Goal: Communication & Community: Ask a question

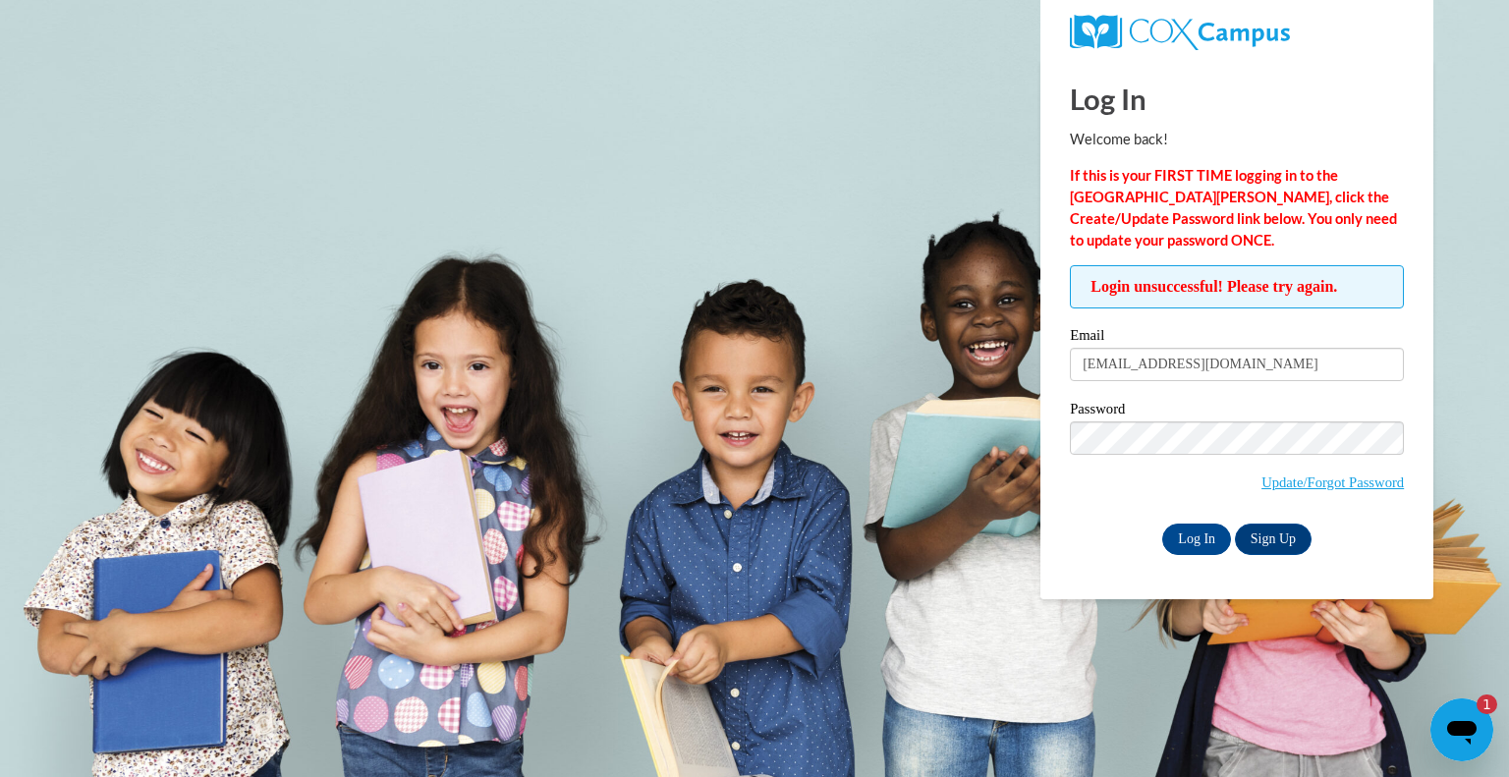
click at [1453, 718] on icon "Open messaging window, 1 unread message" at bounding box center [1462, 729] width 35 height 35
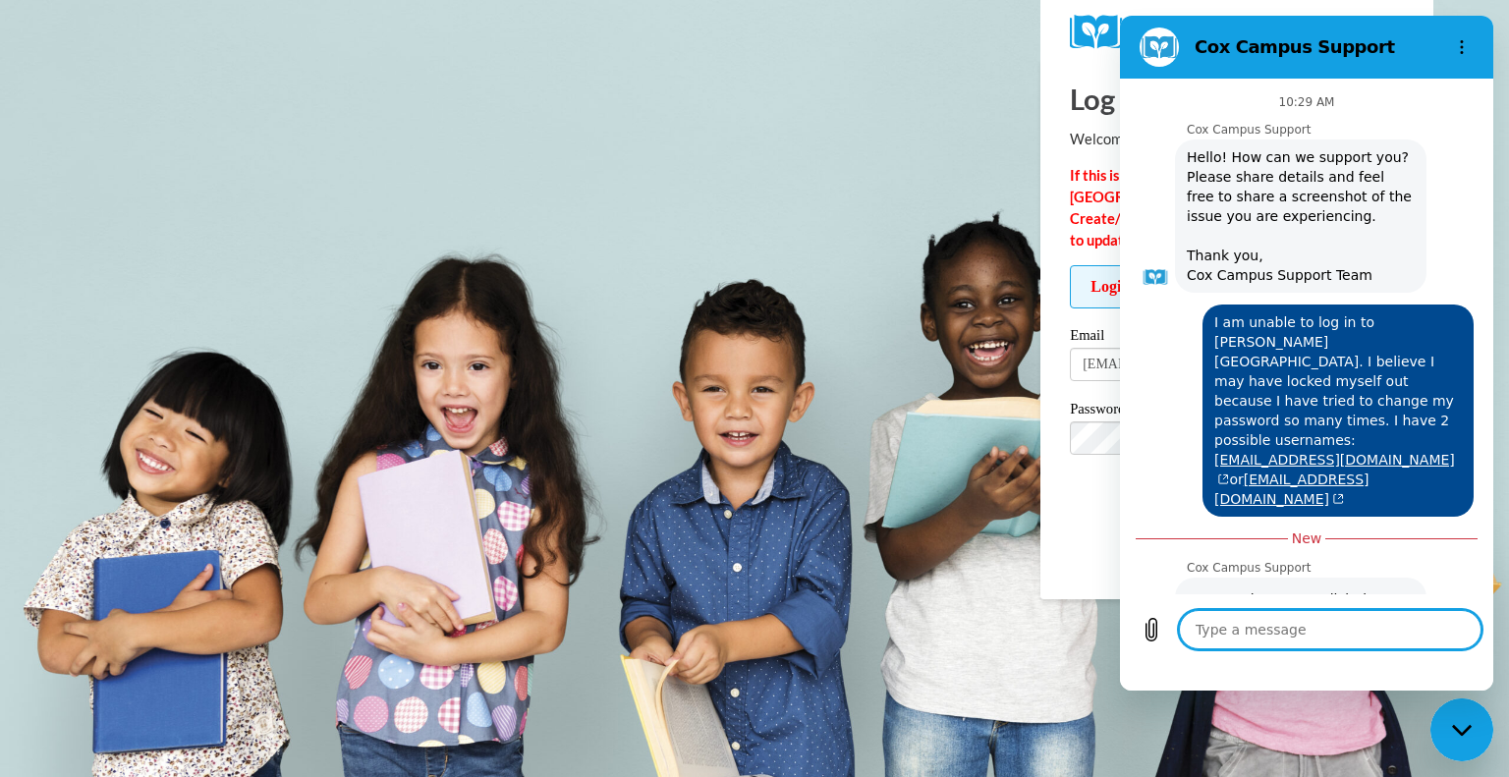
scroll to position [685, 0]
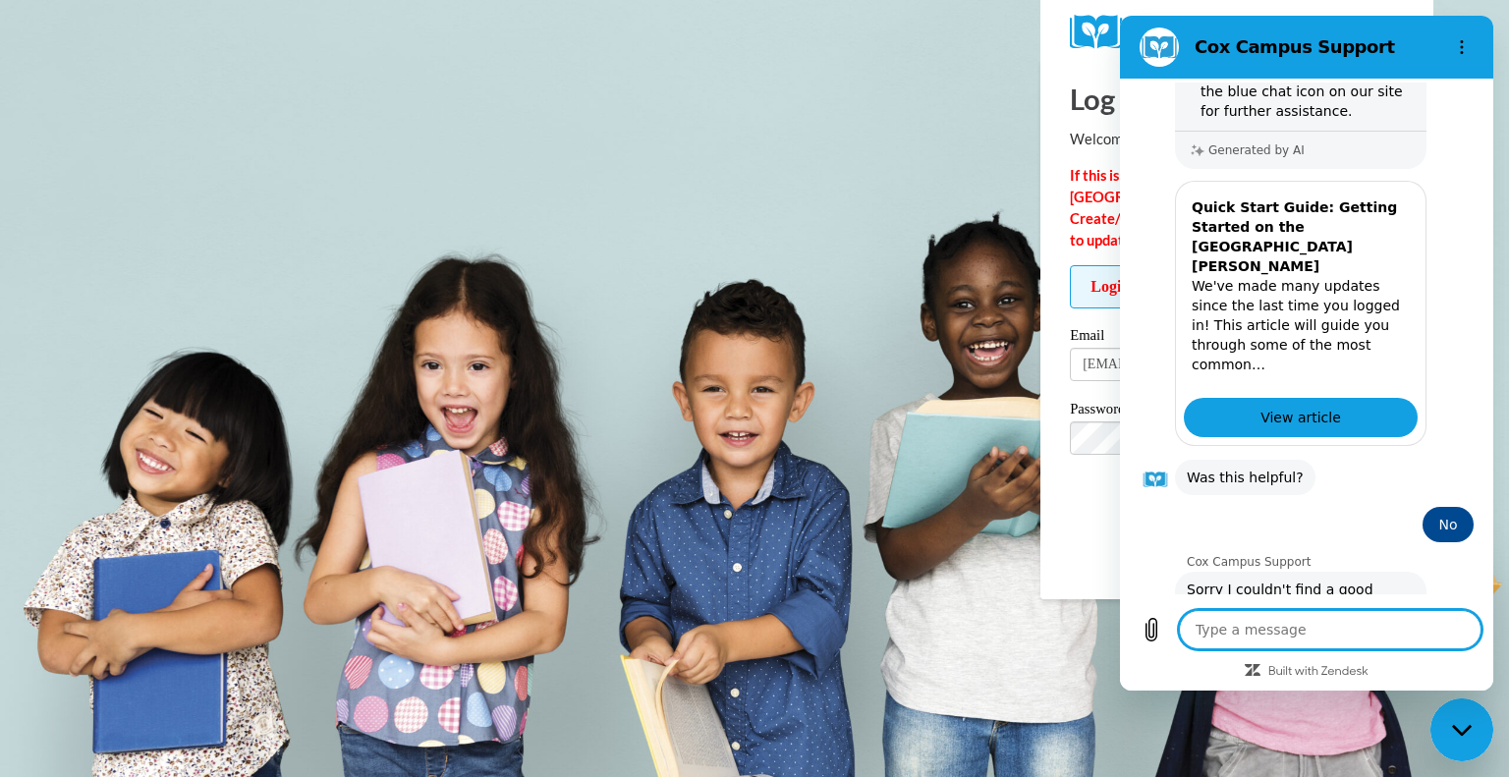
click at [1393, 692] on button "Talk to a human" at bounding box center [1408, 720] width 131 height 57
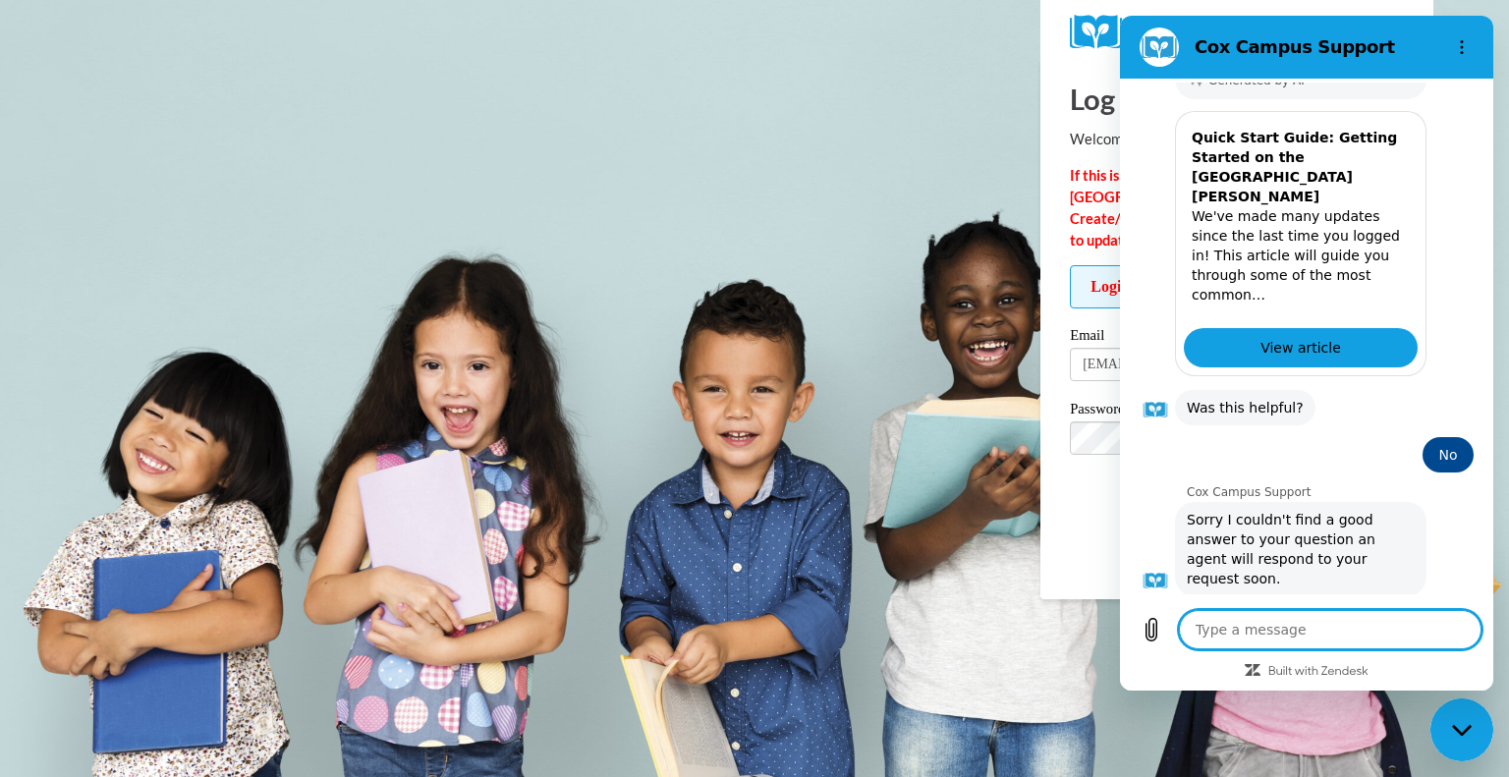
scroll to position [752, 0]
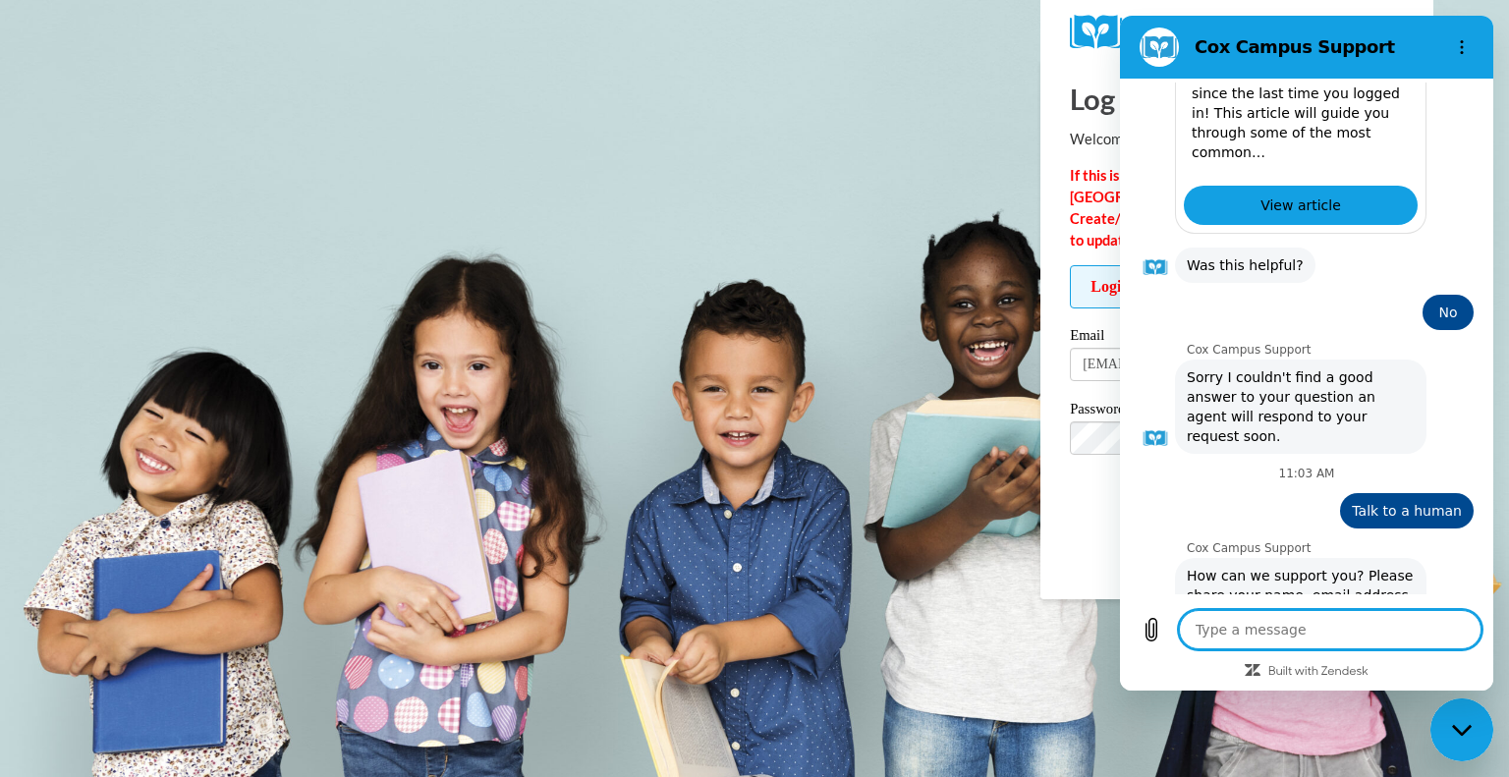
type textarea "x"
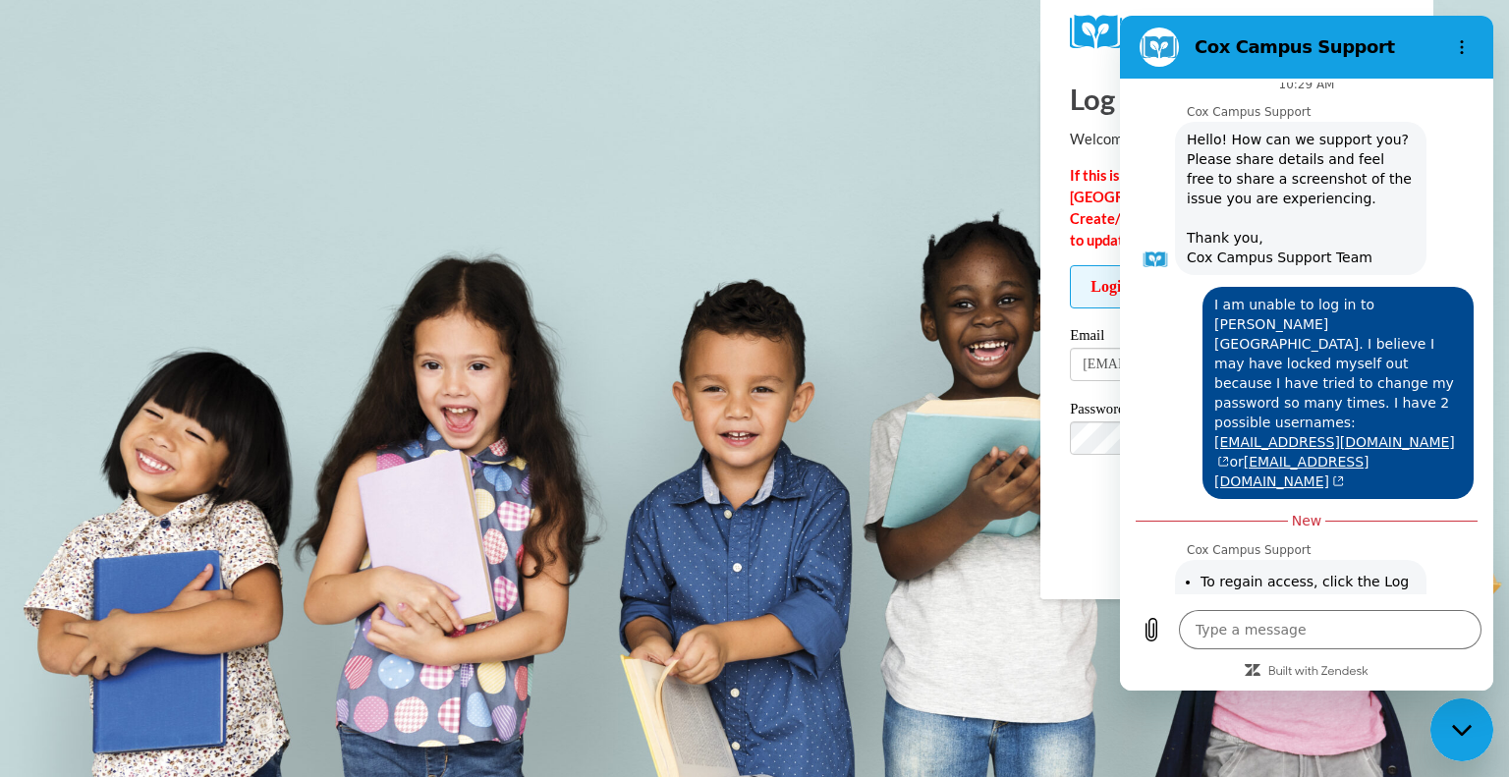
scroll to position [0, 0]
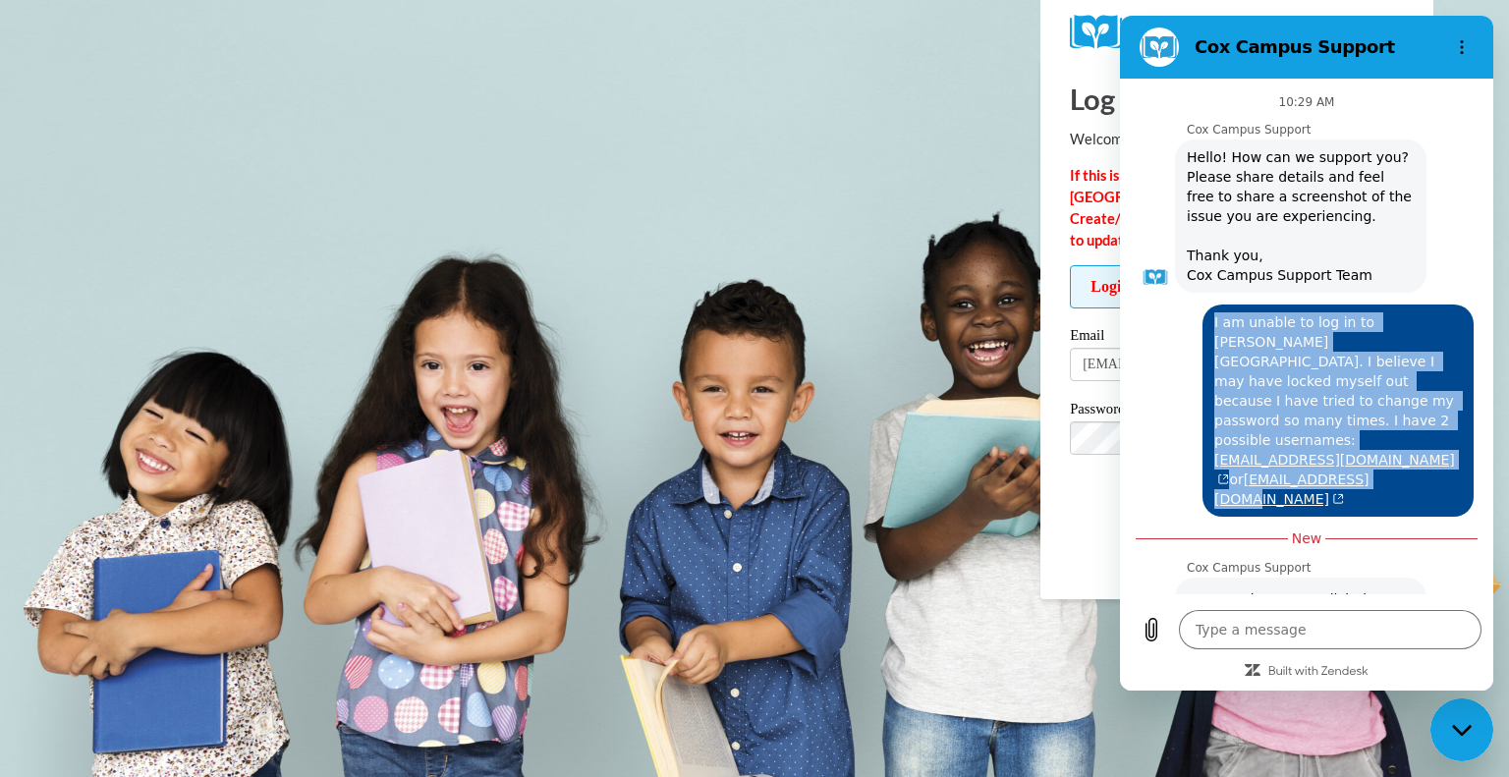
drag, startPoint x: 1206, startPoint y: 319, endPoint x: 1399, endPoint y: 446, distance: 231.4
click at [1399, 446] on div "Web User 68efbddaa768885cd126ee4b says: I am unable to log in to [PERSON_NAME][…" at bounding box center [1338, 411] width 271 height 212
copy span "I am unable to log in to [PERSON_NAME][GEOGRAPHIC_DATA]. I believe I may have l…"
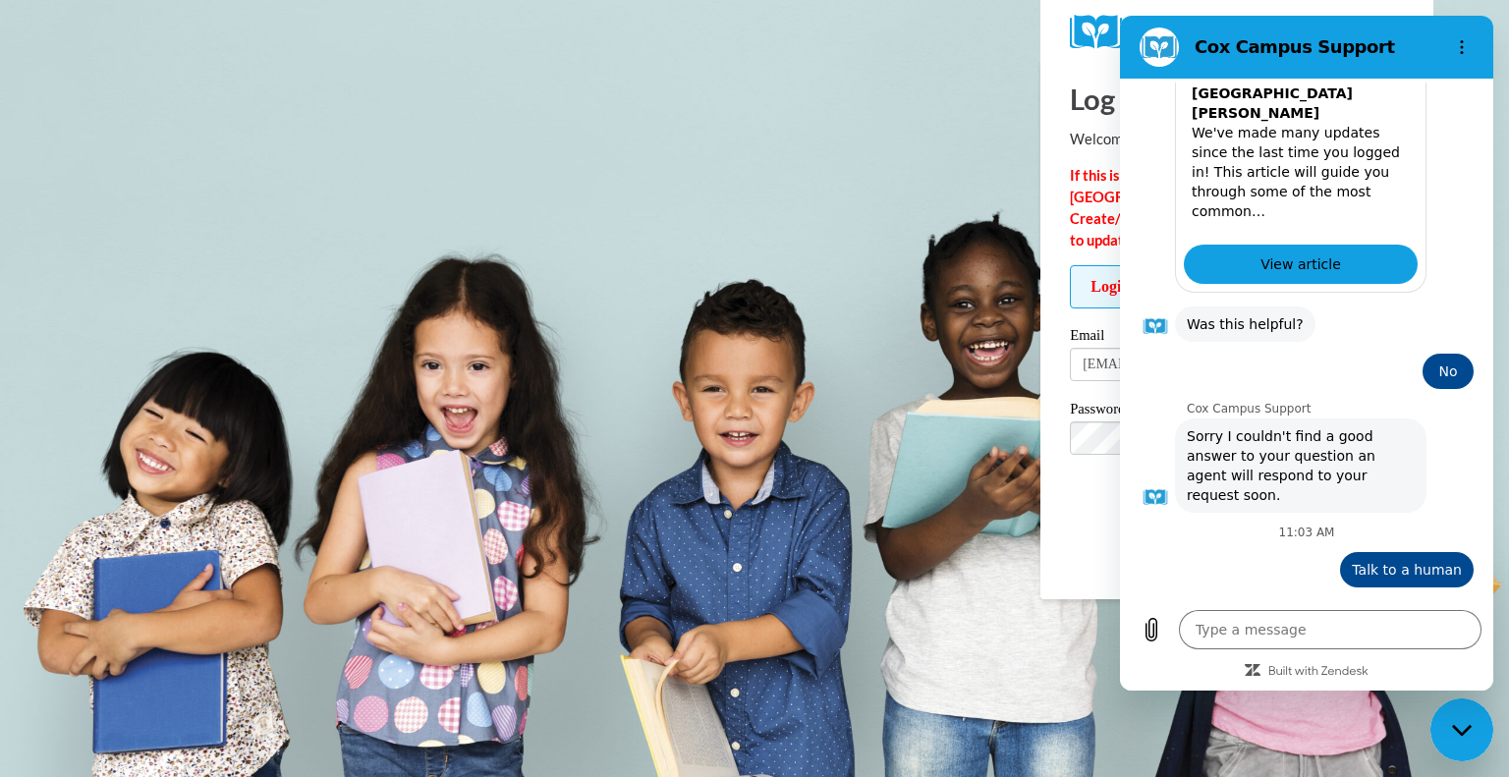
scroll to position [1049, 0]
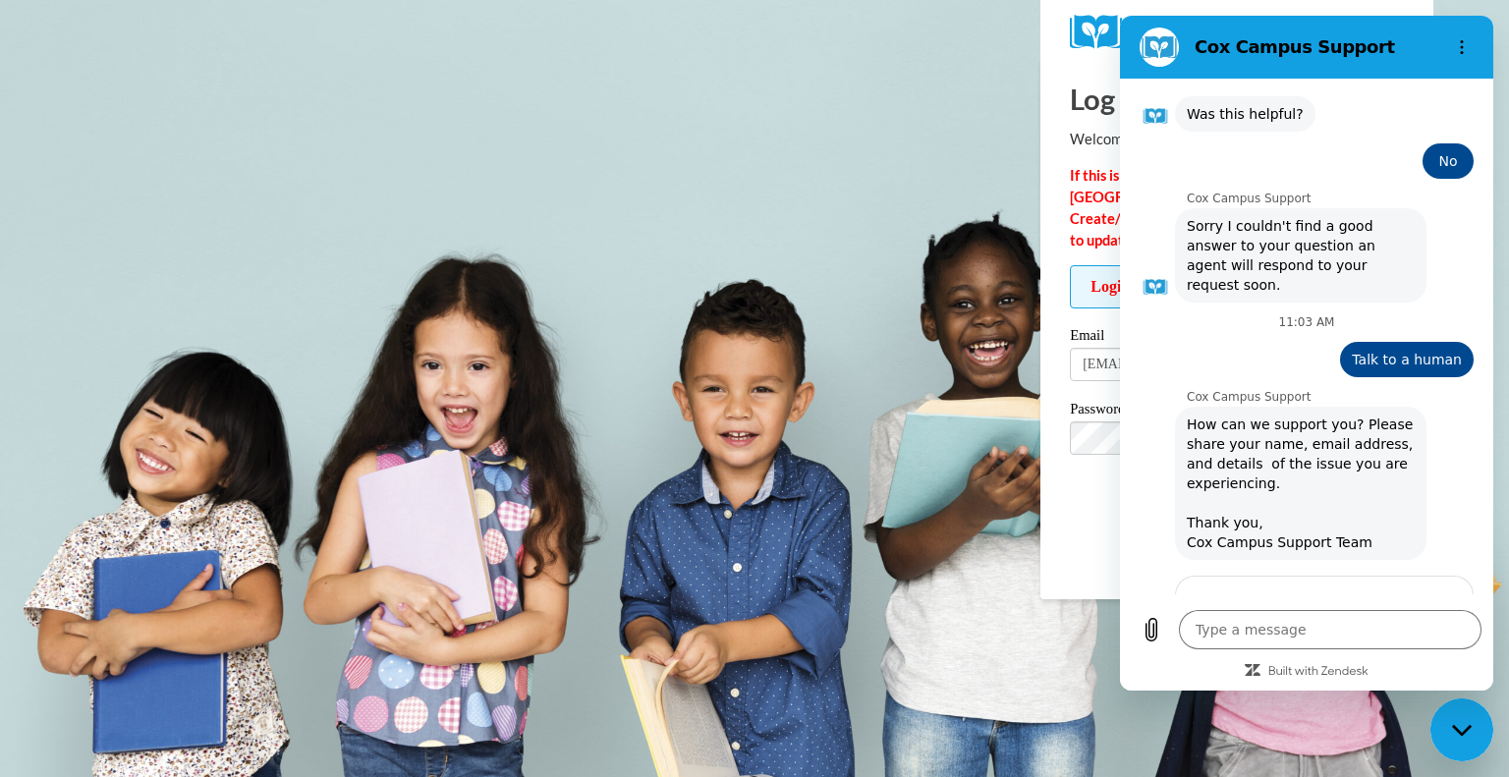
click at [1262, 620] on input "Name" at bounding box center [1324, 640] width 265 height 41
paste input "I am unable to log in to [PERSON_NAME][GEOGRAPHIC_DATA]. I believe I may have l…"
type input "I am unable to log in to [PERSON_NAME][GEOGRAPHIC_DATA]. I believe I may have l…"
click at [1411, 685] on span "Next" at bounding box center [1424, 697] width 32 height 24
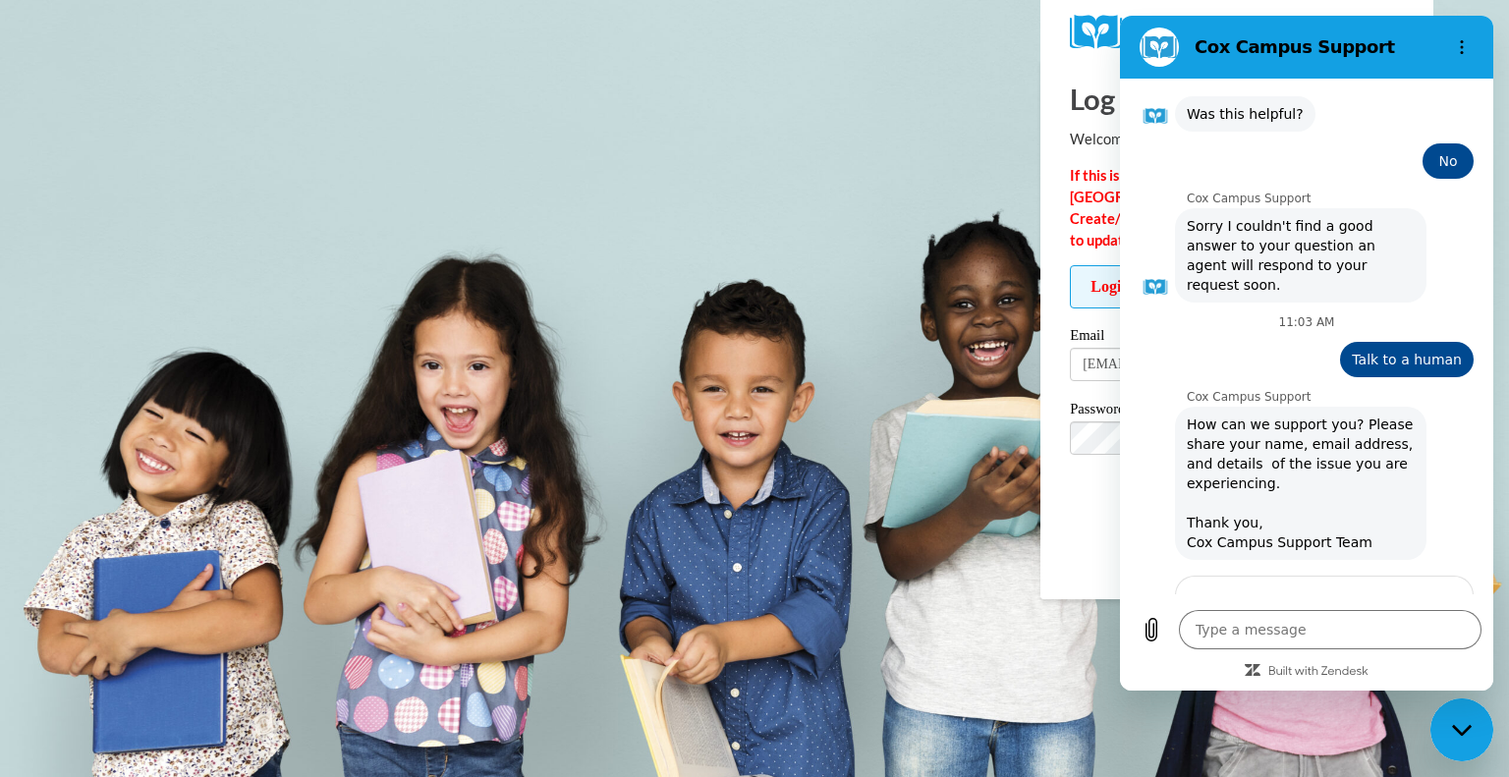
type textarea "x"
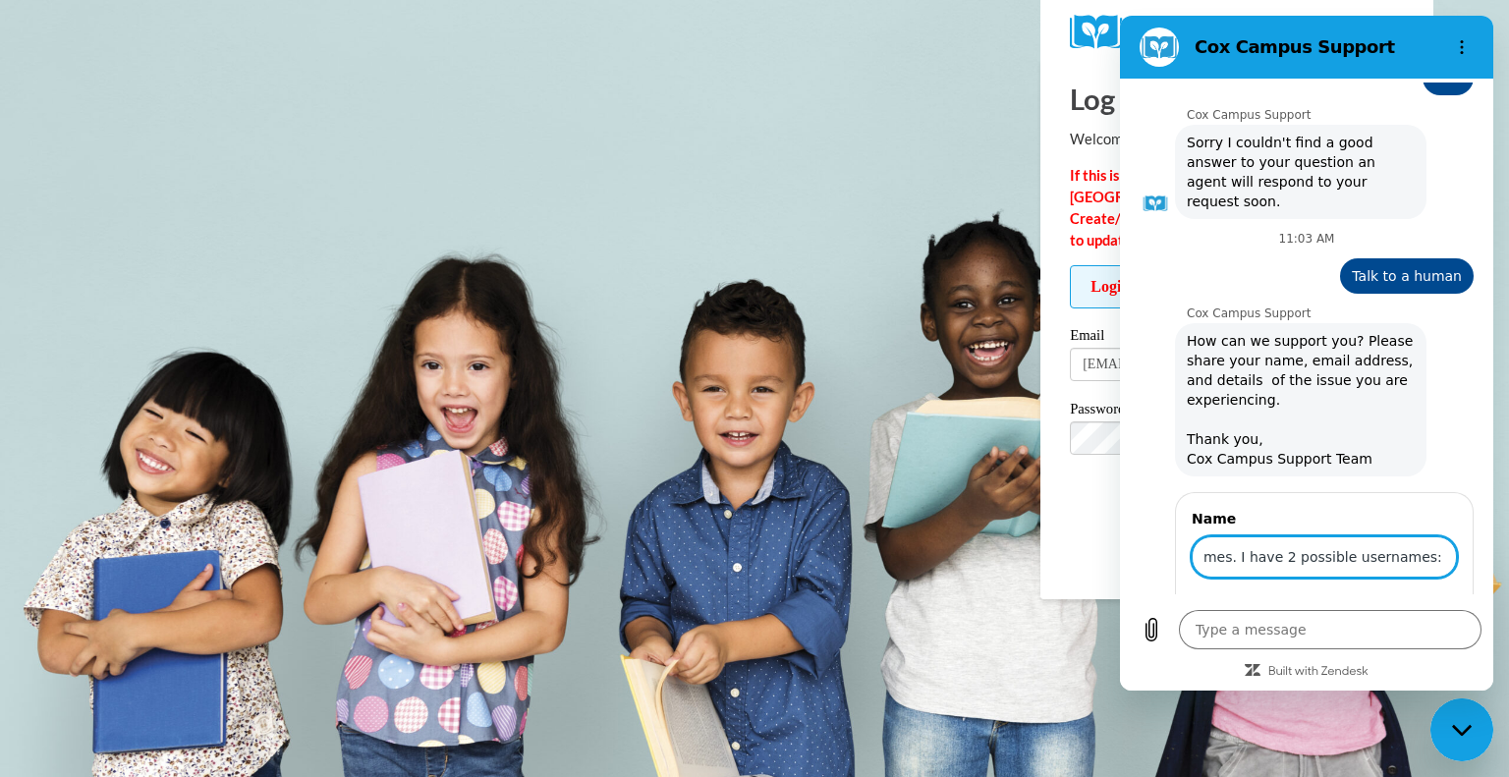
drag, startPoint x: 1195, startPoint y: 416, endPoint x: 1514, endPoint y: 414, distance: 319.4
click at [1494, 414] on html "[PERSON_NAME] Campus Support 10:29 AM [PERSON_NAME] Campus Support [PERSON_NAME…" at bounding box center [1306, 353] width 373 height 675
click at [1326, 537] on input "[PERSON_NAME]" at bounding box center [1324, 557] width 265 height 41
type input "[PERSON_NAME]"
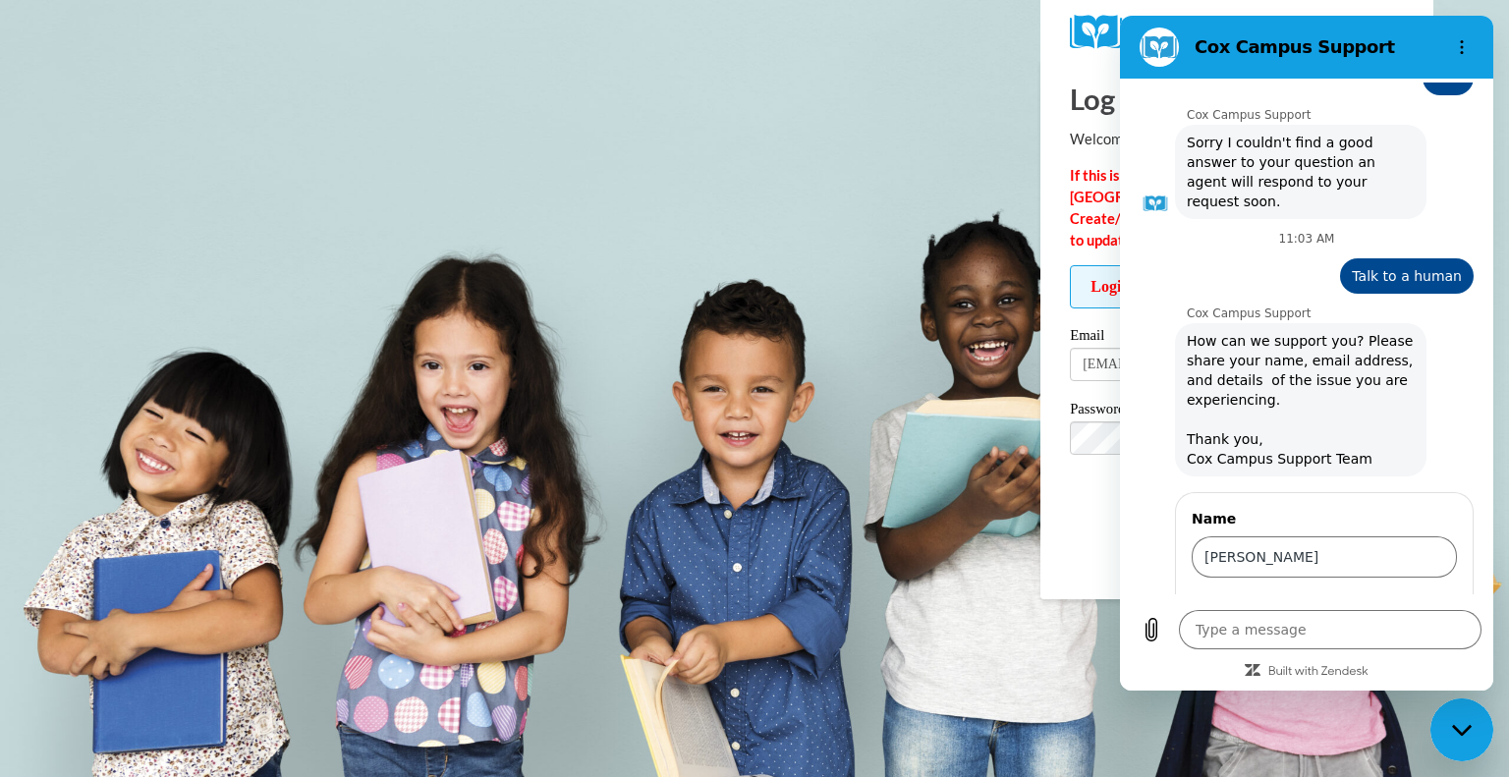
type input "[EMAIL_ADDRESS][DOMAIN_NAME]"
click at [1415, 686] on span "Send" at bounding box center [1423, 698] width 34 height 24
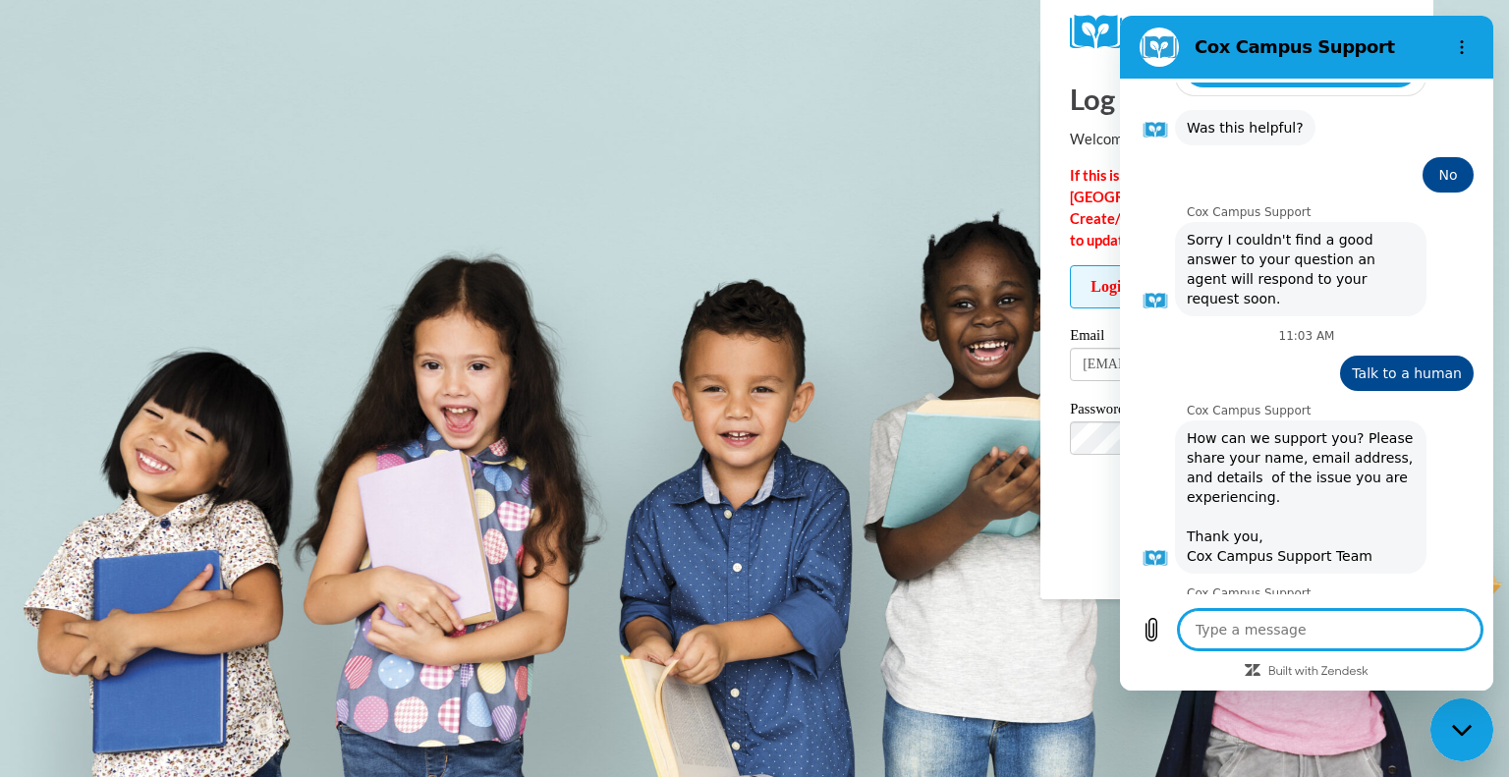
scroll to position [1078, 0]
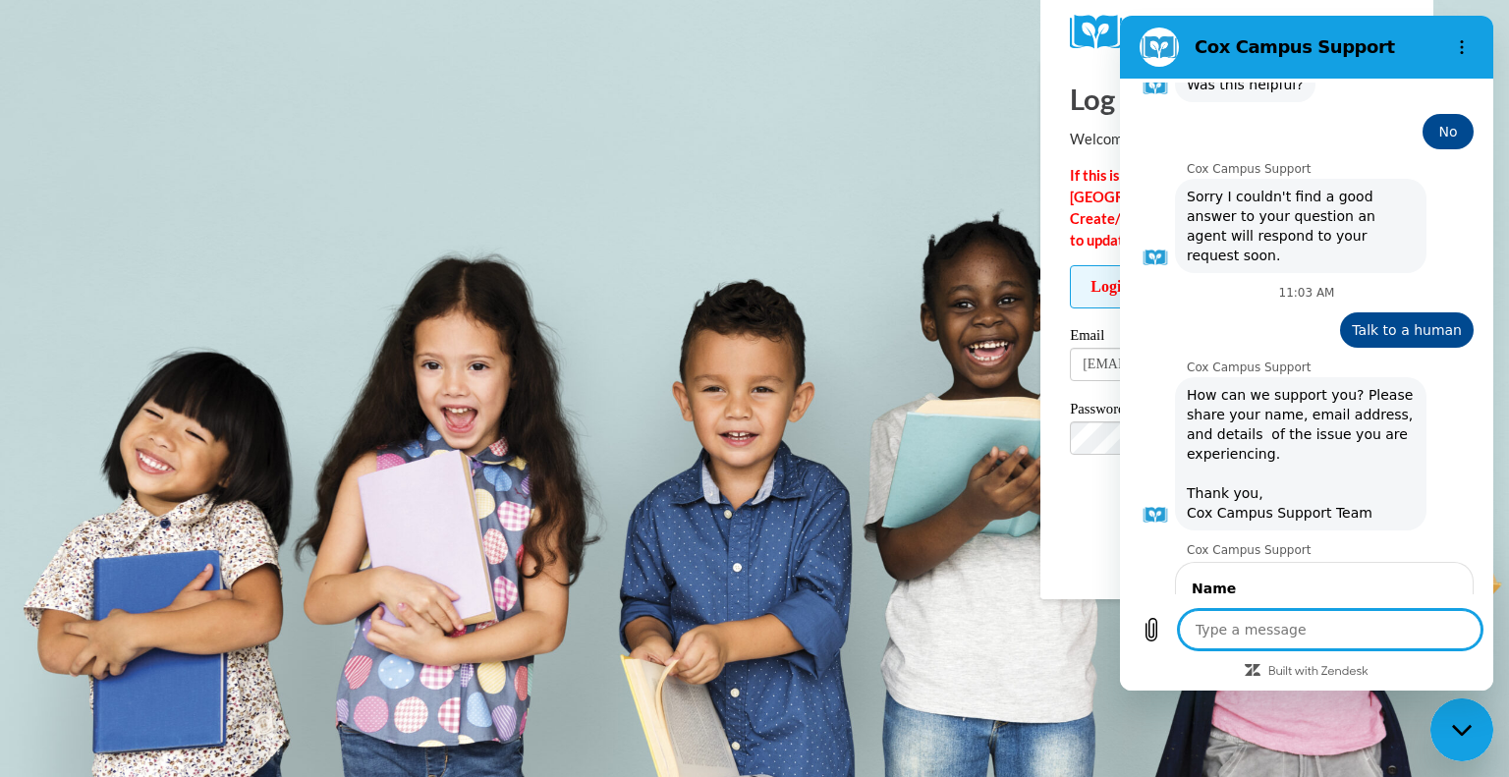
type textarea "x"
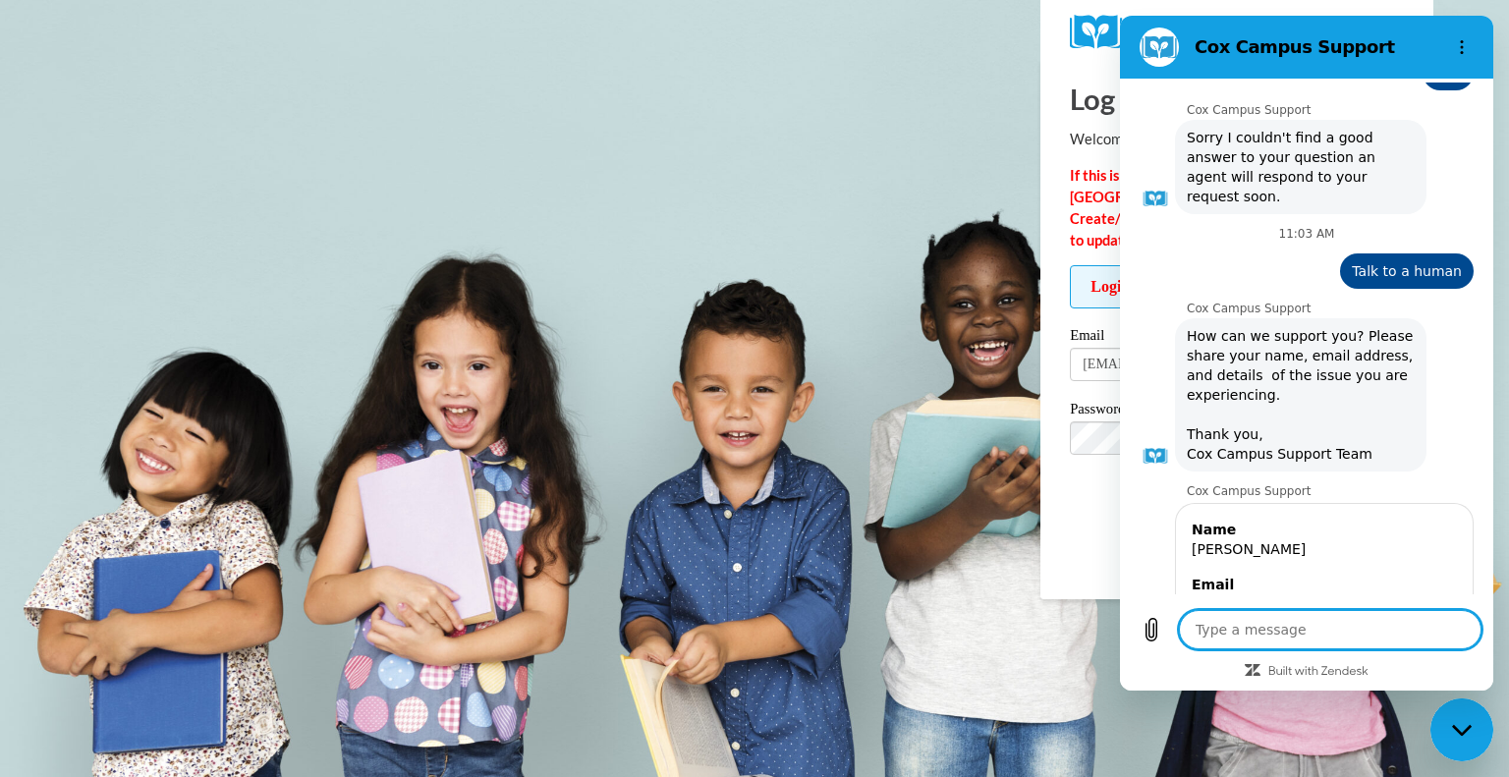
scroll to position [1141, 0]
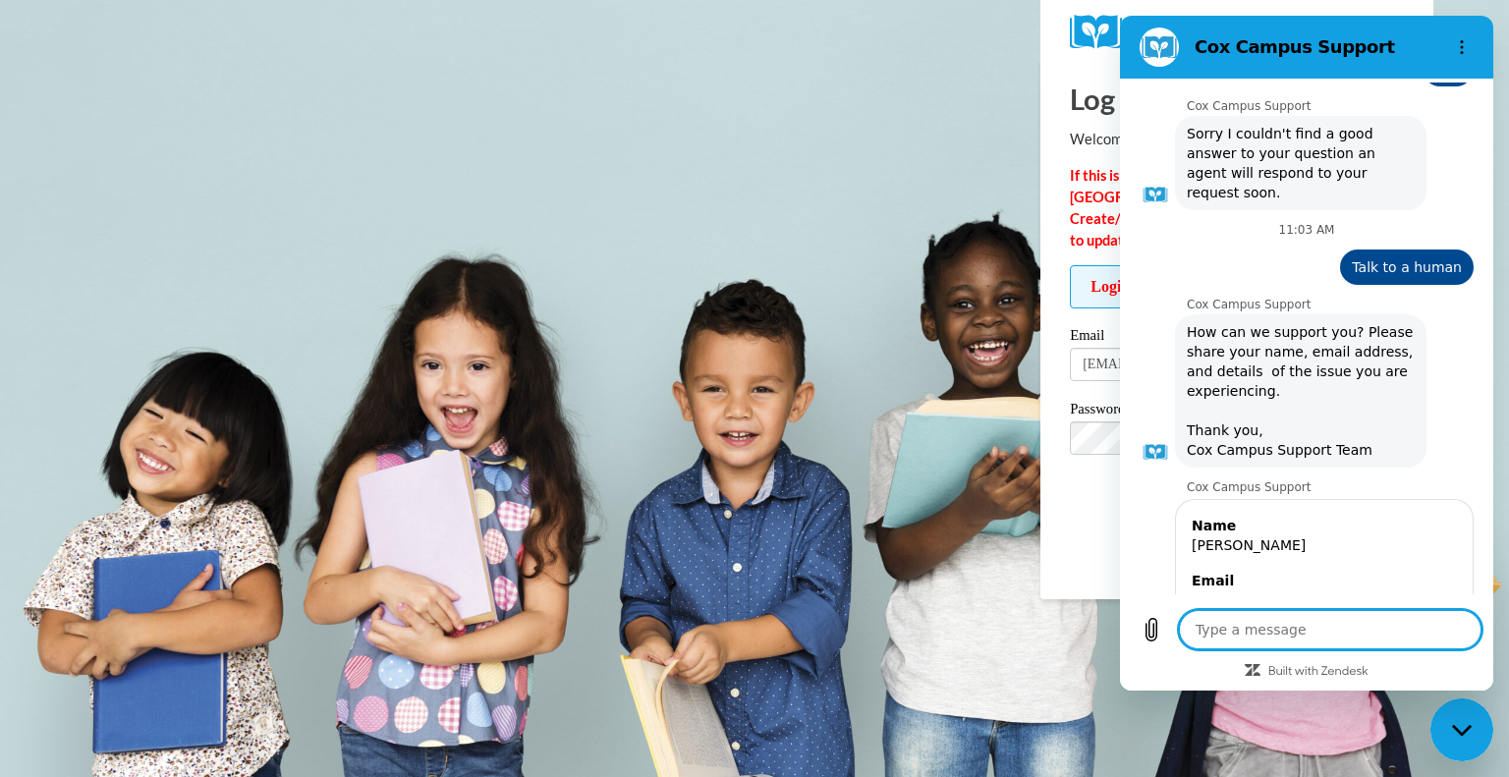
click at [1260, 632] on textarea at bounding box center [1330, 629] width 303 height 39
paste textarea "I am unable to log in to [PERSON_NAME][GEOGRAPHIC_DATA]. I believe I may have l…"
type textarea "I am unable to log in to [PERSON_NAME][GEOGRAPHIC_DATA]. I believe I may have l…"
type textarea "x"
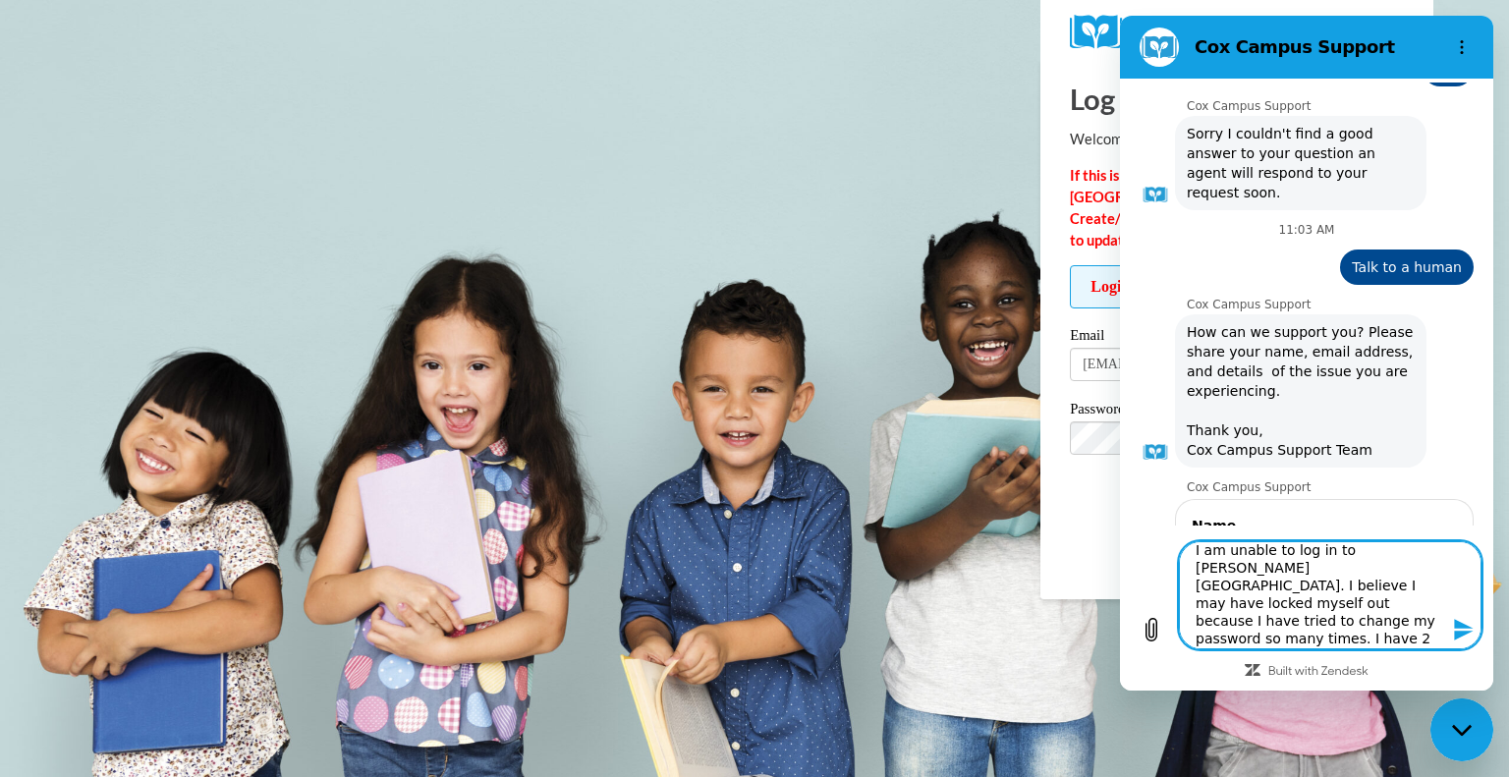
scroll to position [0, 0]
type textarea "I am unable to log in to [PERSON_NAME][GEOGRAPHIC_DATA]. I believe I may have l…"
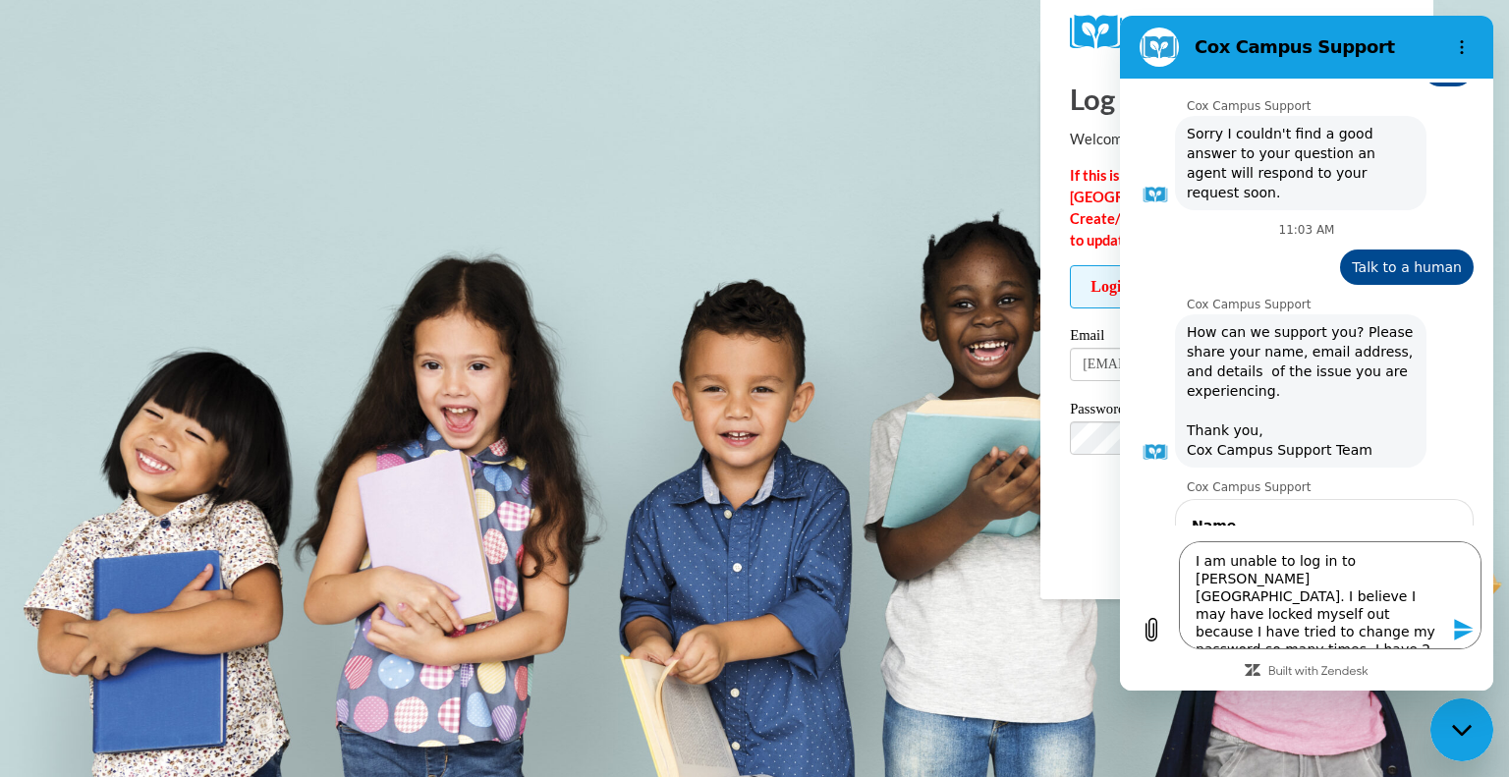
click at [1466, 632] on icon "Send message" at bounding box center [1463, 630] width 19 height 22
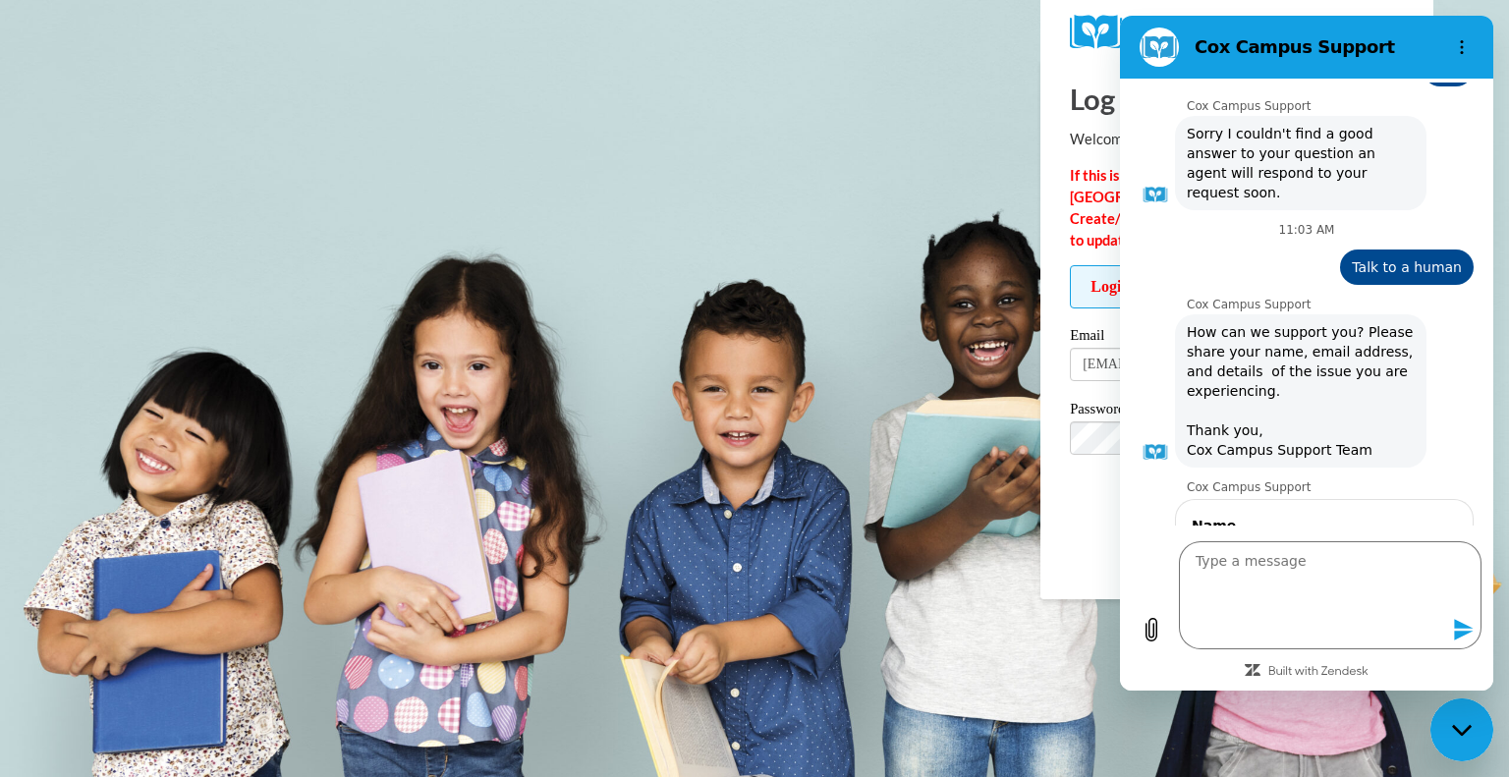
type textarea "x"
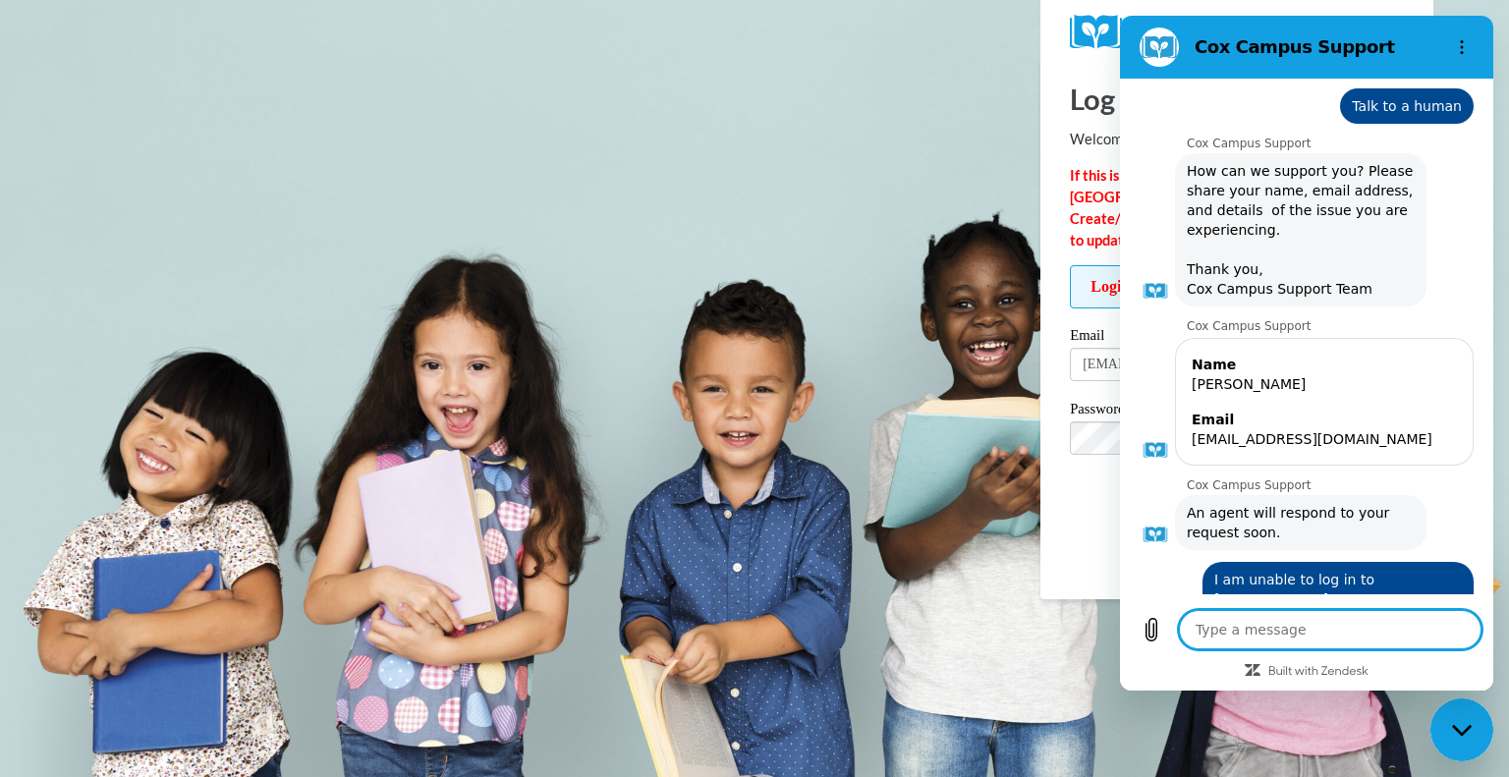
scroll to position [1306, 0]
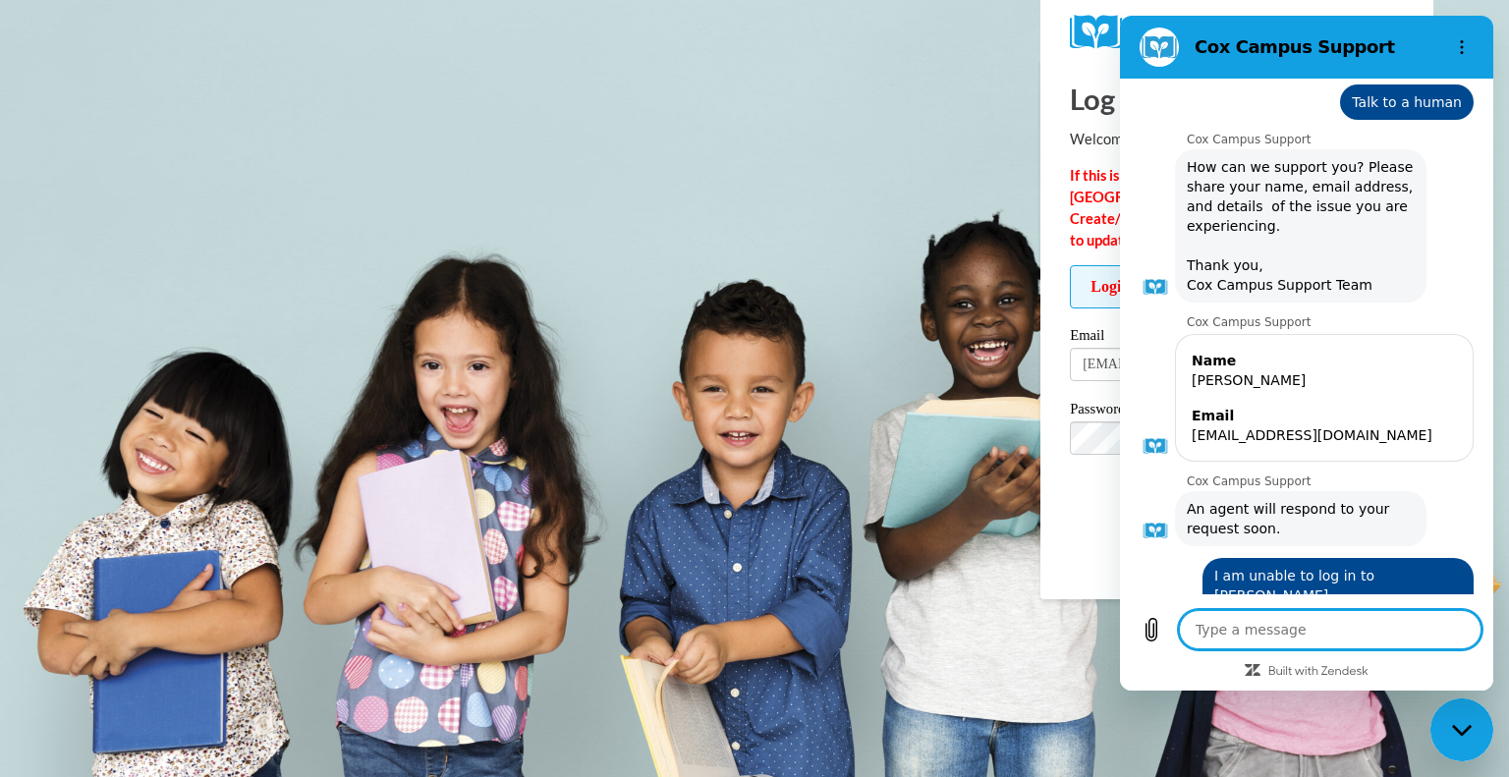
type textarea "E"
type textarea "x"
type textarea "Ea"
type textarea "x"
type textarea "Eac"
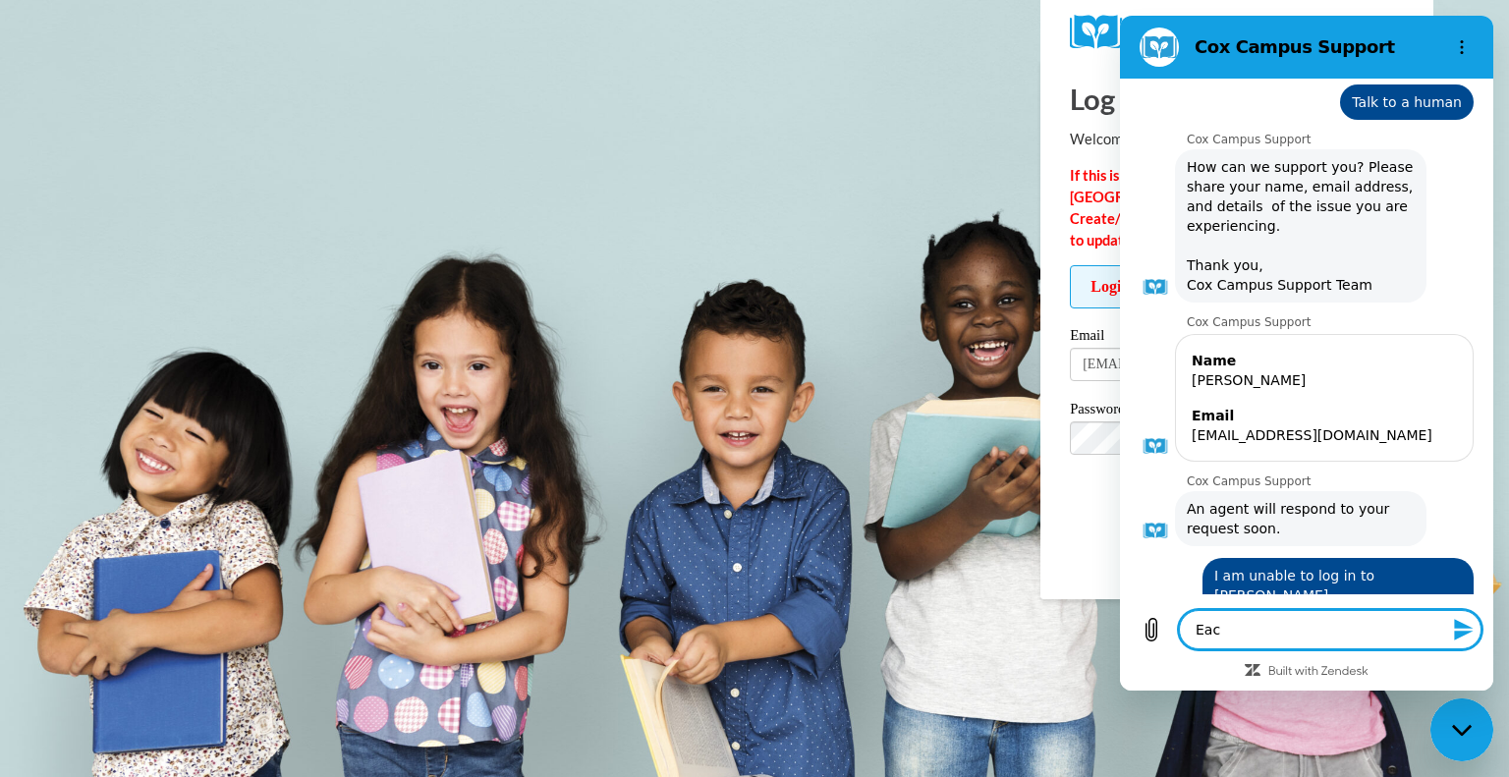
type textarea "x"
type textarea "Each"
type textarea "x"
type textarea "Each"
type textarea "x"
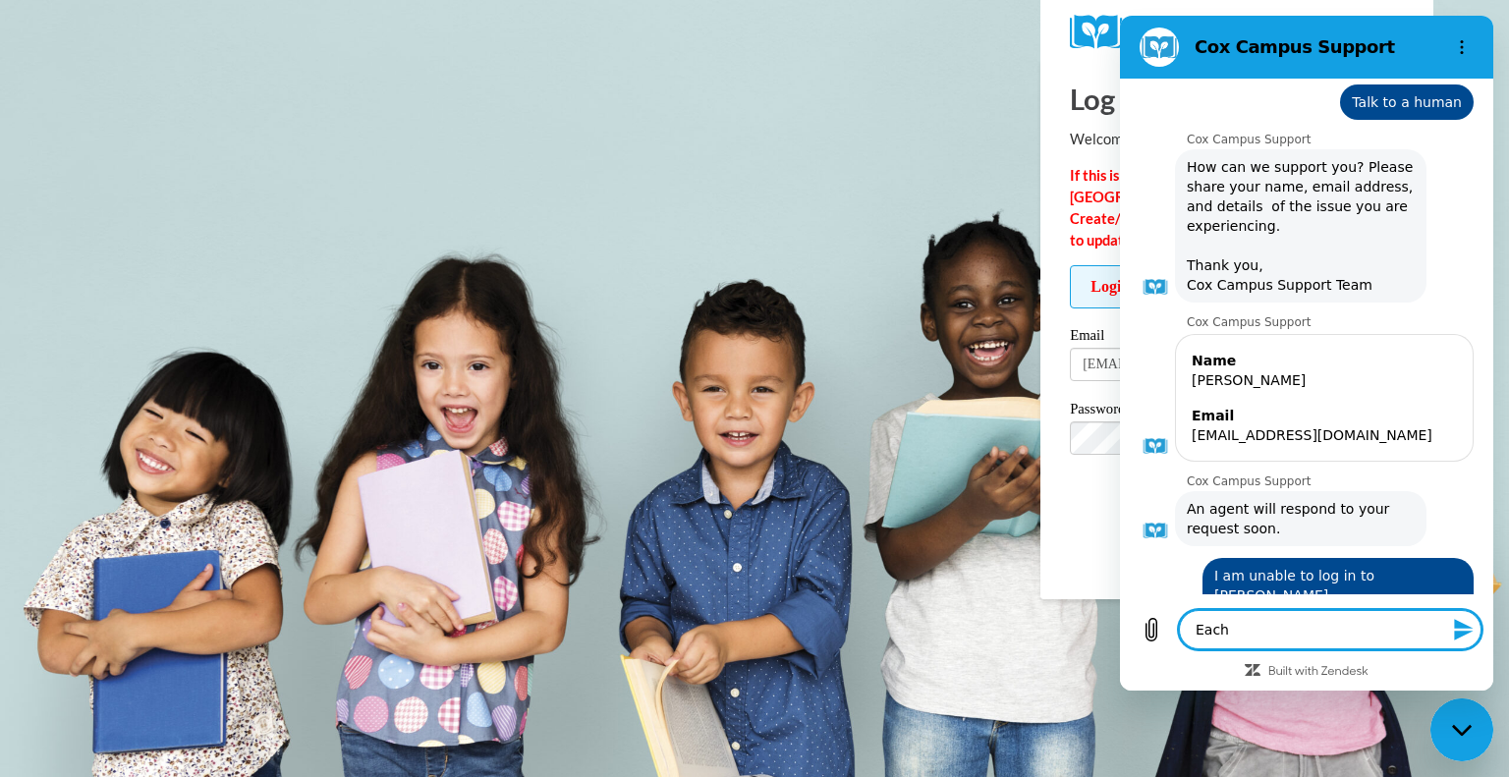
type textarea "Each t"
type textarea "x"
type textarea "Each ti"
type textarea "x"
type textarea "Each [PERSON_NAME]"
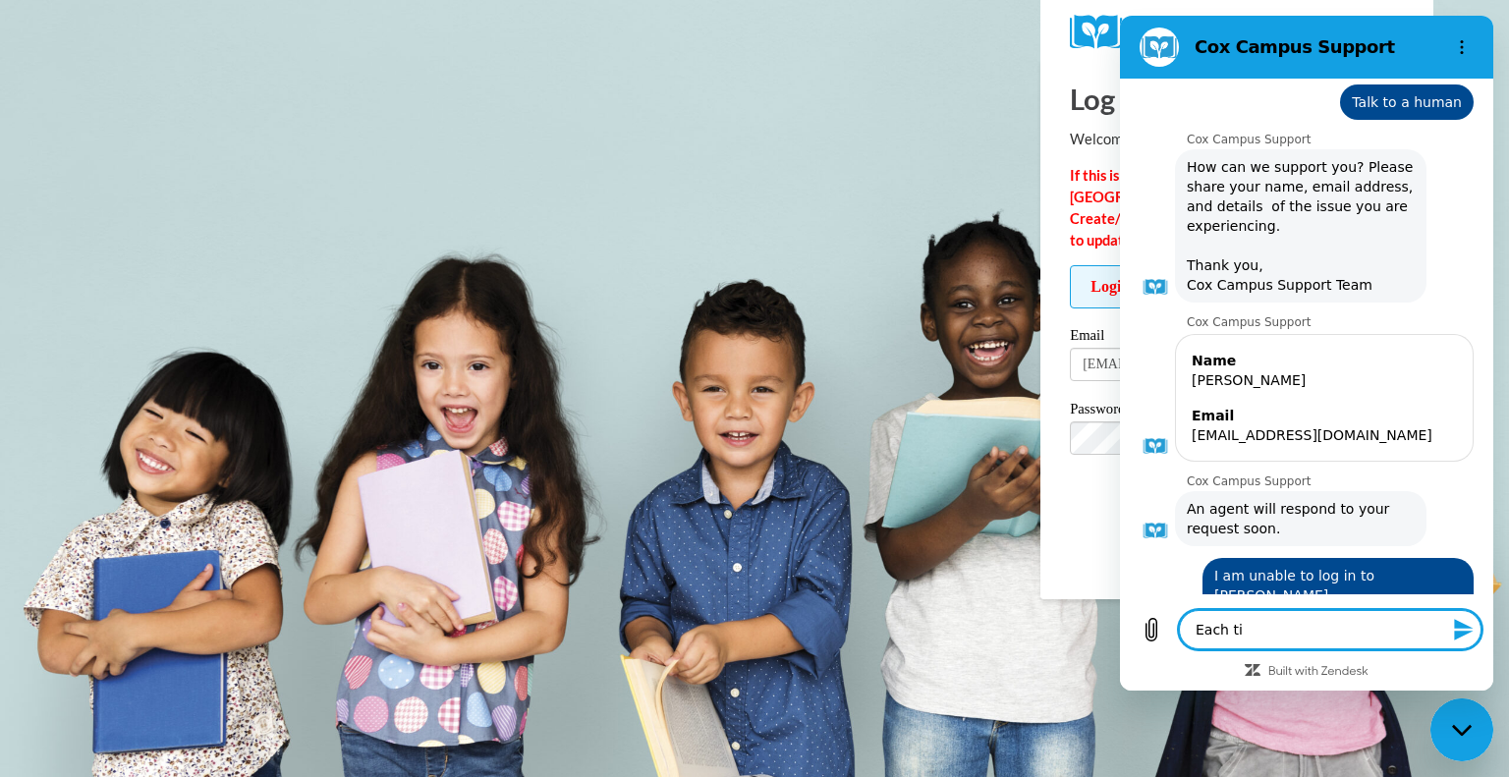
type textarea "x"
type textarea "Each time"
type textarea "x"
type textarea "Each time"
type textarea "x"
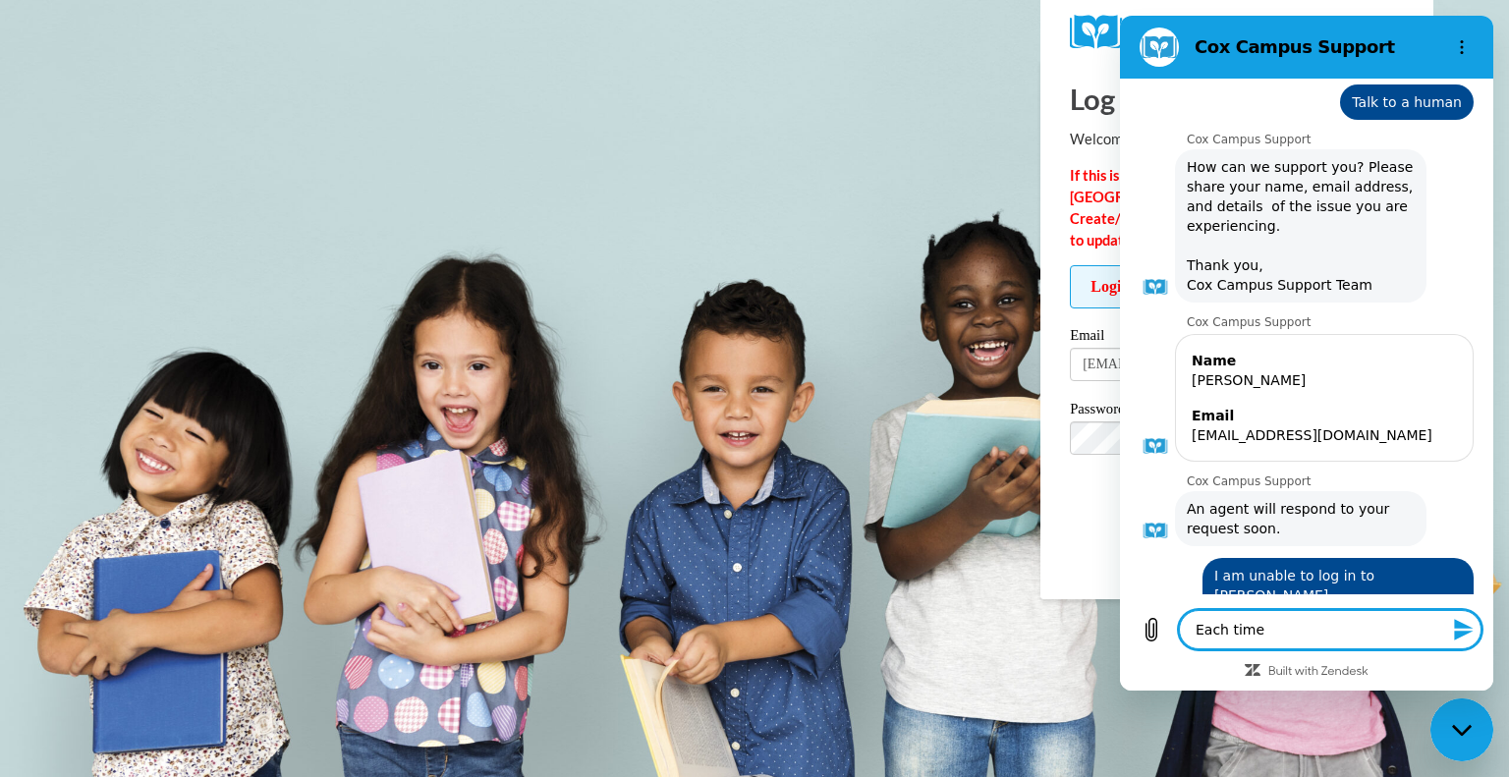
type textarea "Each time I"
type textarea "x"
type textarea "Each time I"
type textarea "x"
type textarea "Each time I h"
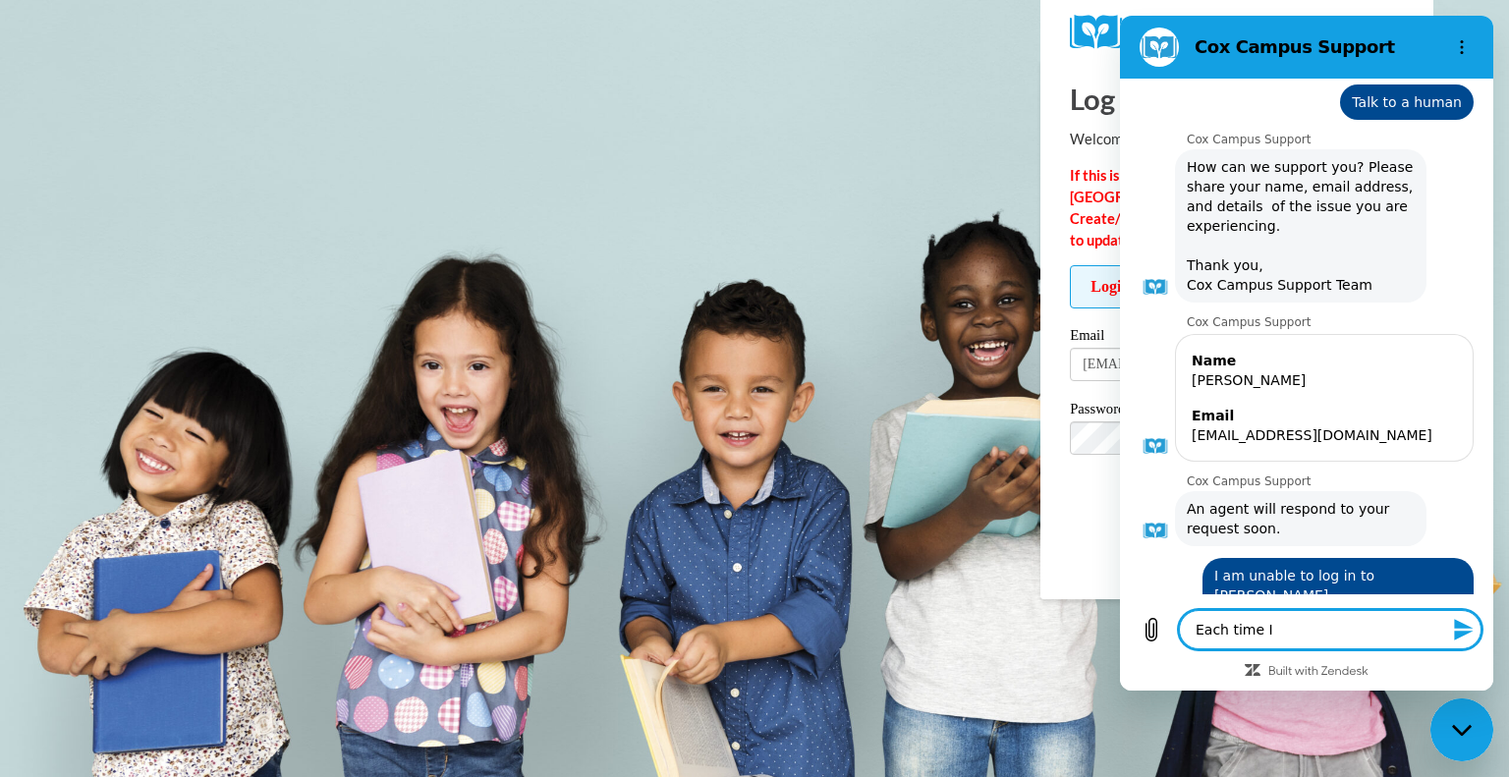
type textarea "x"
type textarea "Each time I hc"
type textarea "x"
type textarea "Each time I hcn"
type textarea "x"
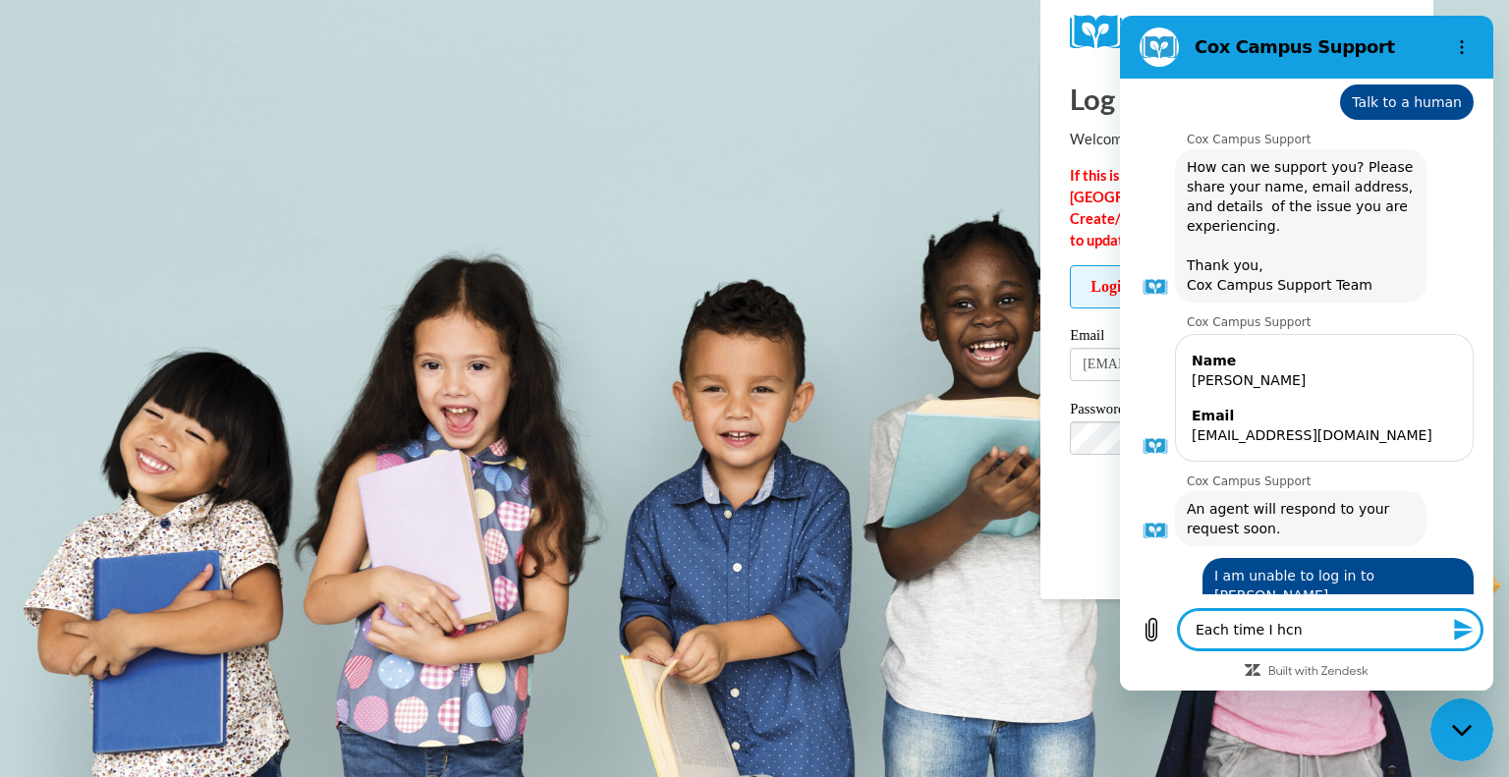
type textarea "Each time I hc"
type textarea "x"
type textarea "Each time I h"
type textarea "x"
type textarea "Each time I"
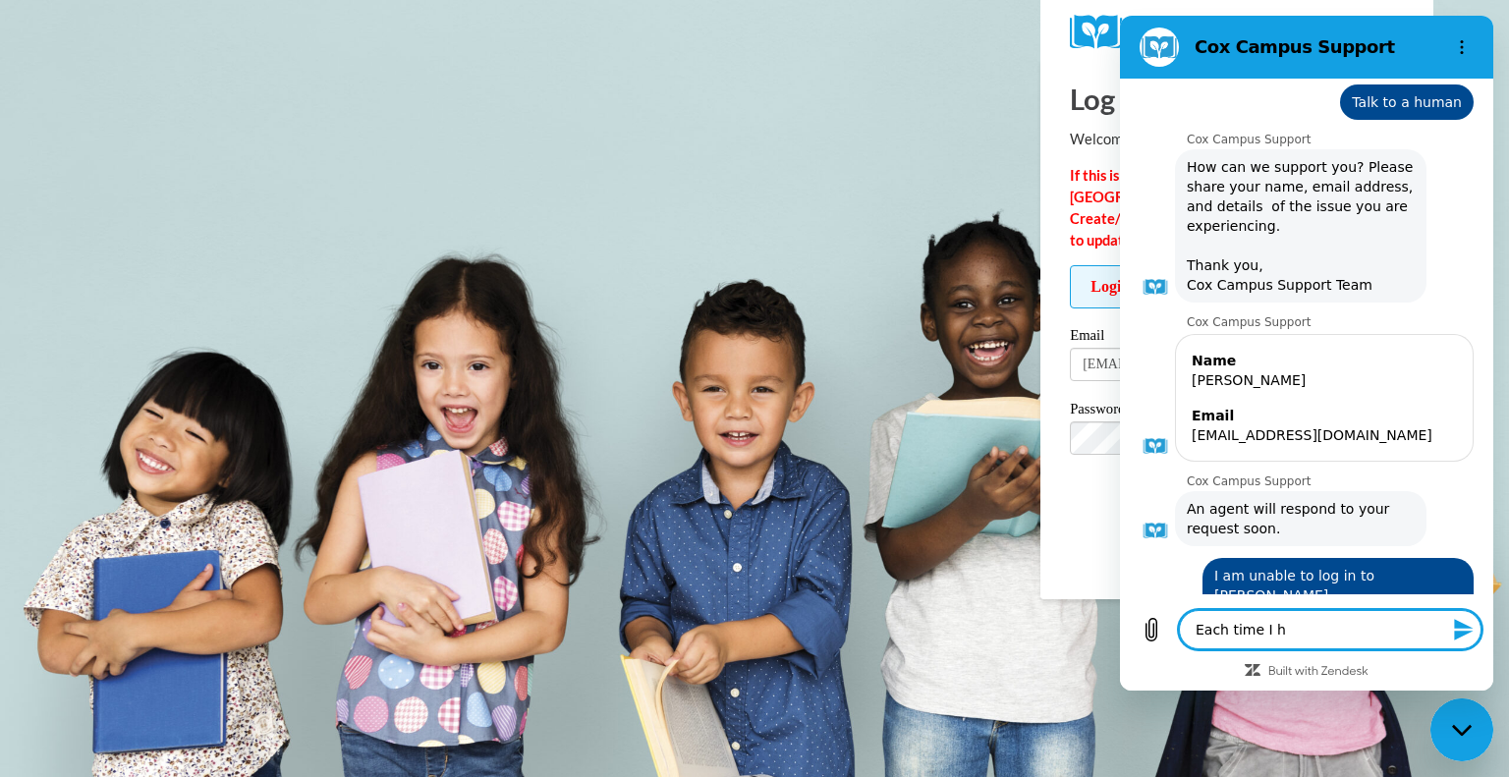
type textarea "x"
type textarea "Each time I c"
type textarea "x"
type textarea "Each time I ch"
type textarea "x"
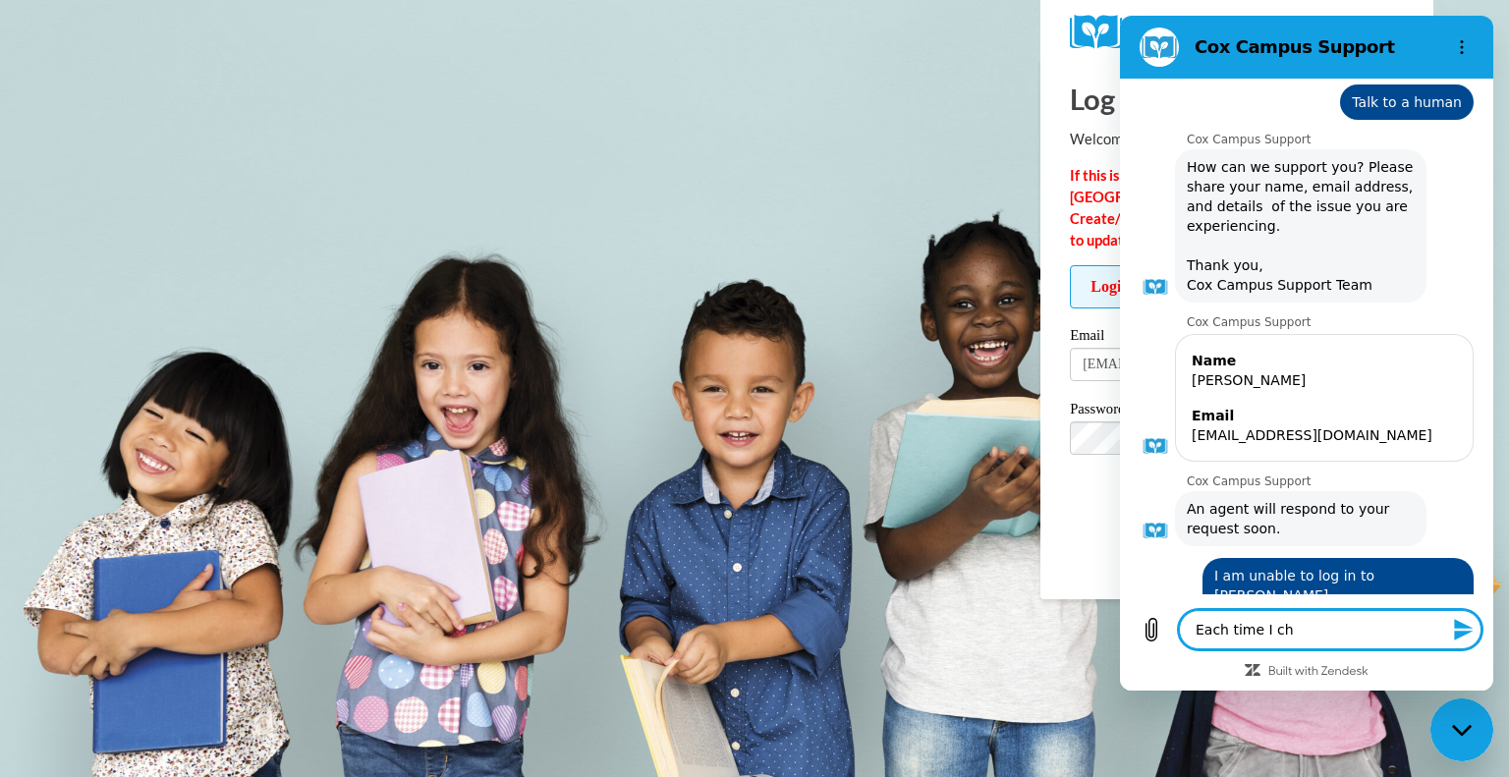
type textarea "Each time I cha"
type textarea "x"
type textarea "Each time I chan"
type textarea "x"
type textarea "Each time I [PERSON_NAME]"
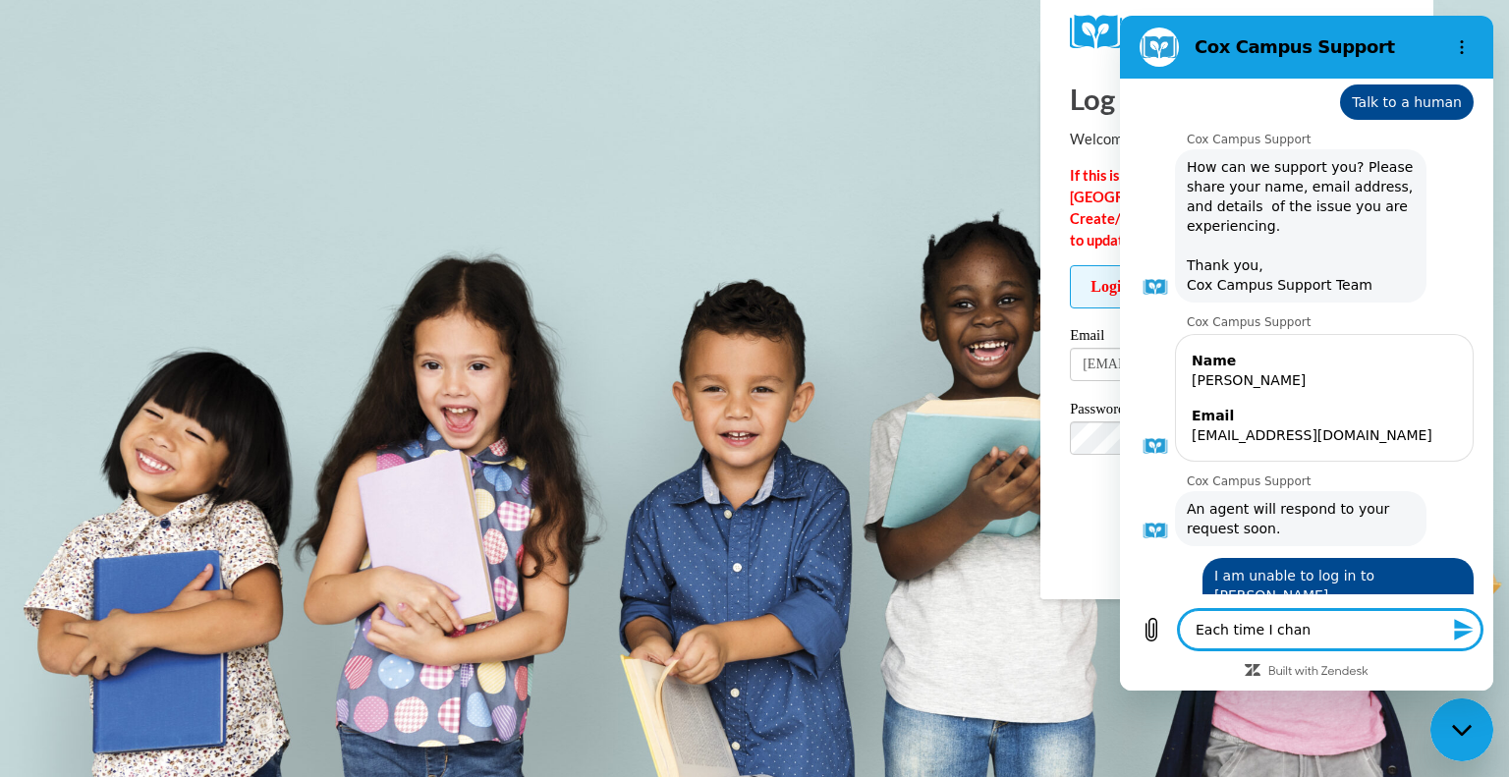
type textarea "x"
type textarea "Each time I change"
type textarea "x"
type textarea "Each time I changed"
type textarea "x"
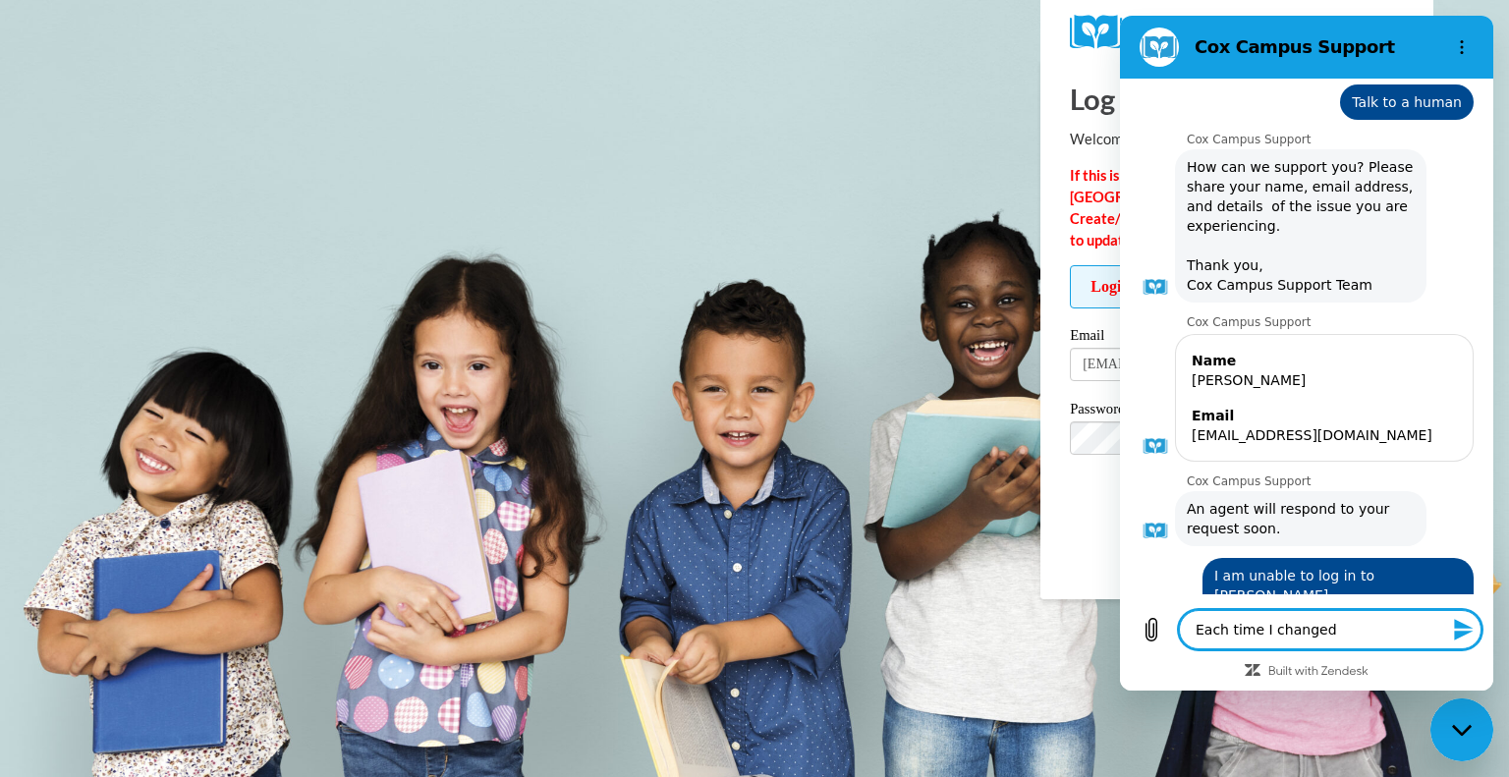
type textarea "Each time I changed"
type textarea "x"
type textarea "Each time I changed m"
type textarea "x"
type textarea "Each time I changed my"
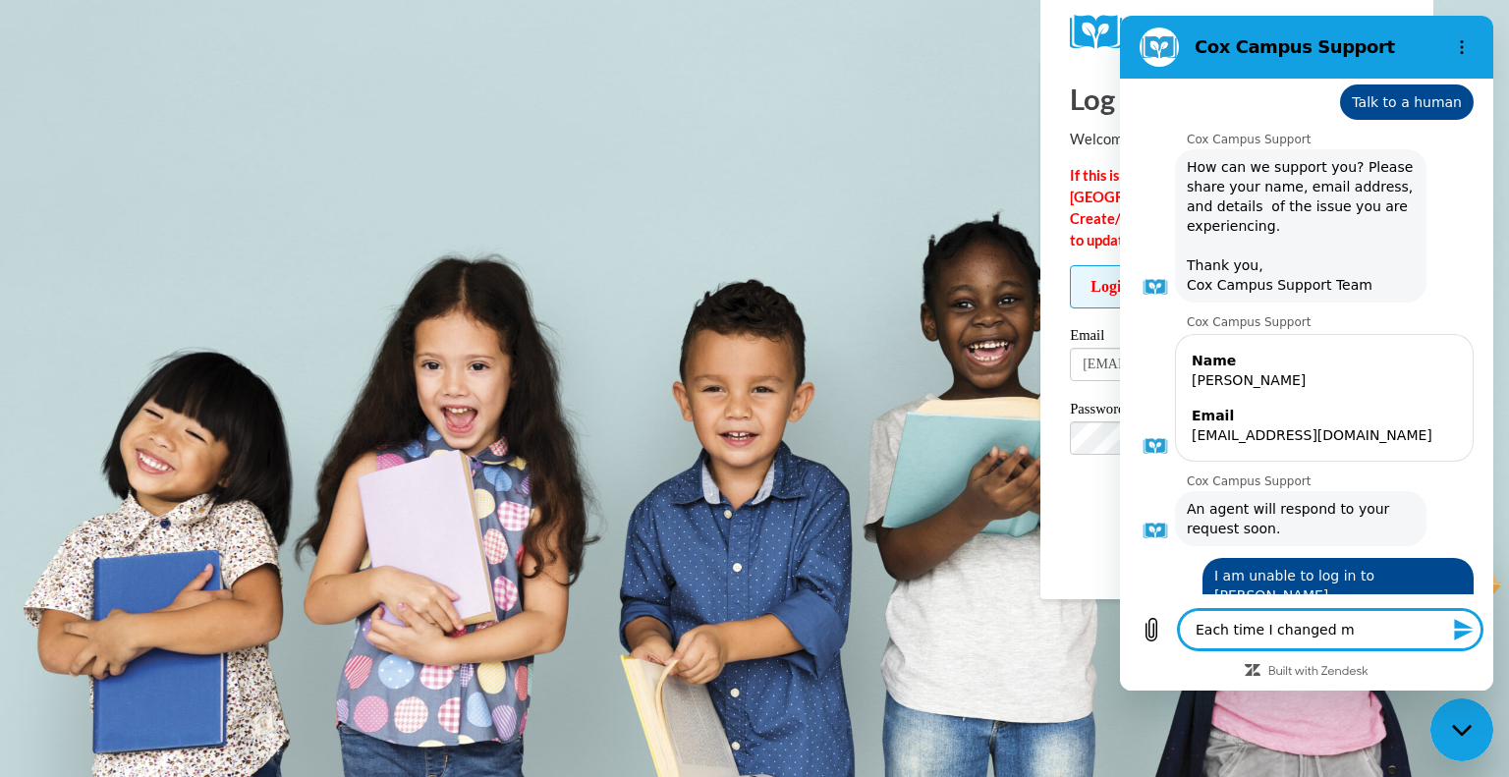
type textarea "x"
type textarea "Each time I changed my"
type textarea "x"
type textarea "Each time I changed my p"
type textarea "x"
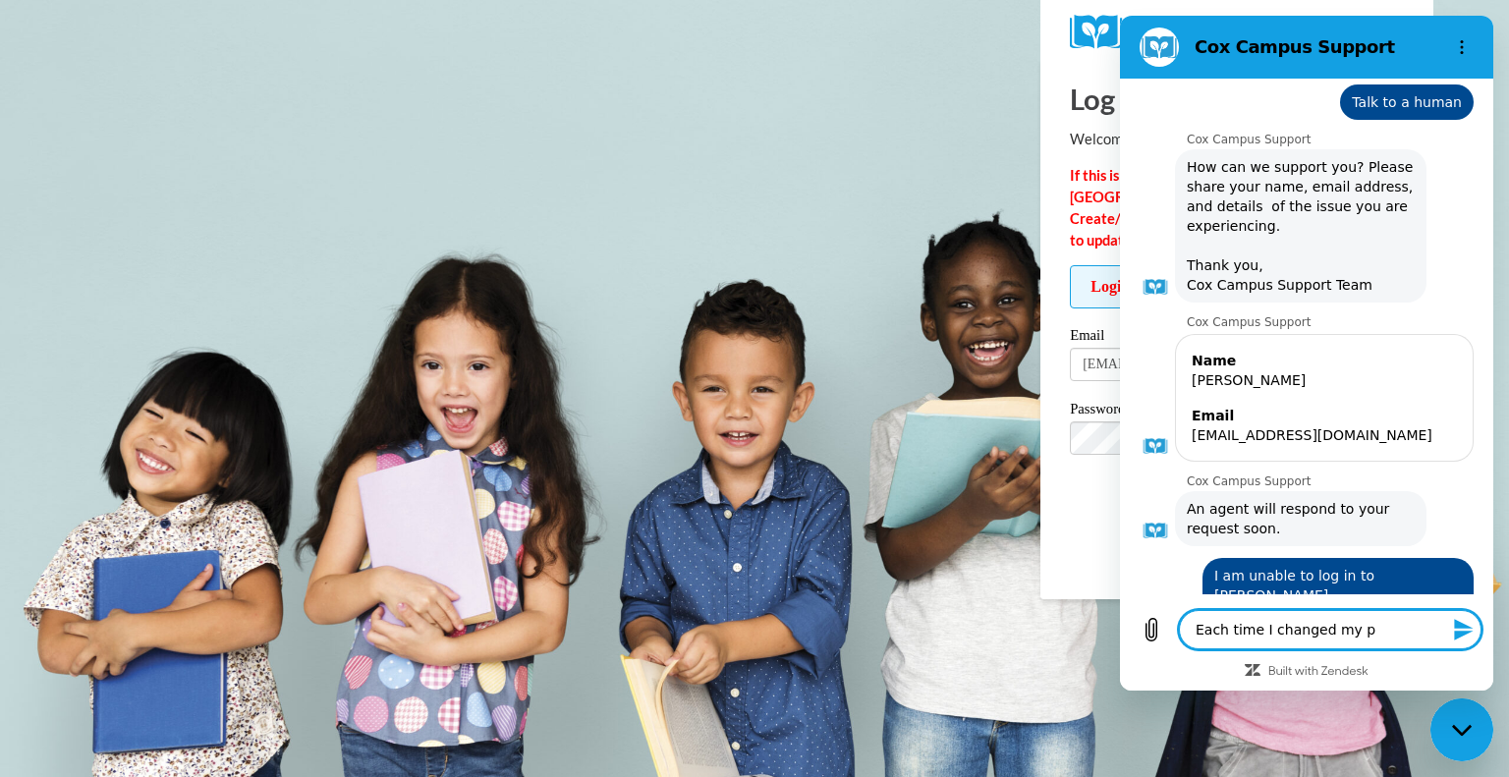
type textarea "Each time I changed my pa"
type textarea "x"
type textarea "Each time I changed my pas"
type textarea "x"
type textarea "Each time I changed my pass"
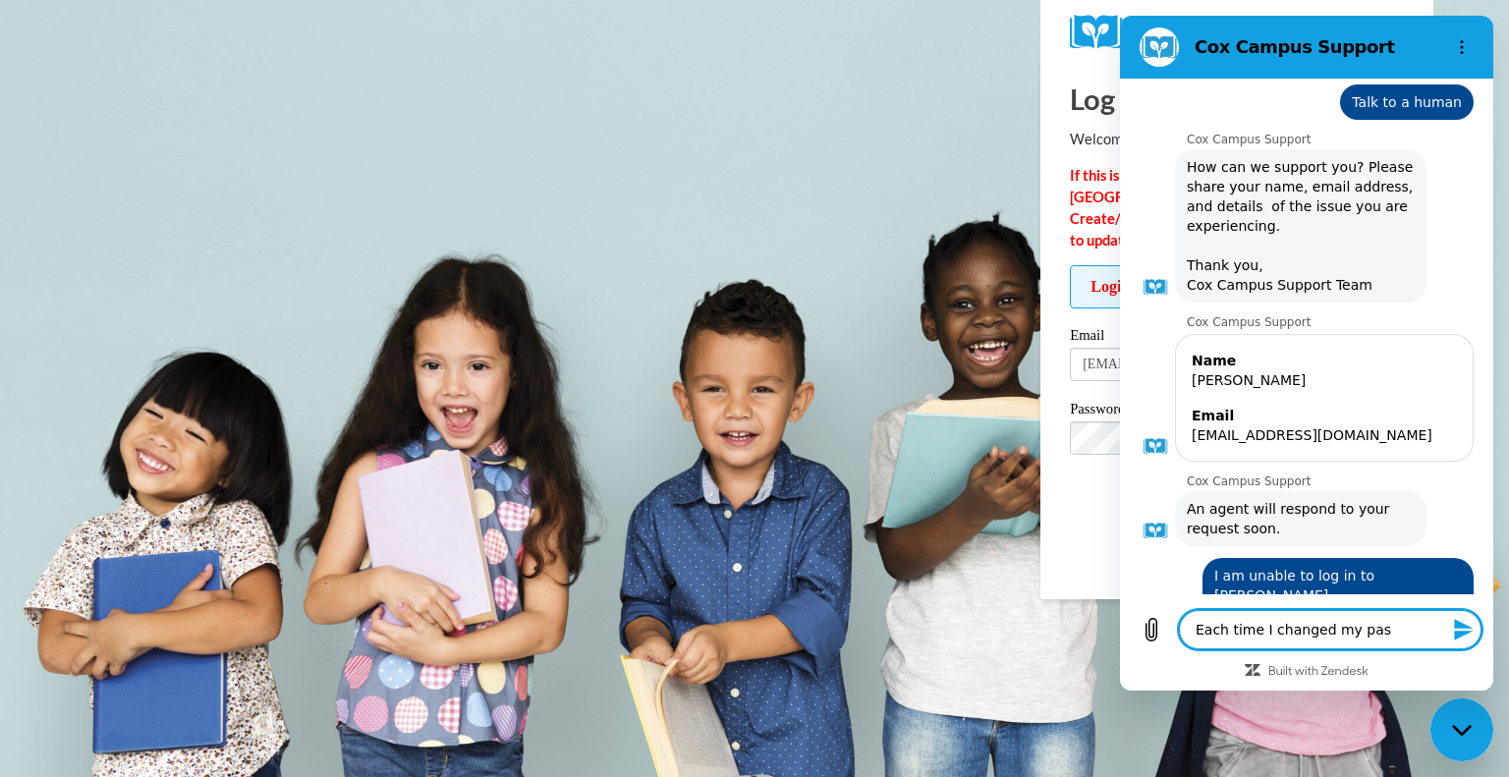
type textarea "x"
type textarea "Each time I changed my passw"
type textarea "x"
type textarea "Each time I changed my passwo"
type textarea "x"
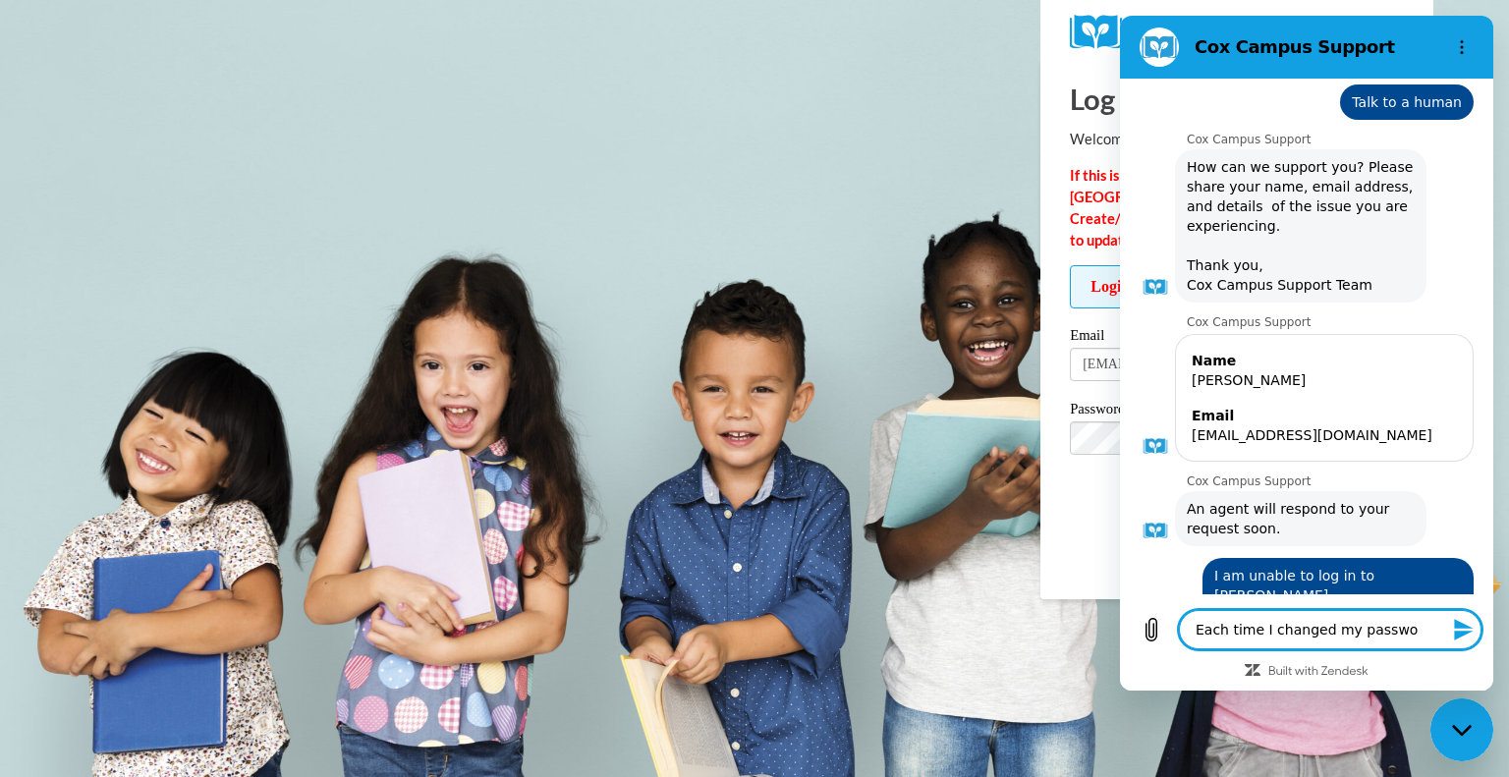
type textarea "Each time I changed my passwor"
type textarea "x"
type textarea "Each time I changed my password"
type textarea "x"
type textarea "Each time I changed my password,"
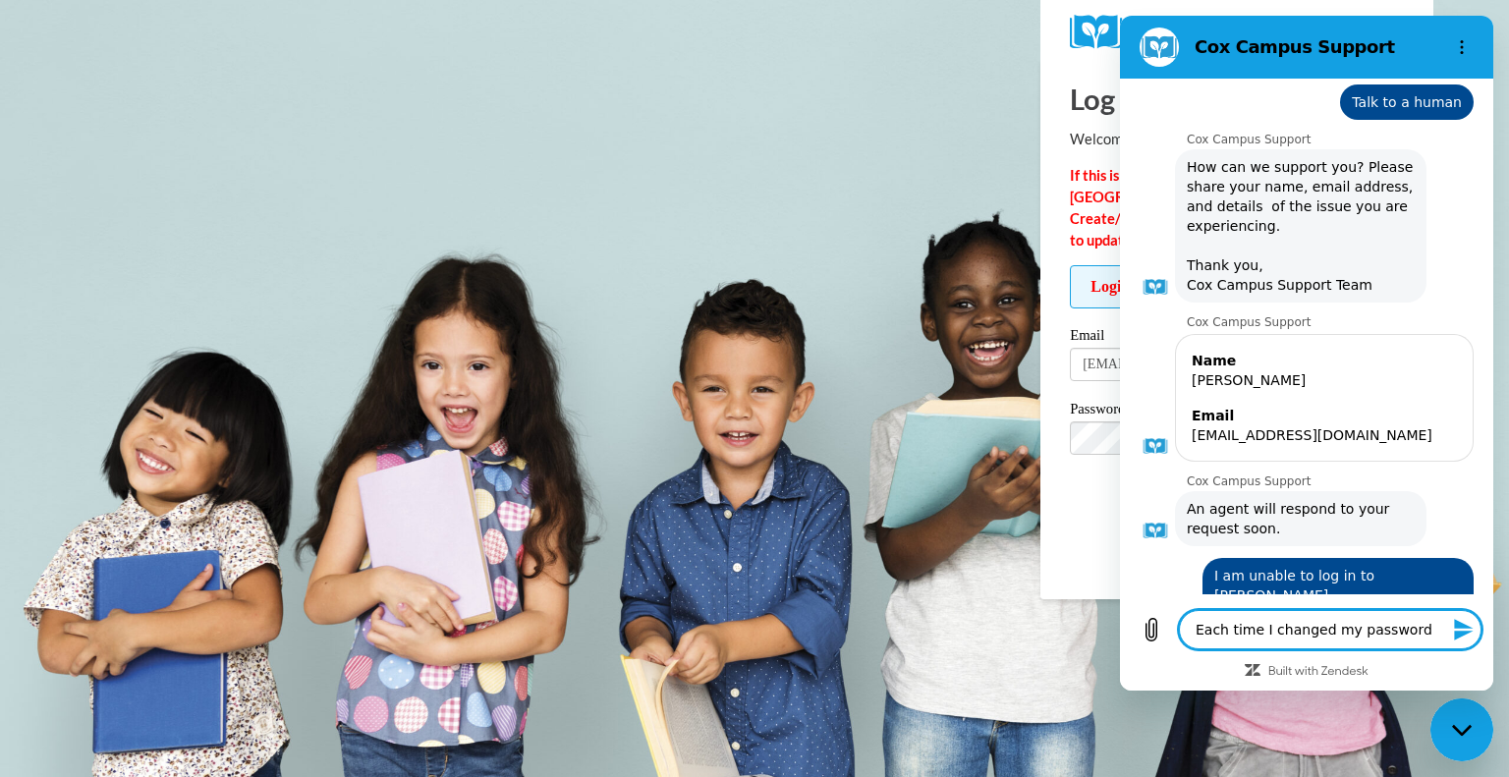
type textarea "x"
type textarea "Each time I changed my password,"
type textarea "x"
type textarea "Each time I changed my password, I"
type textarea "x"
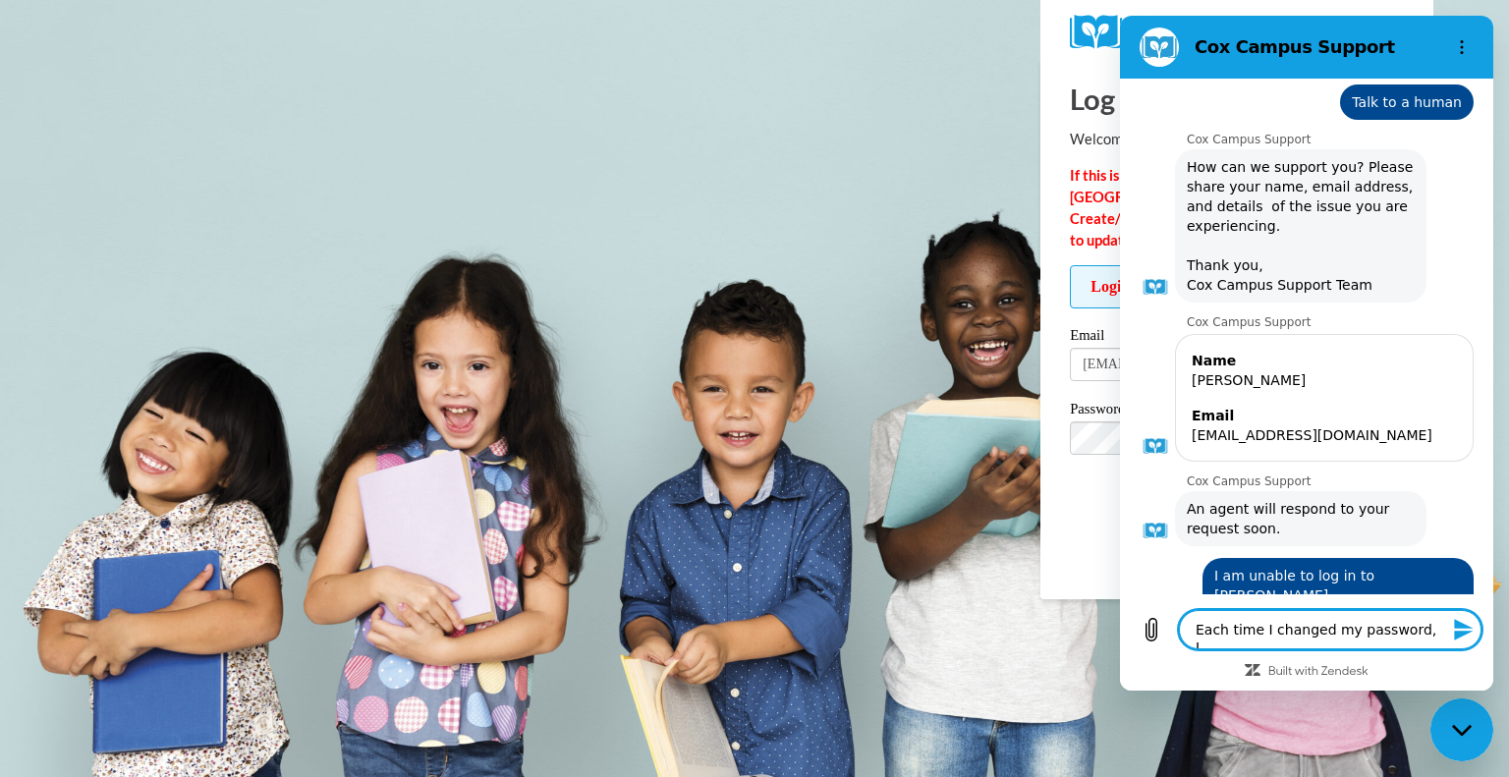
type textarea "Each time I changed my password, I"
type textarea "x"
type textarea "Each time I changed my password, I w"
type textarea "x"
type textarea "Each time I changed my password, I wo"
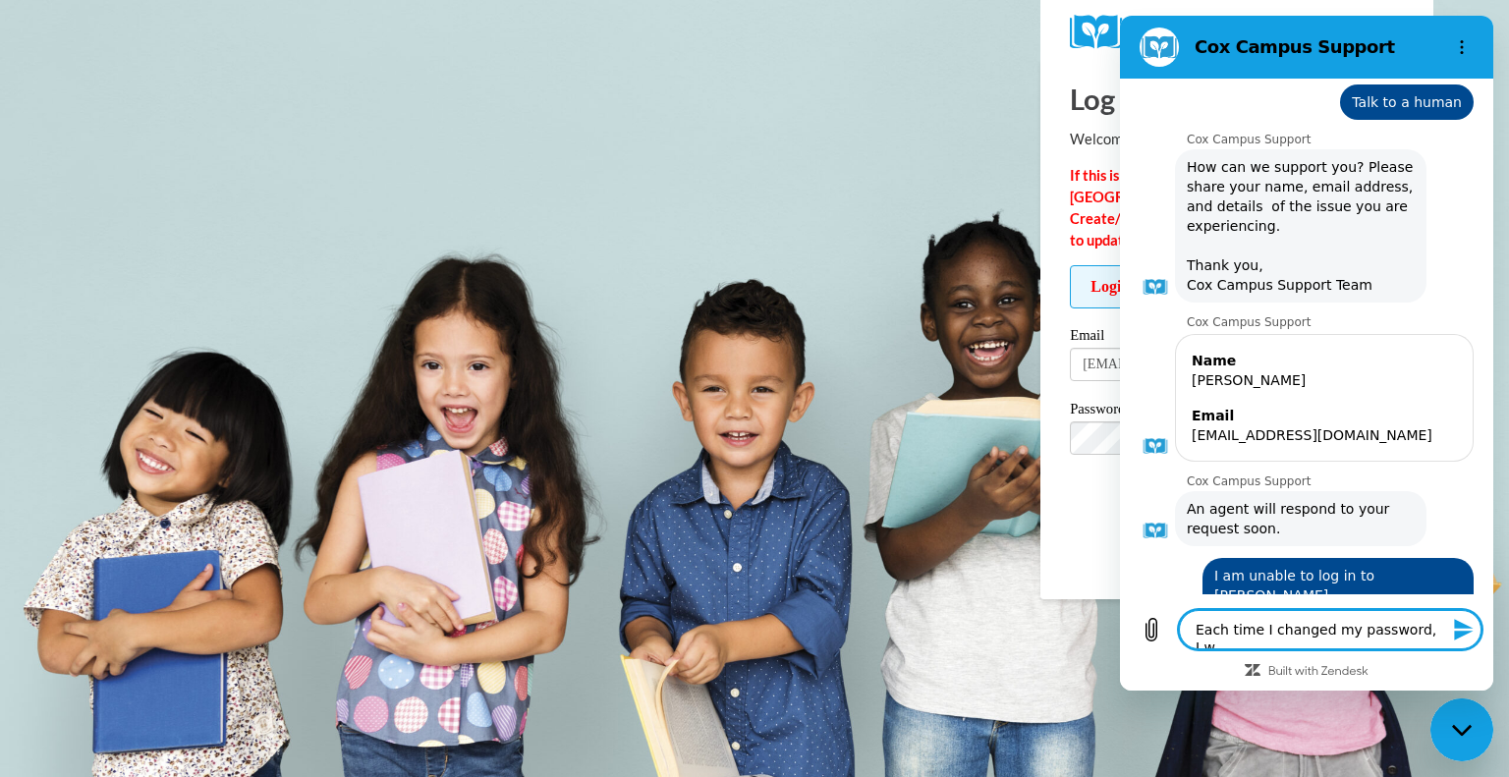
type textarea "x"
type textarea "Each time I changed my password, I wou"
type textarea "x"
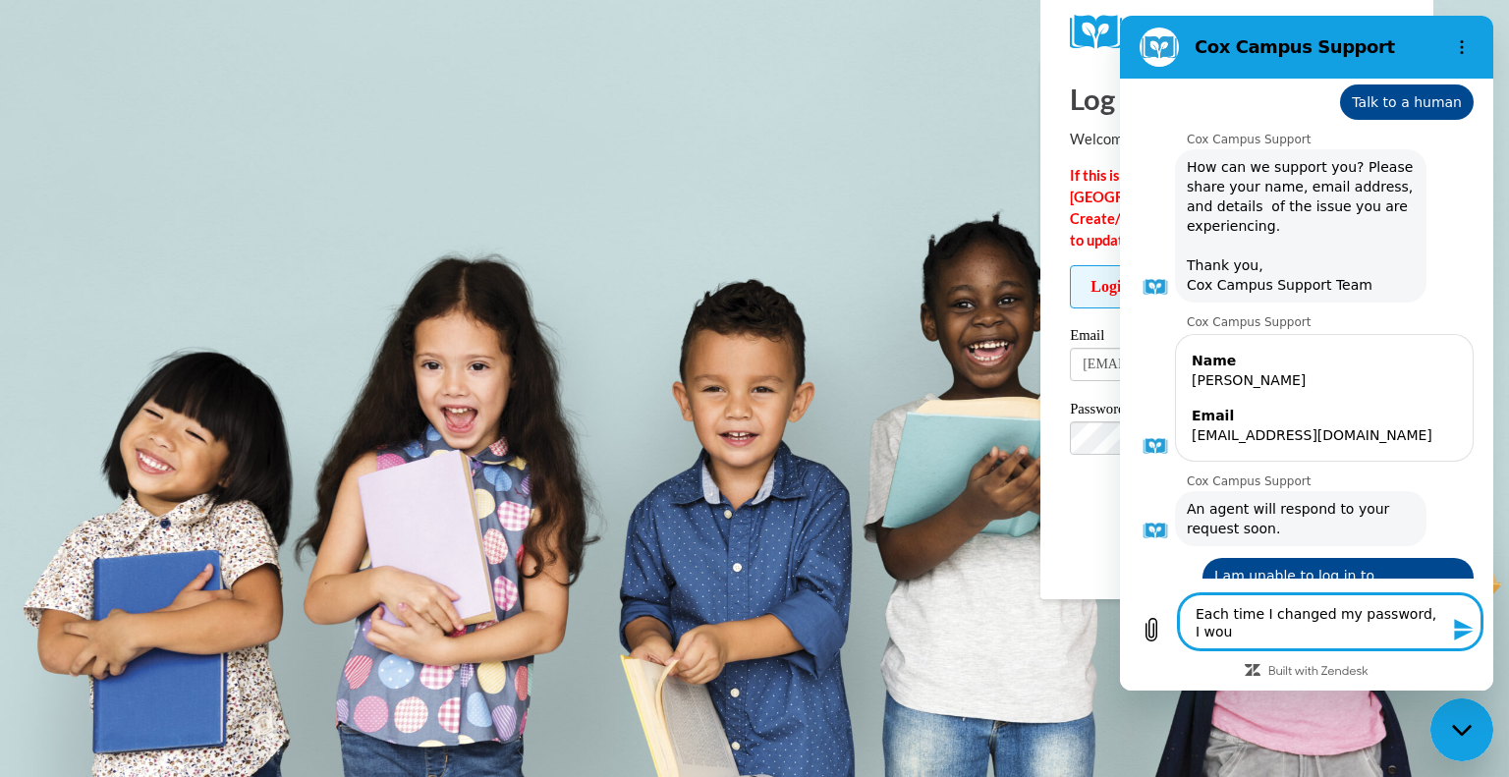
type textarea "Each time I changed my password, I woul"
type textarea "x"
type textarea "Each time I changed my password, I would"
type textarea "x"
type textarea "Each time I changed my password, I would"
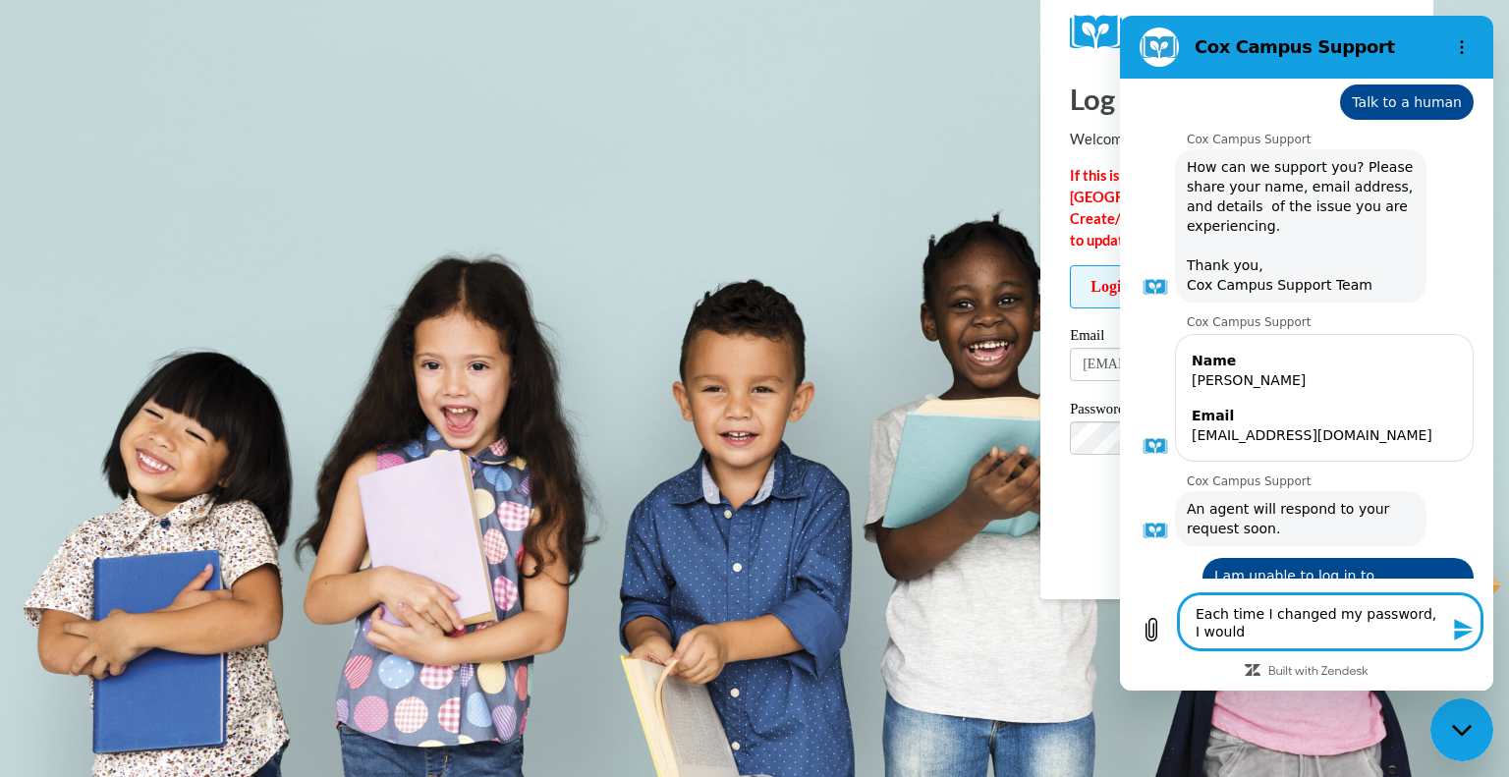
type textarea "x"
type textarea "Each time I changed my password, I would"
type textarea "x"
type textarea "Each time I changed my password, I woul"
type textarea "x"
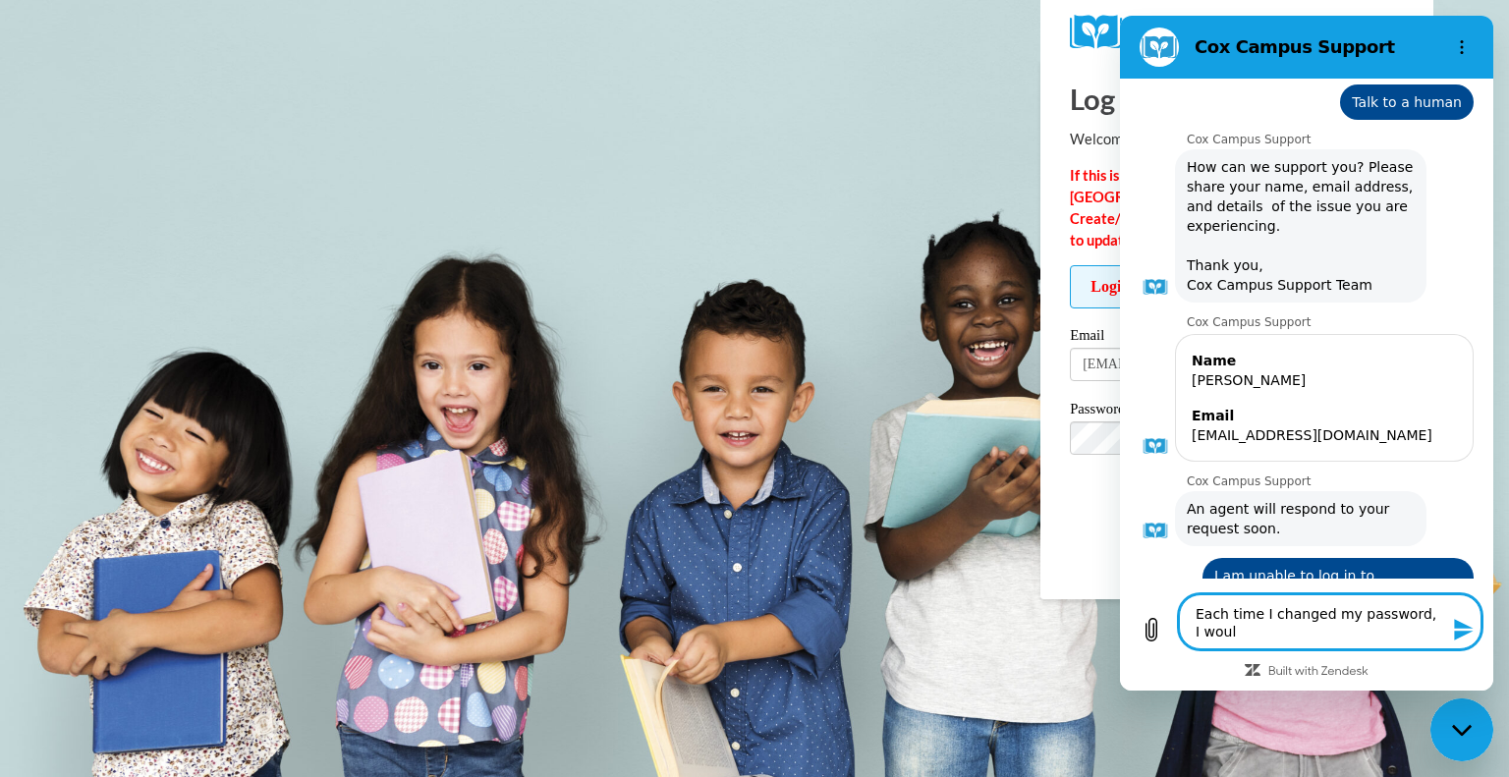
type textarea "Each time I changed my password, I wou"
type textarea "x"
type textarea "Each time I changed my password, I wo"
type textarea "x"
type textarea "Each time I changed my password, I w"
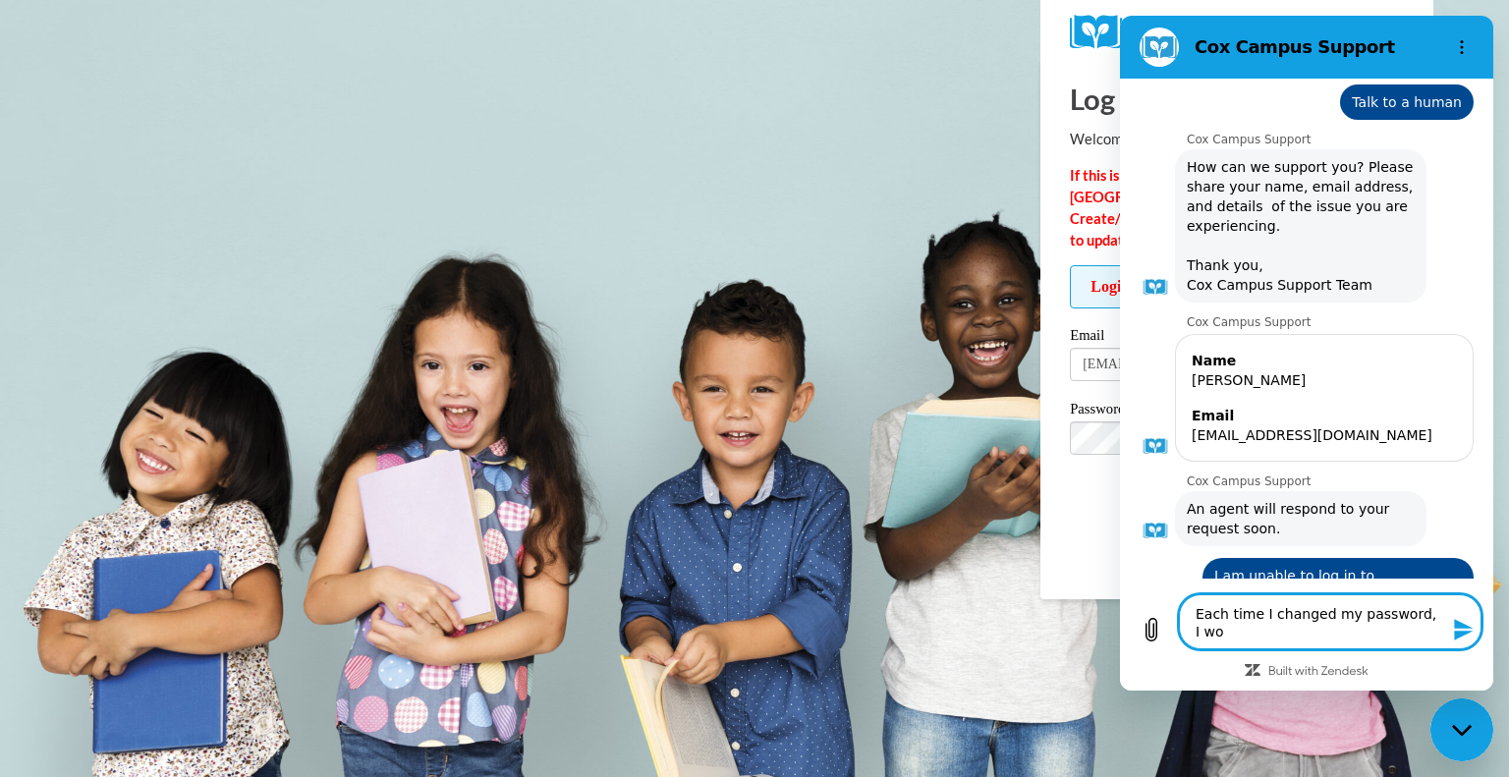
type textarea "x"
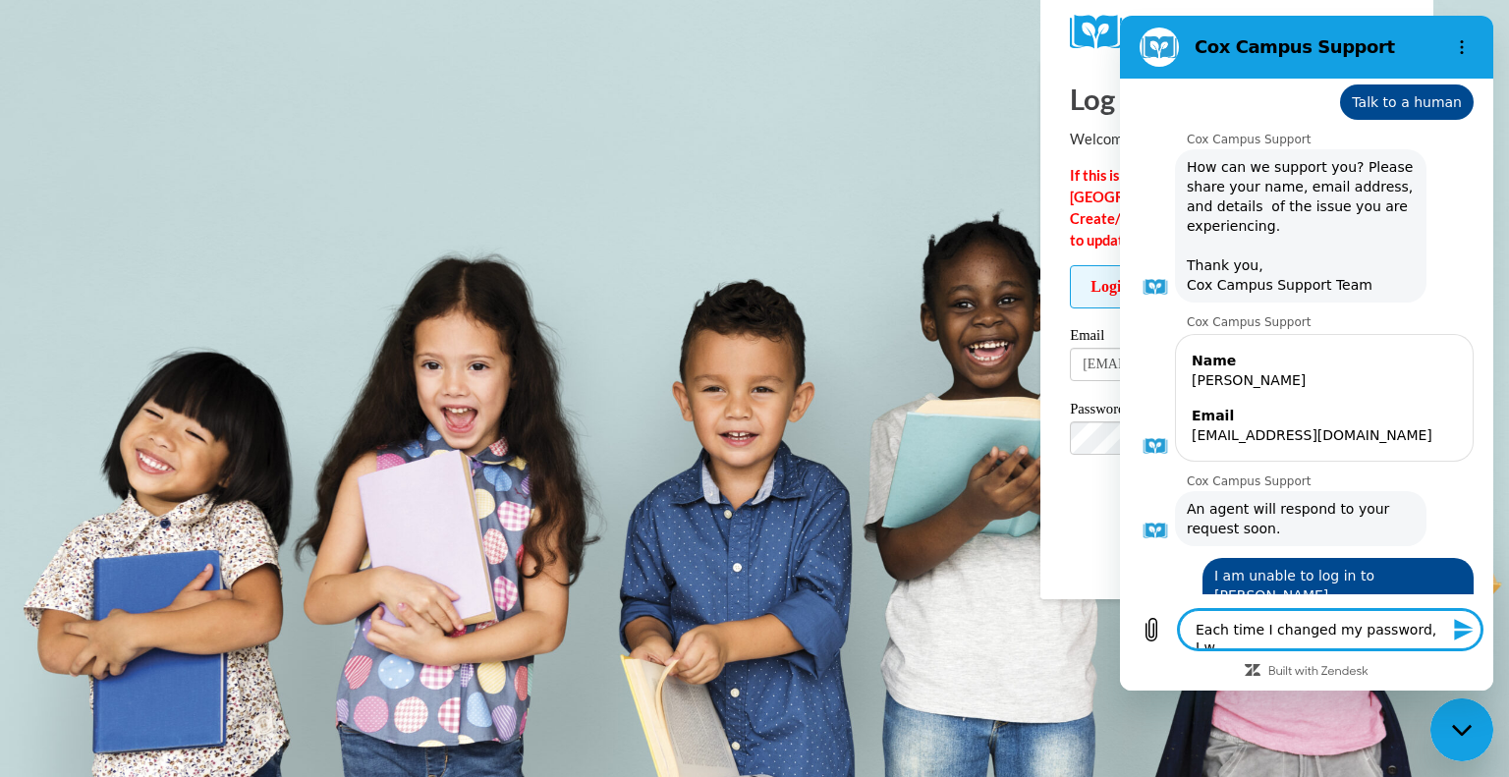
type textarea "Each time I changed my password, I"
type textarea "x"
type textarea "Each time I changed my password, I"
type textarea "x"
type textarea "Each time I changed my password,"
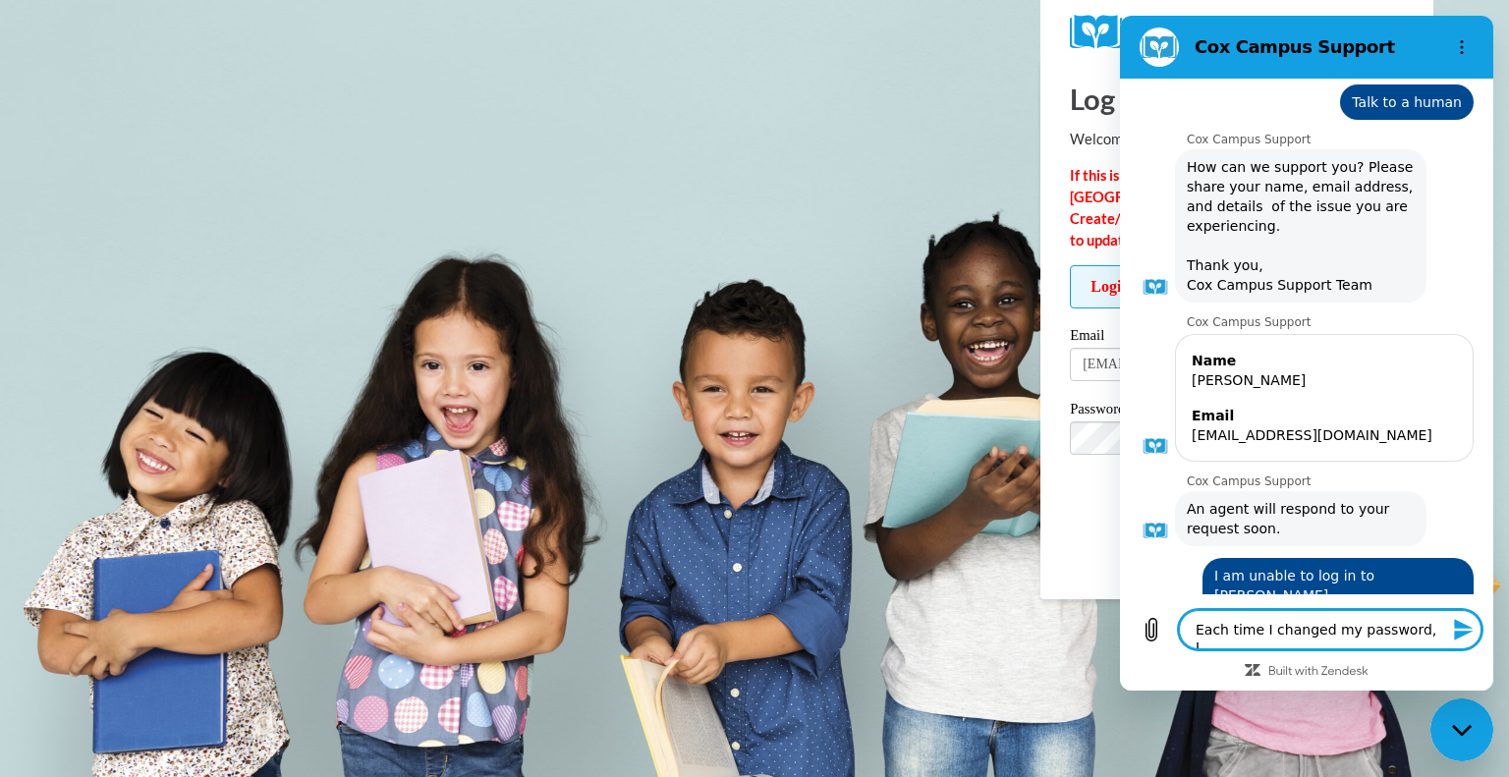
type textarea "x"
type textarea "Each time I changed my password, i"
type textarea "x"
type textarea "Each time I changed my password, it"
type textarea "x"
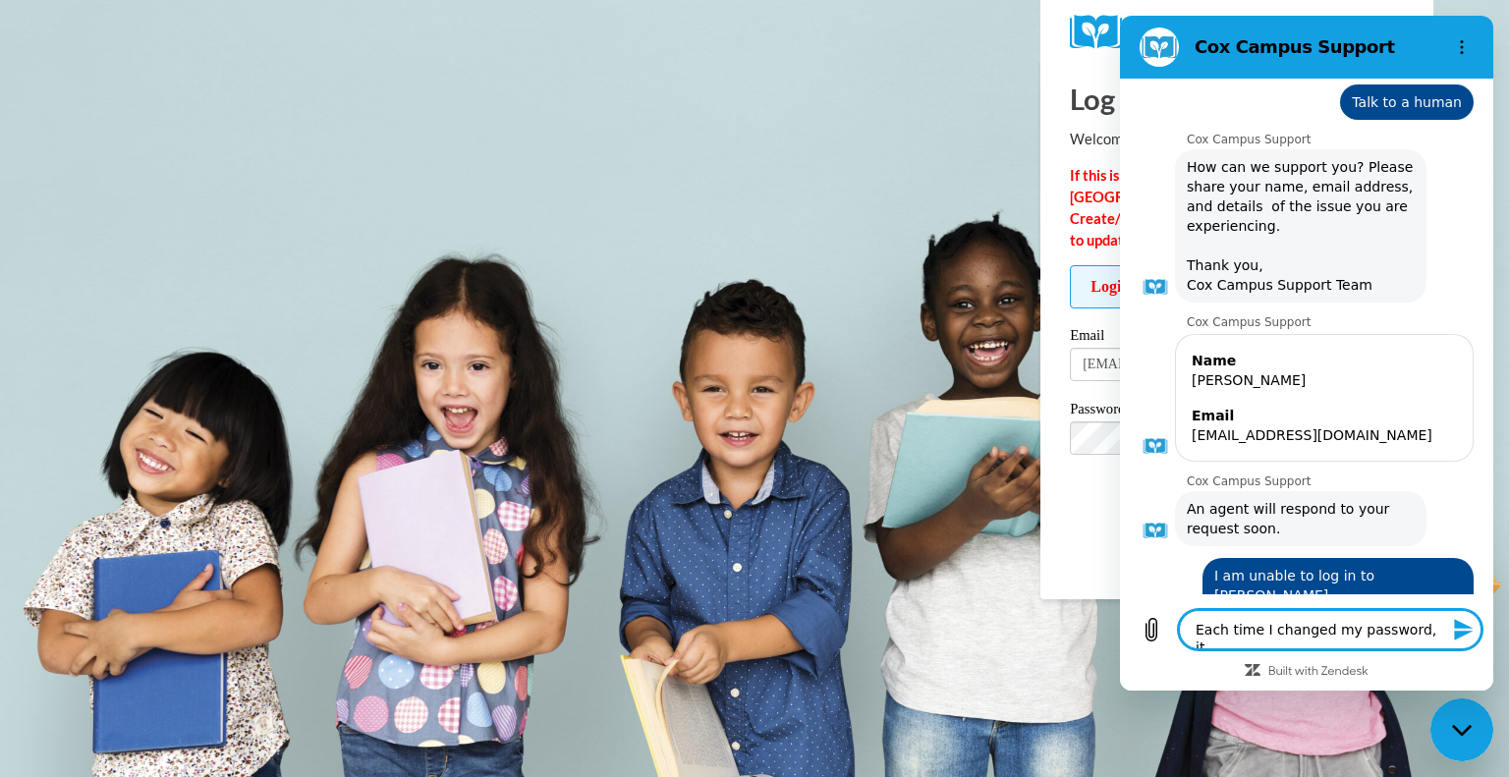
type textarea "Each time I changed my password, it"
type textarea "x"
type textarea "Each time I changed my password, it o"
type textarea "x"
type textarea "Each time I changed my password, it ou"
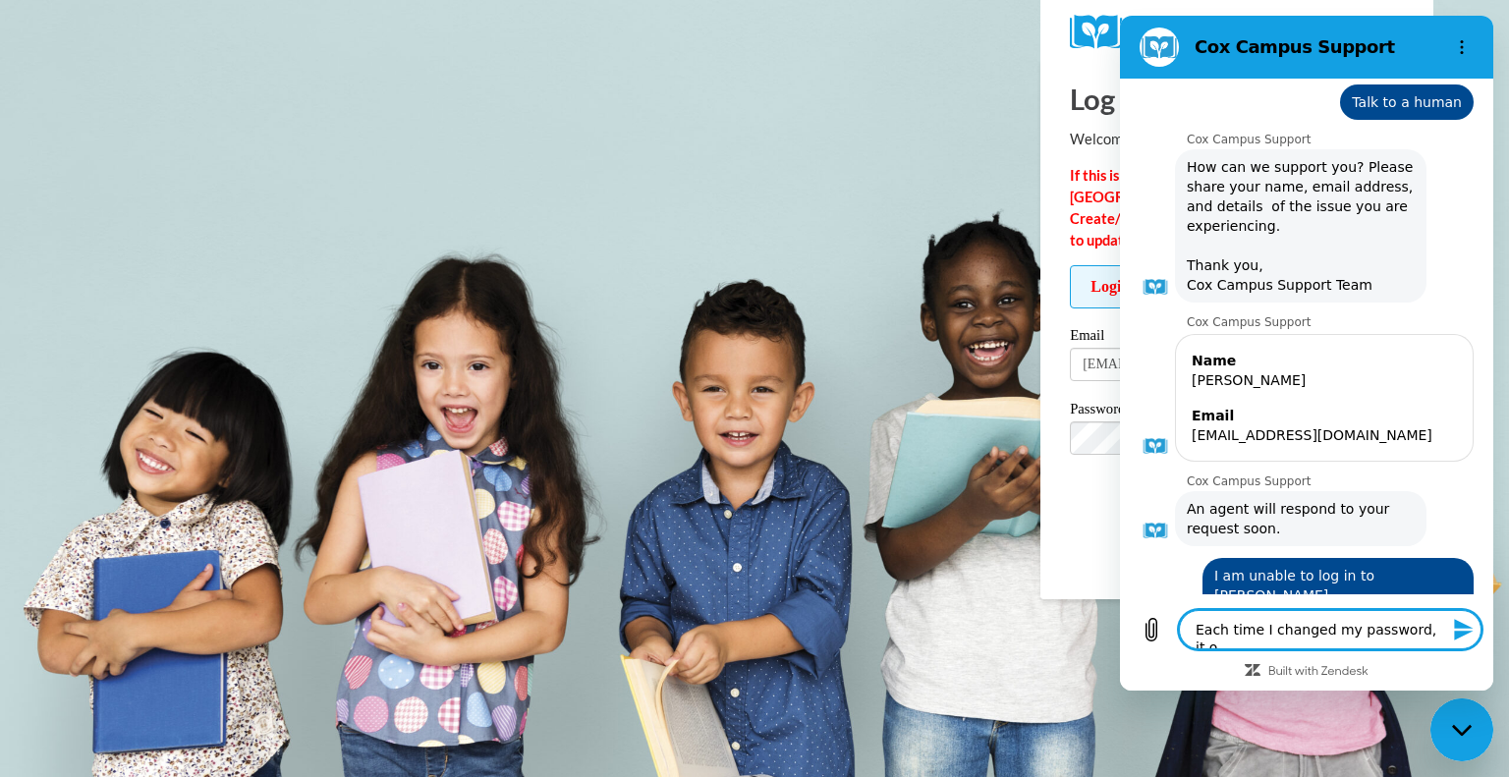
type textarea "x"
type textarea "Each time I changed my password, it oul"
type textarea "x"
type textarea "Each time I changed my password, it ou"
type textarea "x"
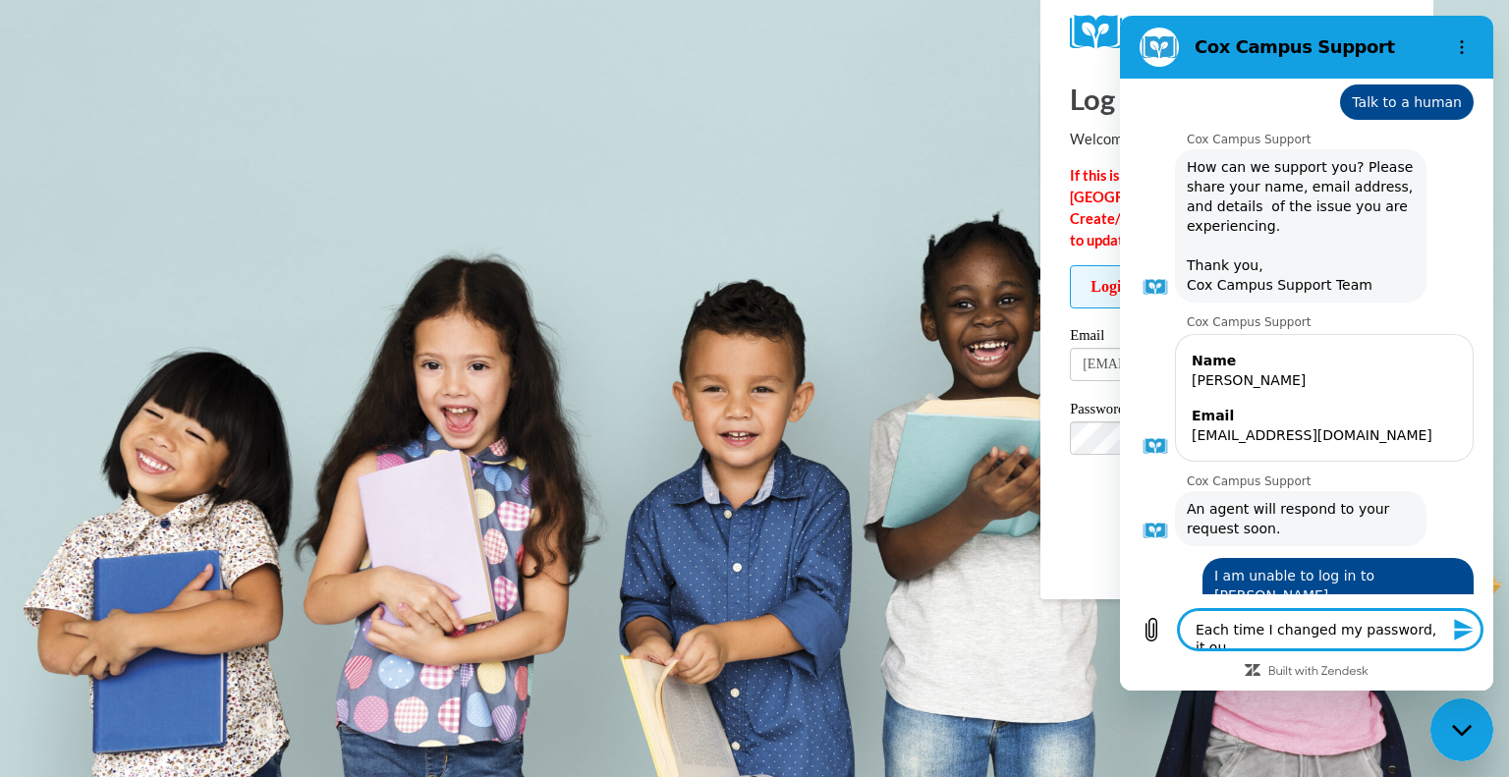
type textarea "Each time I changed my password, it o"
type textarea "x"
type textarea "Each time I changed my password, it"
type textarea "x"
type textarea "Each time I changed my password, it w"
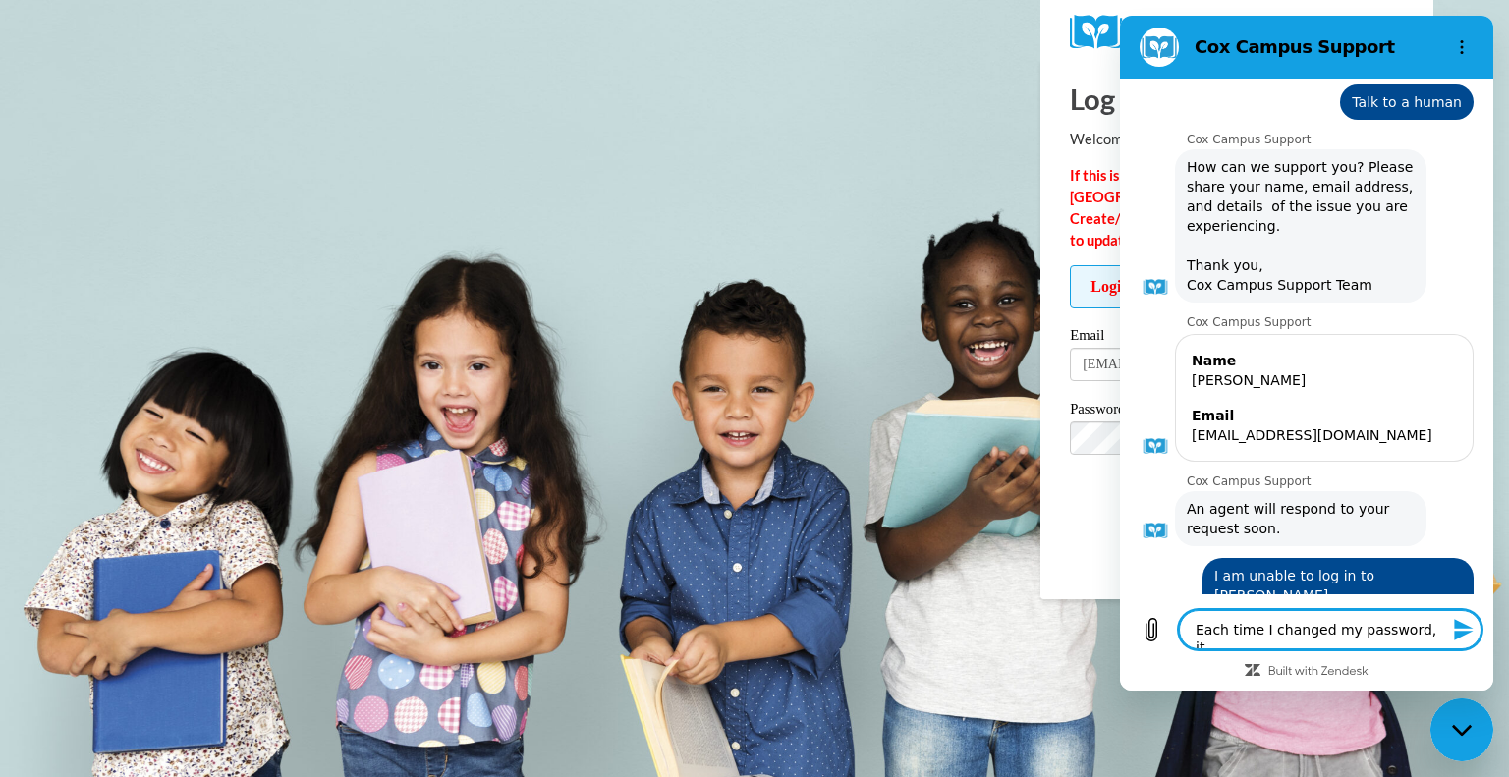
type textarea "x"
type textarea "Each time I changed my password, it wo"
type textarea "x"
type textarea "Each time I changed my password, it wou"
type textarea "x"
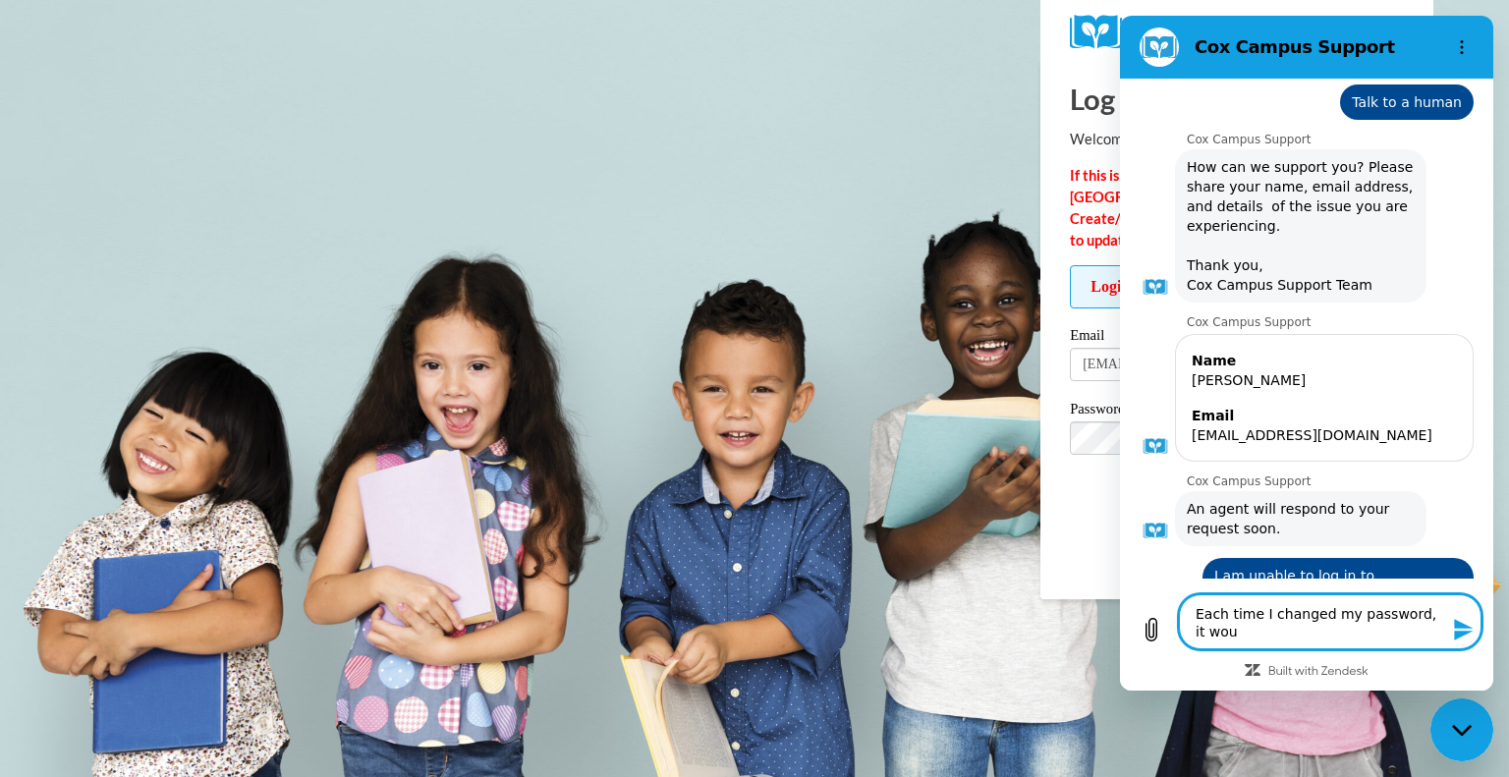
type textarea "Each time I changed my password, it woul"
type textarea "x"
type textarea "Each time I changed my password, it would"
type textarea "x"
type textarea "Each time I changed my password, it would"
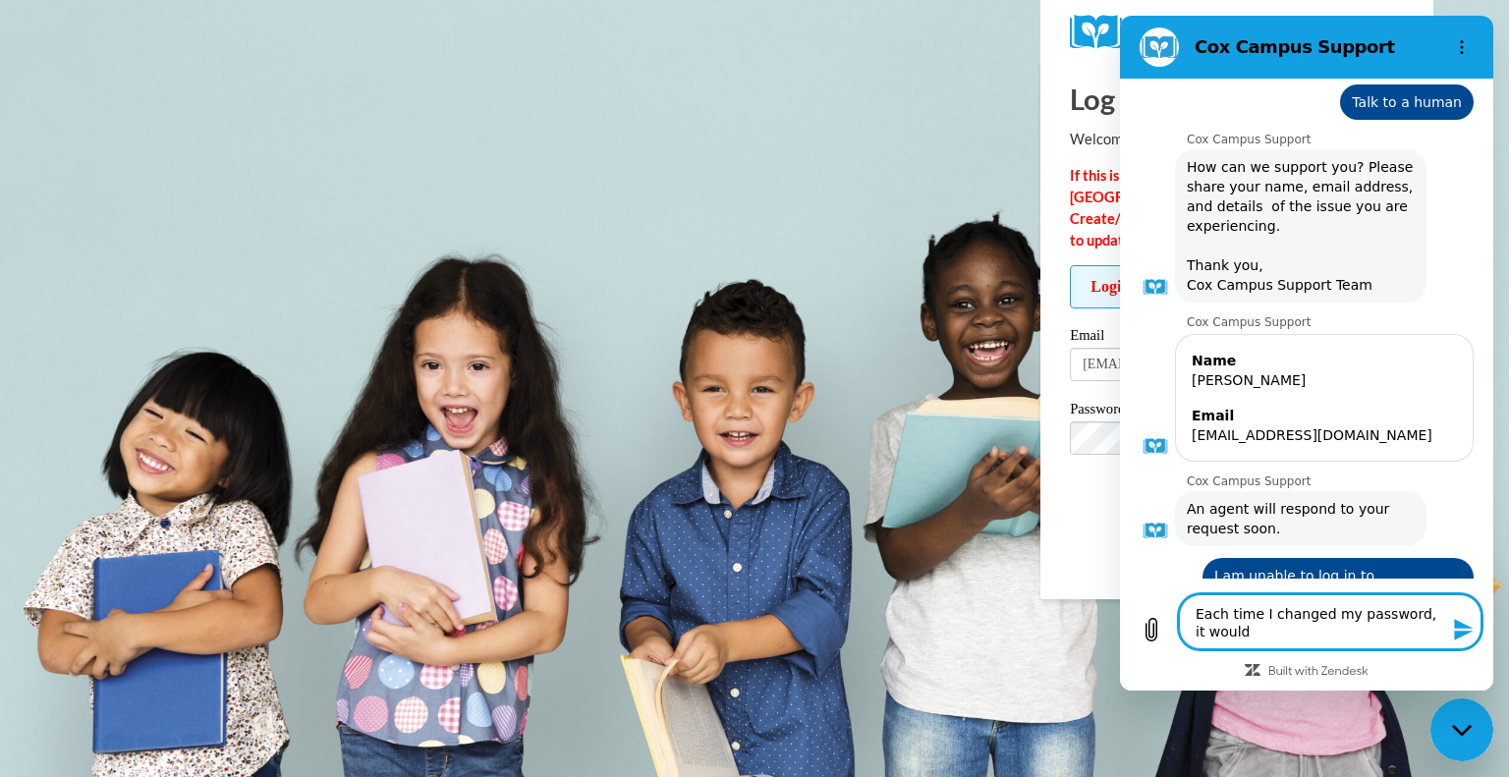
type textarea "x"
type textarea "Each time I changed my password, it would s"
type textarea "x"
type textarea "Each time I changed my password, it would se"
type textarea "x"
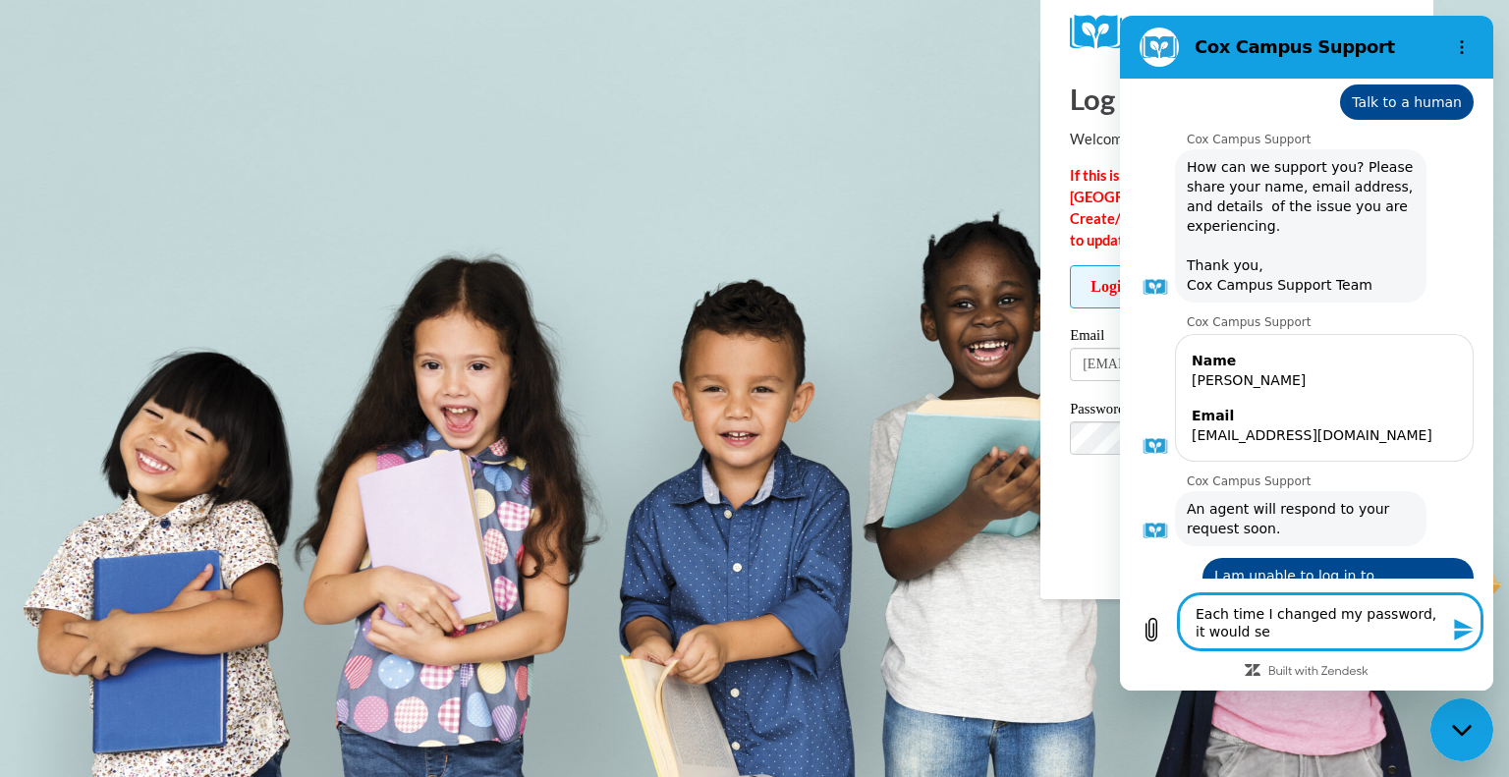
type textarea "Each time I changed my password, it would sen"
type textarea "x"
type textarea "Each time I changed my password, it would send"
type textarea "x"
type textarea "Each time I changed my password, it would send"
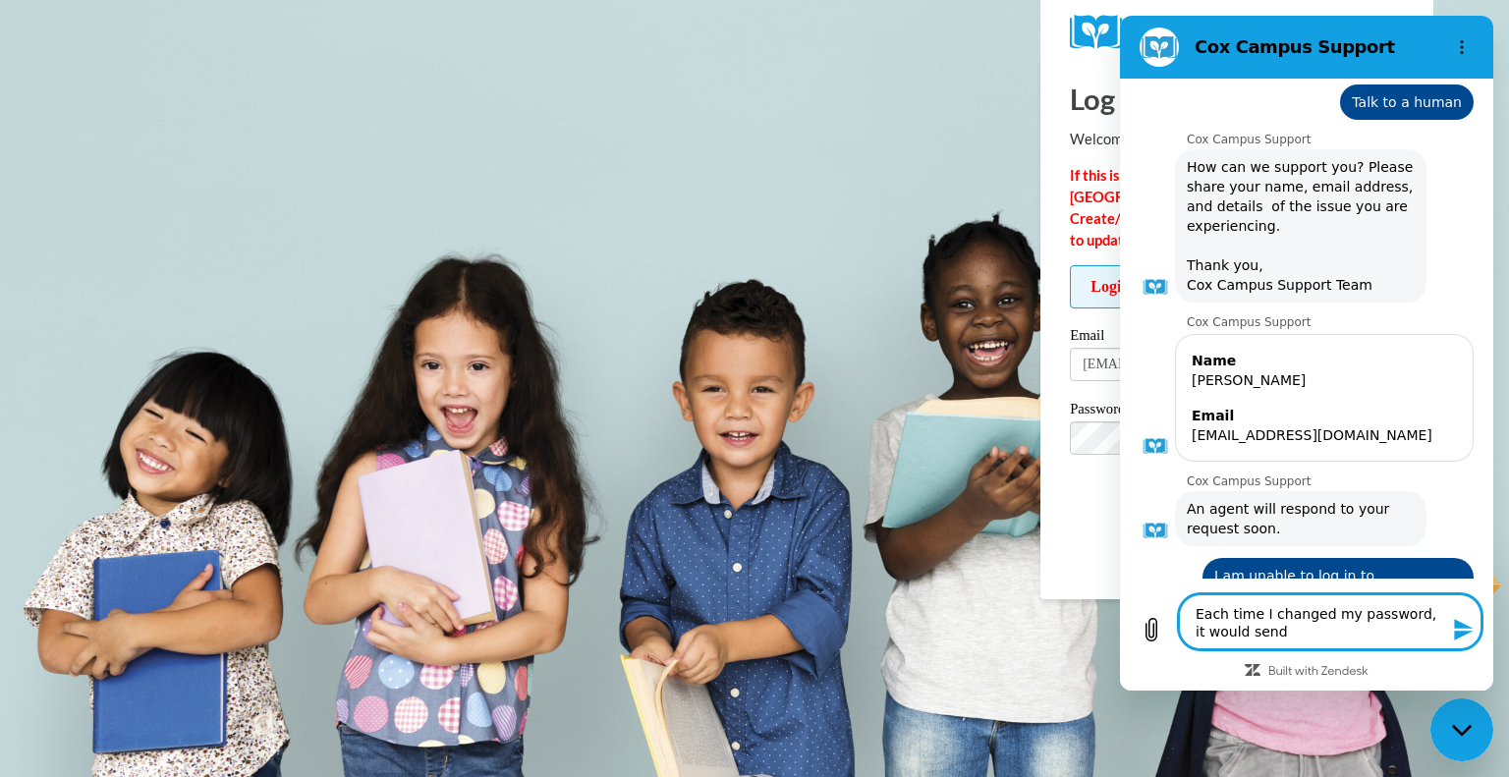
type textarea "x"
type textarea "Each time I changed my password, it would send m"
type textarea "x"
type textarea "Each time I changed my password, it would send me"
type textarea "x"
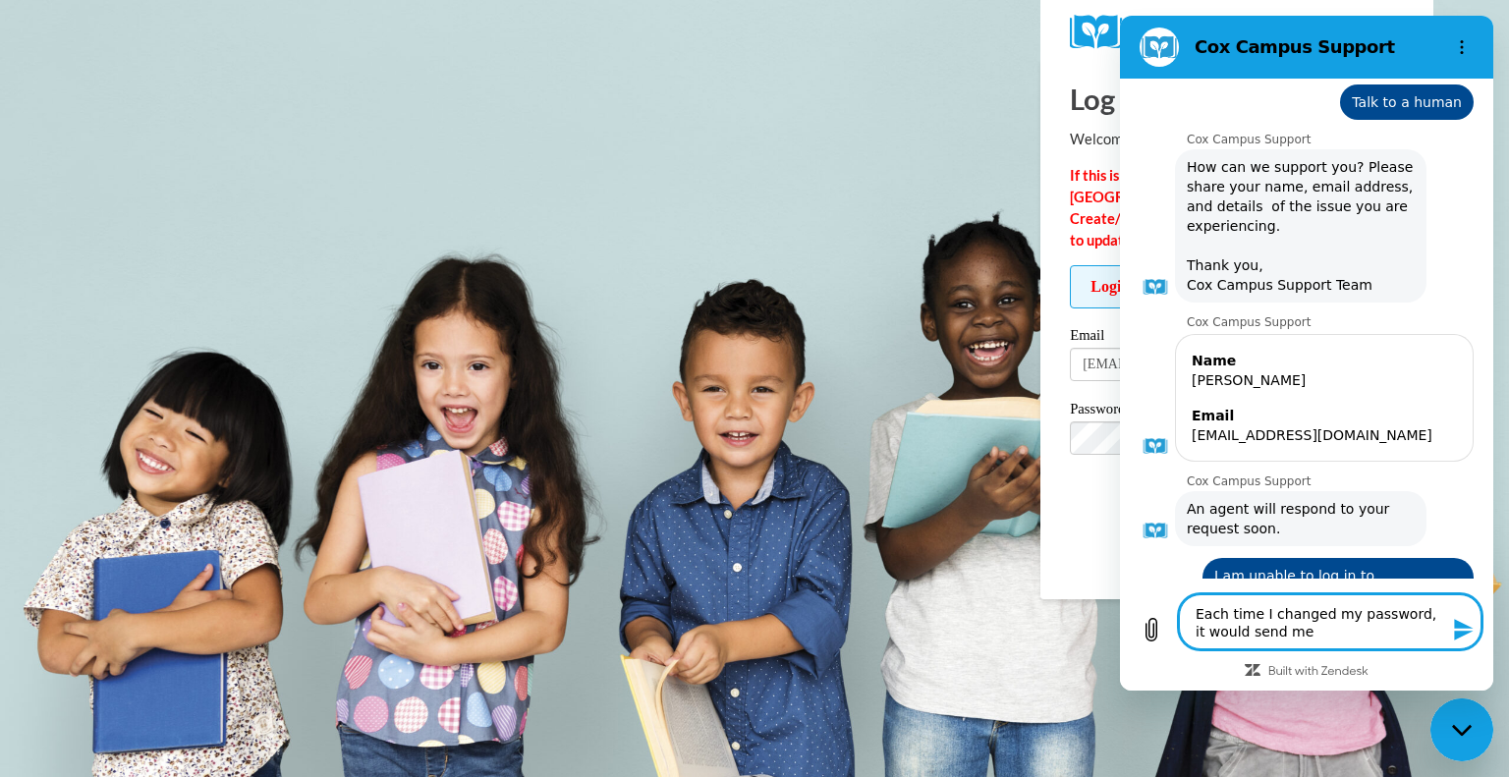
type textarea "Each time I changed my password, it would send me"
type textarea "x"
type textarea "Each time I changed my password, it would send me b"
type textarea "x"
type textarea "Each time I changed my password, it would send me ba"
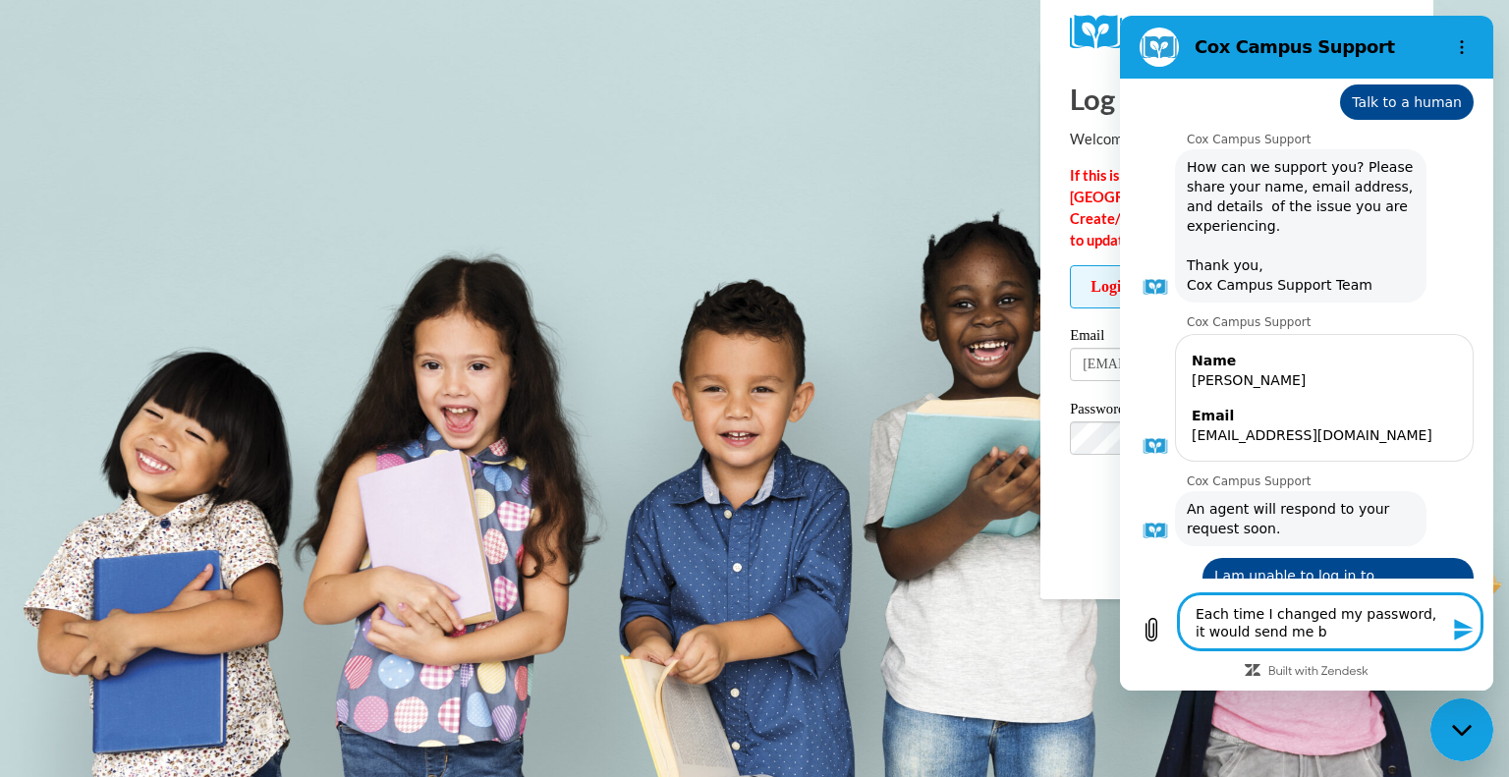
type textarea "x"
type textarea "Each time I changed my password, it would send me bac"
type textarea "x"
type textarea "Each time I changed my password, it would send me back"
type textarea "x"
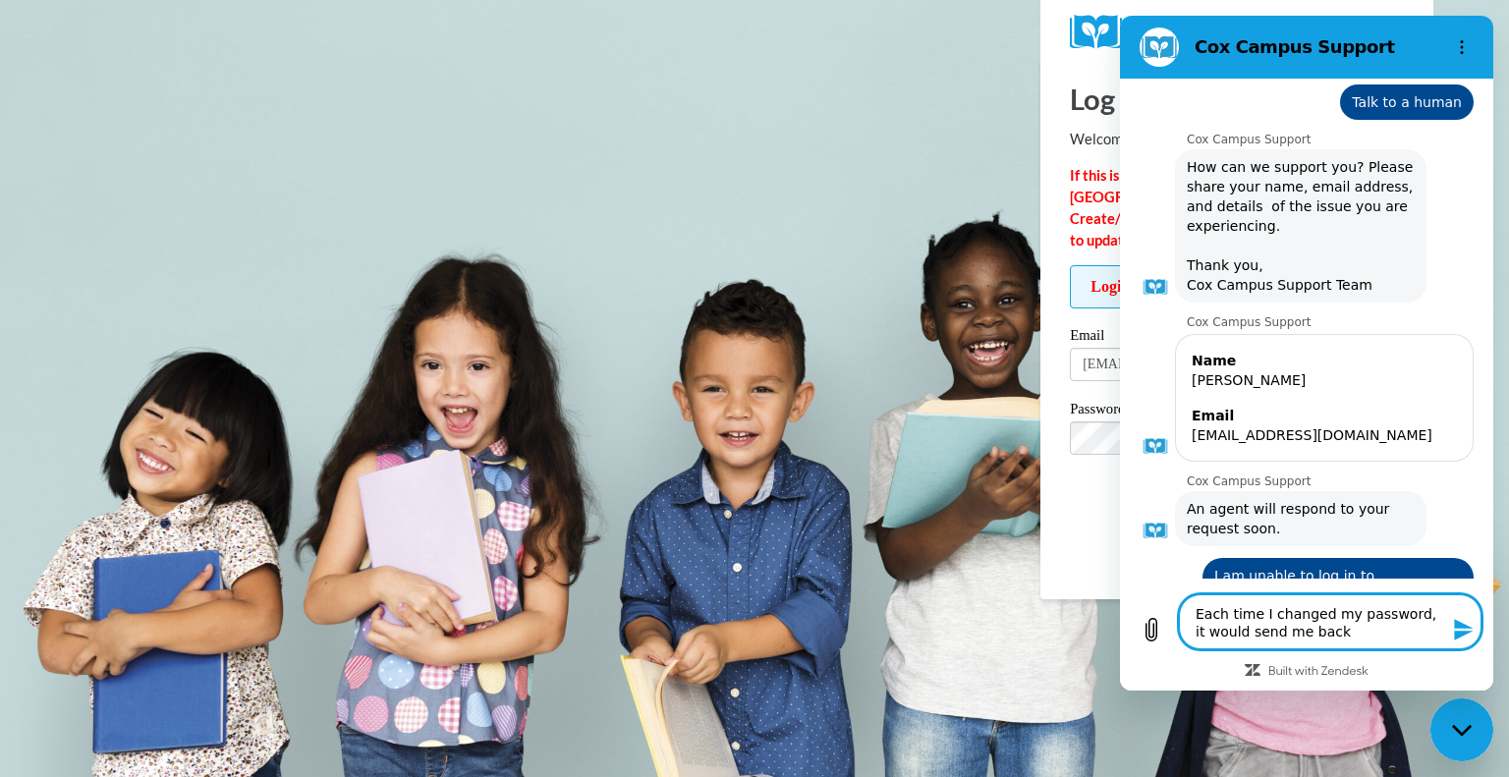
type textarea "Each time I changed my password, it would send me back"
type textarea "x"
type textarea "Each time I changed my password, it would send me back t"
type textarea "x"
type textarea "Each time I changed my password, it would send me back to"
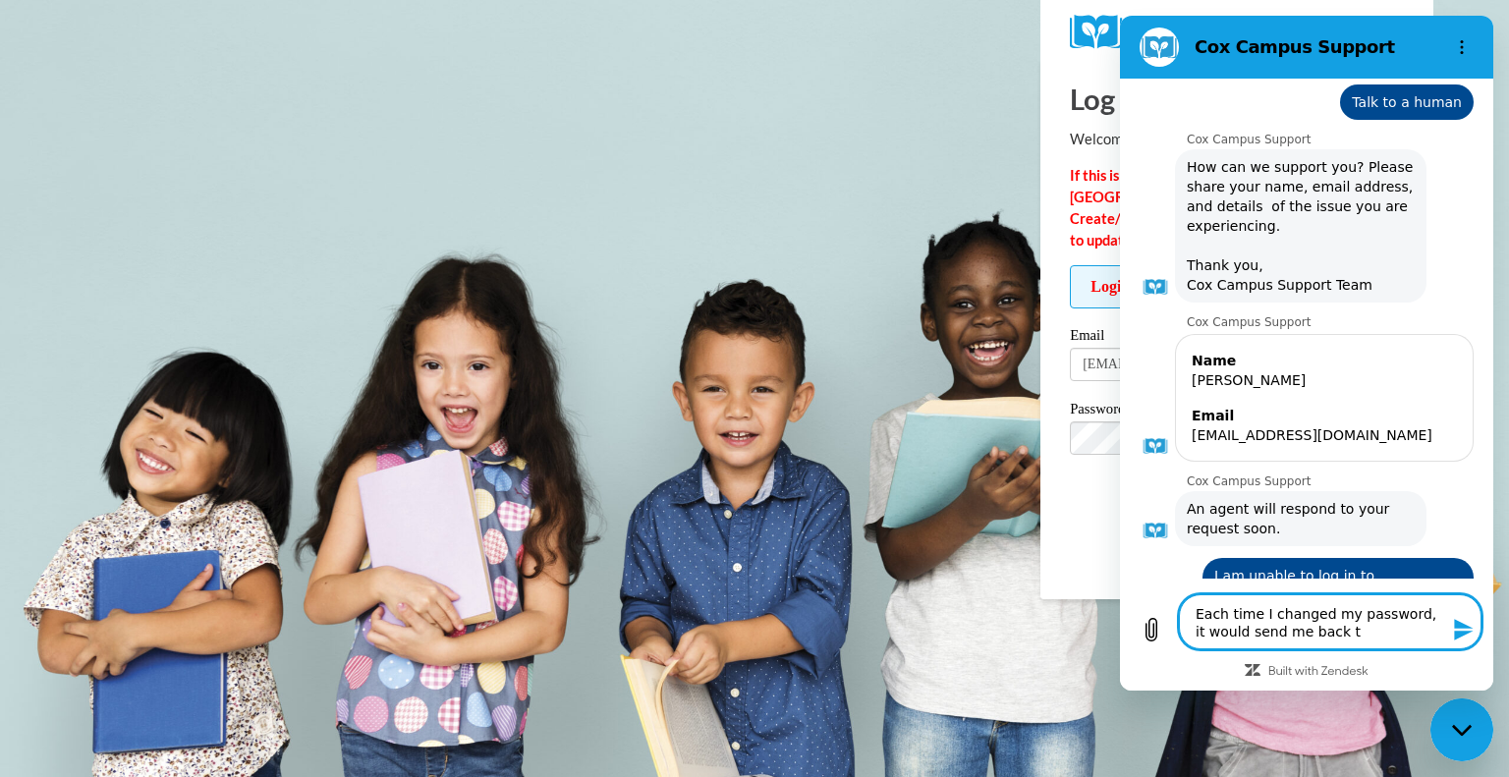
type textarea "x"
type textarea "Each time I changed my password, it would send me back to"
type textarea "x"
type textarea "Each time I changed my password, it would send me back to t"
type textarea "x"
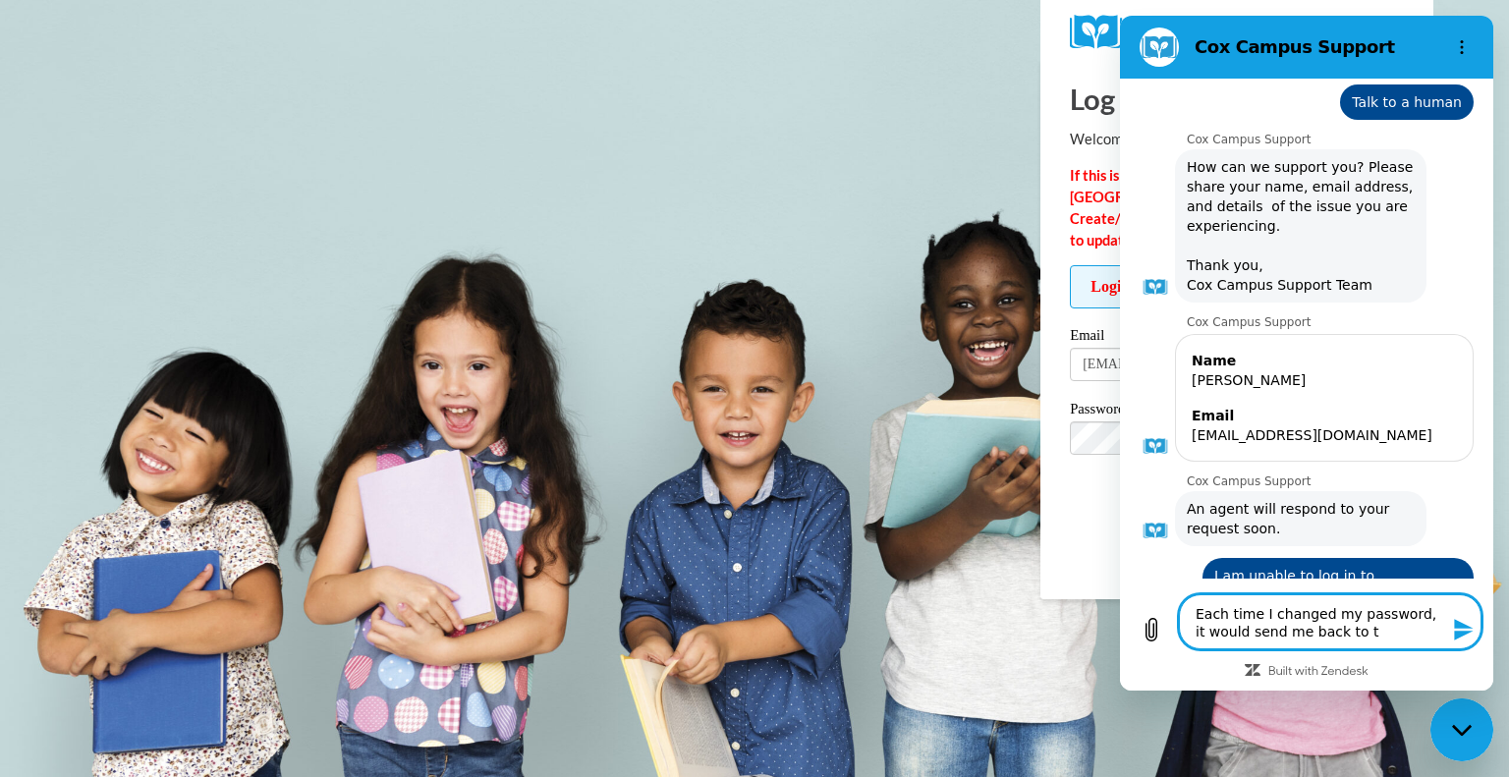
type textarea "Each time I changed my password, it would send me back to th"
type textarea "x"
type textarea "Each time I changed my password, it would send me back to the"
type textarea "x"
type textarea "Each time I changed my password, it would send me back to the"
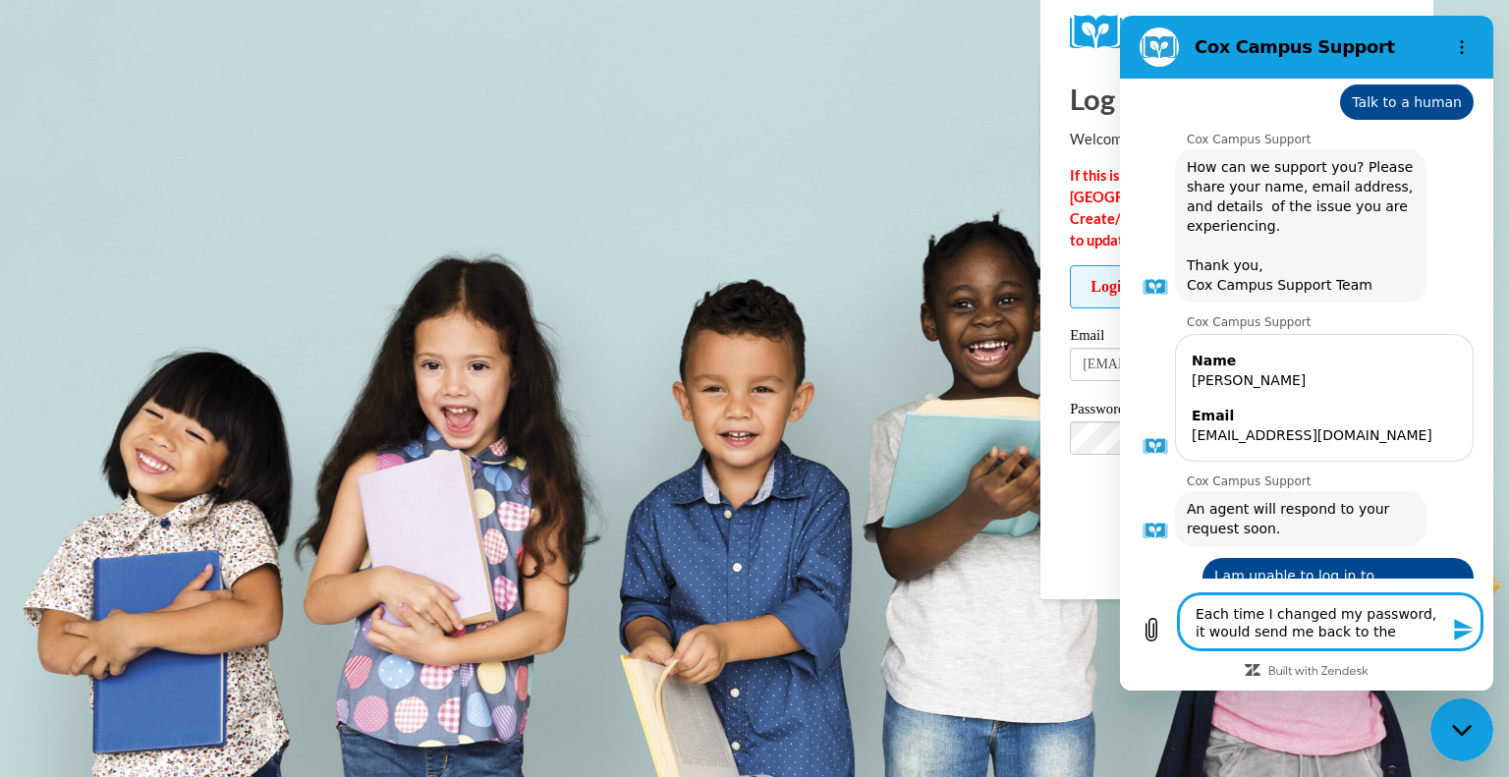
type textarea "x"
type textarea "Each time I changed my password, it would send me back to the l"
type textarea "x"
type textarea "Each time I changed my password, it would send me back to the lo"
type textarea "x"
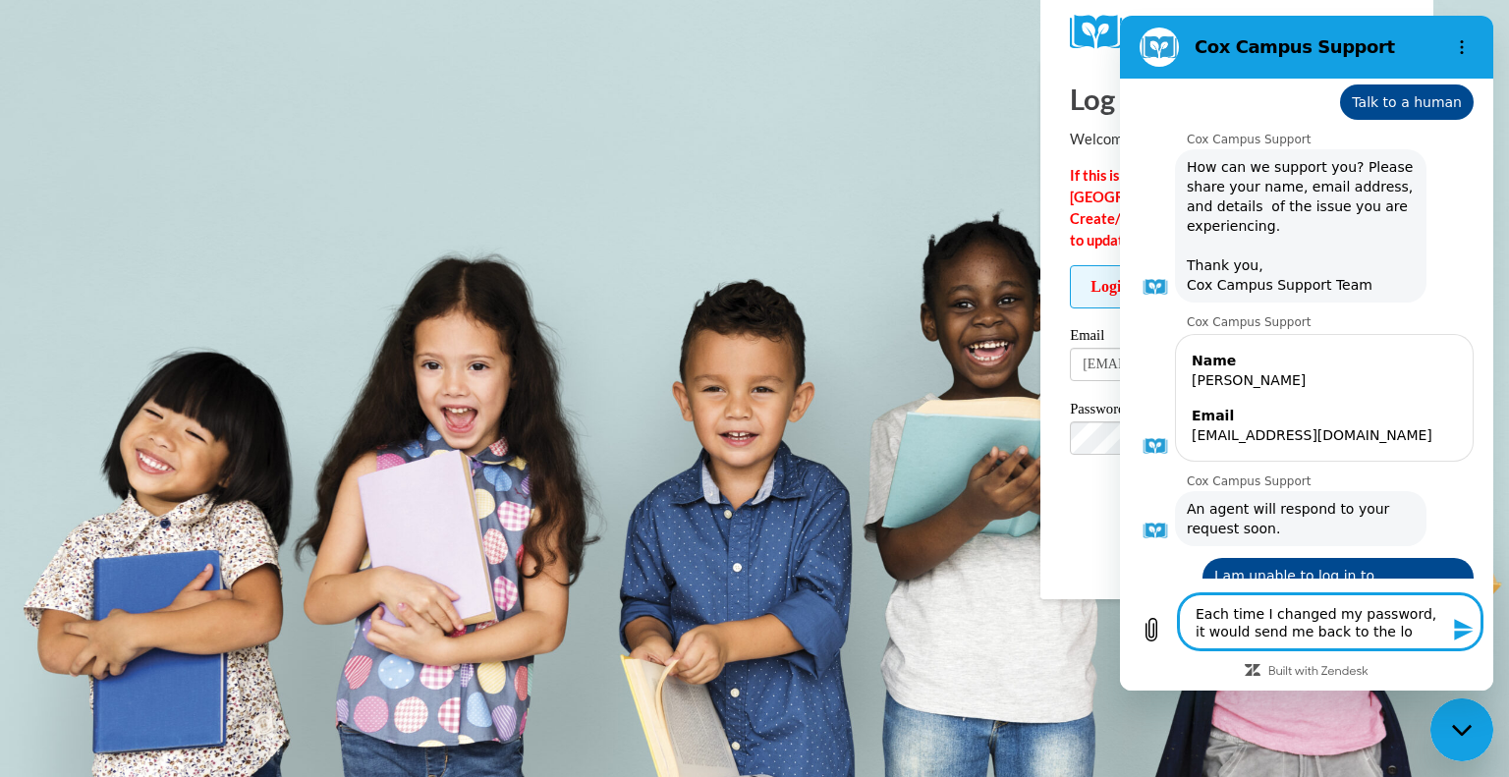
type textarea "Each time I changed my password, it would send me back to the log"
type textarea "x"
type textarea "Each time I changed my password, it would send me back to the log"
type textarea "x"
type textarea "Each time I changed my password, it would send me back to the log i"
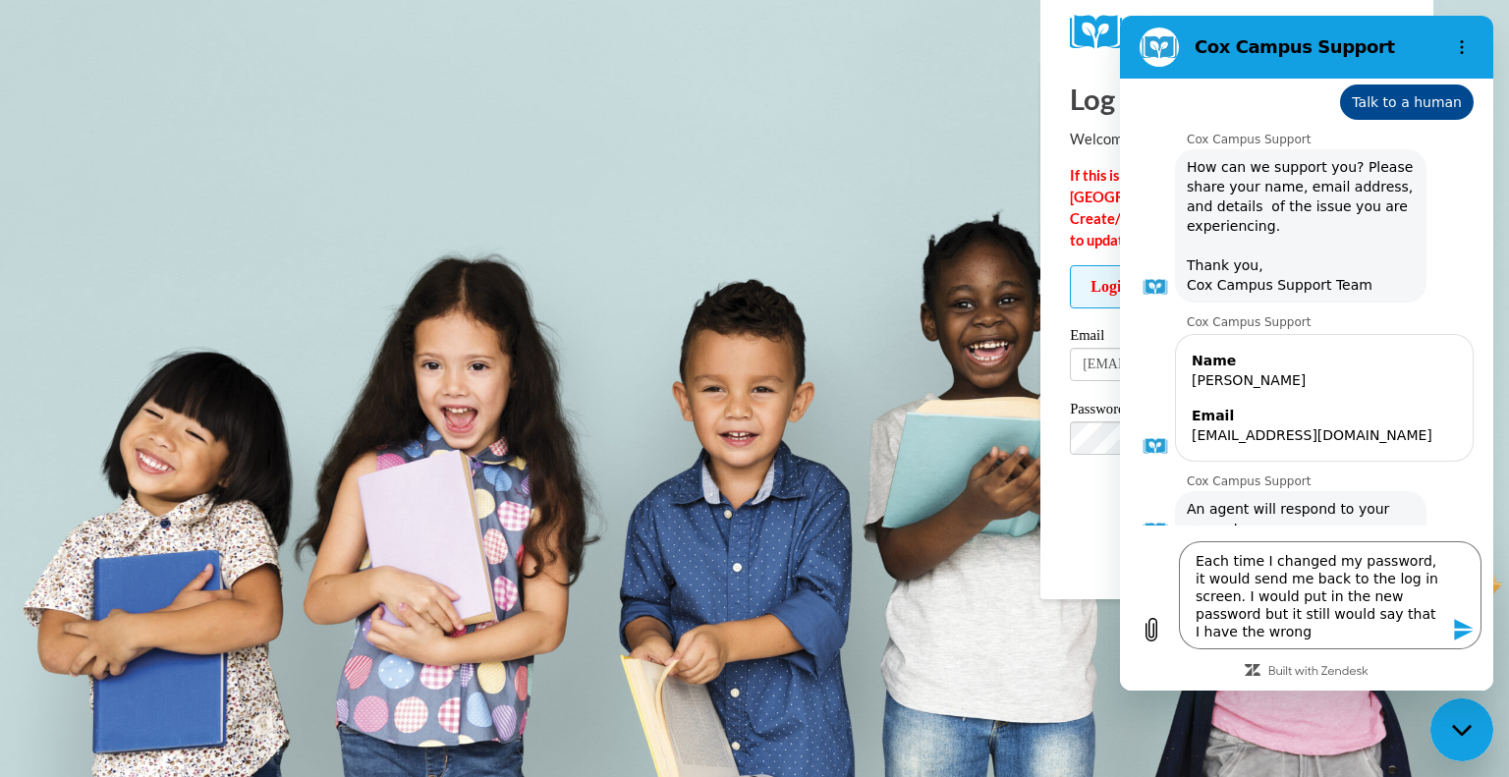
drag, startPoint x: 1411, startPoint y: 30, endPoint x: 1394, endPoint y: 70, distance: 42.7
click at [1394, 70] on section "Cox Campus Support" at bounding box center [1306, 47] width 373 height 63
click at [1475, 739] on div "Close messaging window" at bounding box center [1462, 730] width 59 height 59
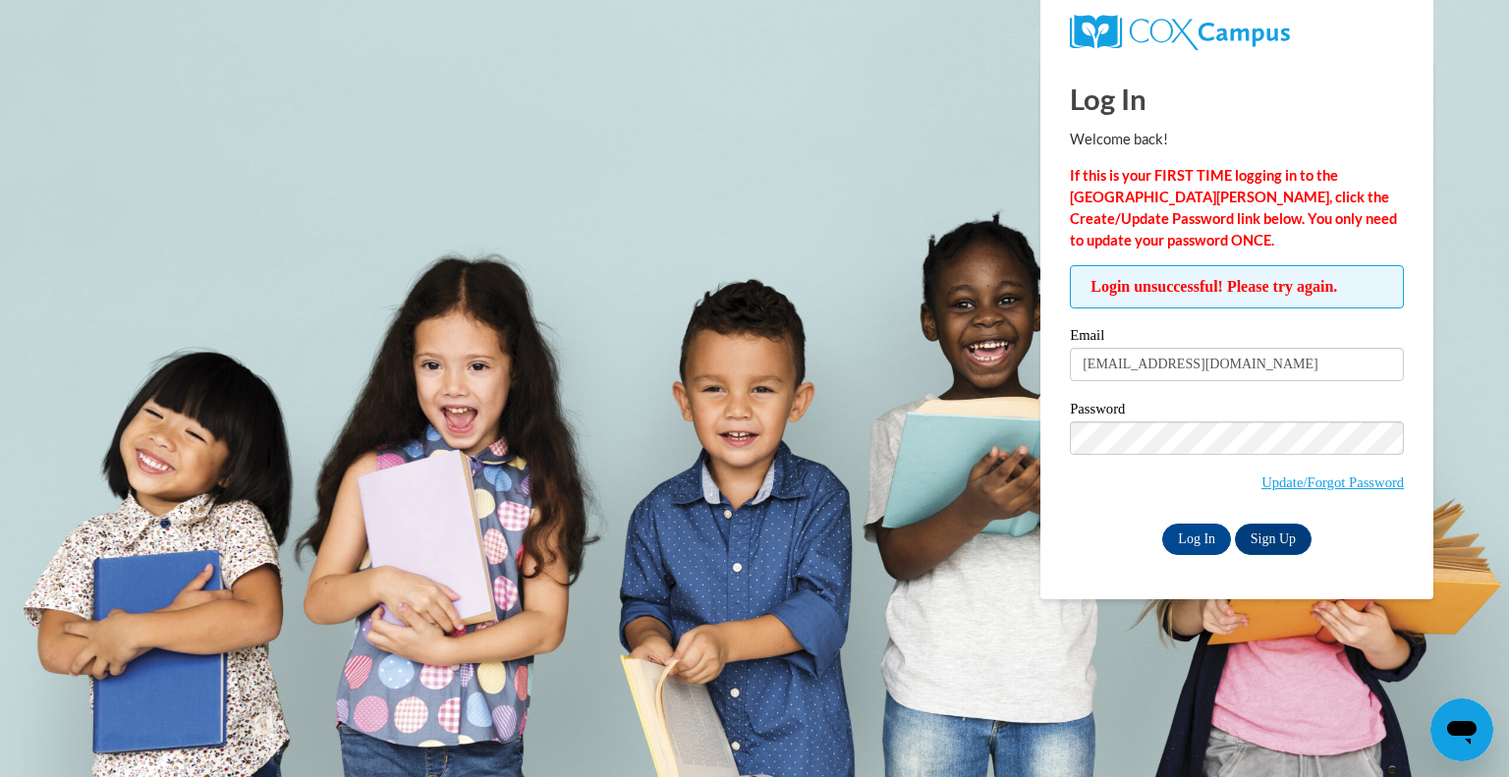
click at [1472, 741] on icon "Open messaging window" at bounding box center [1462, 729] width 35 height 35
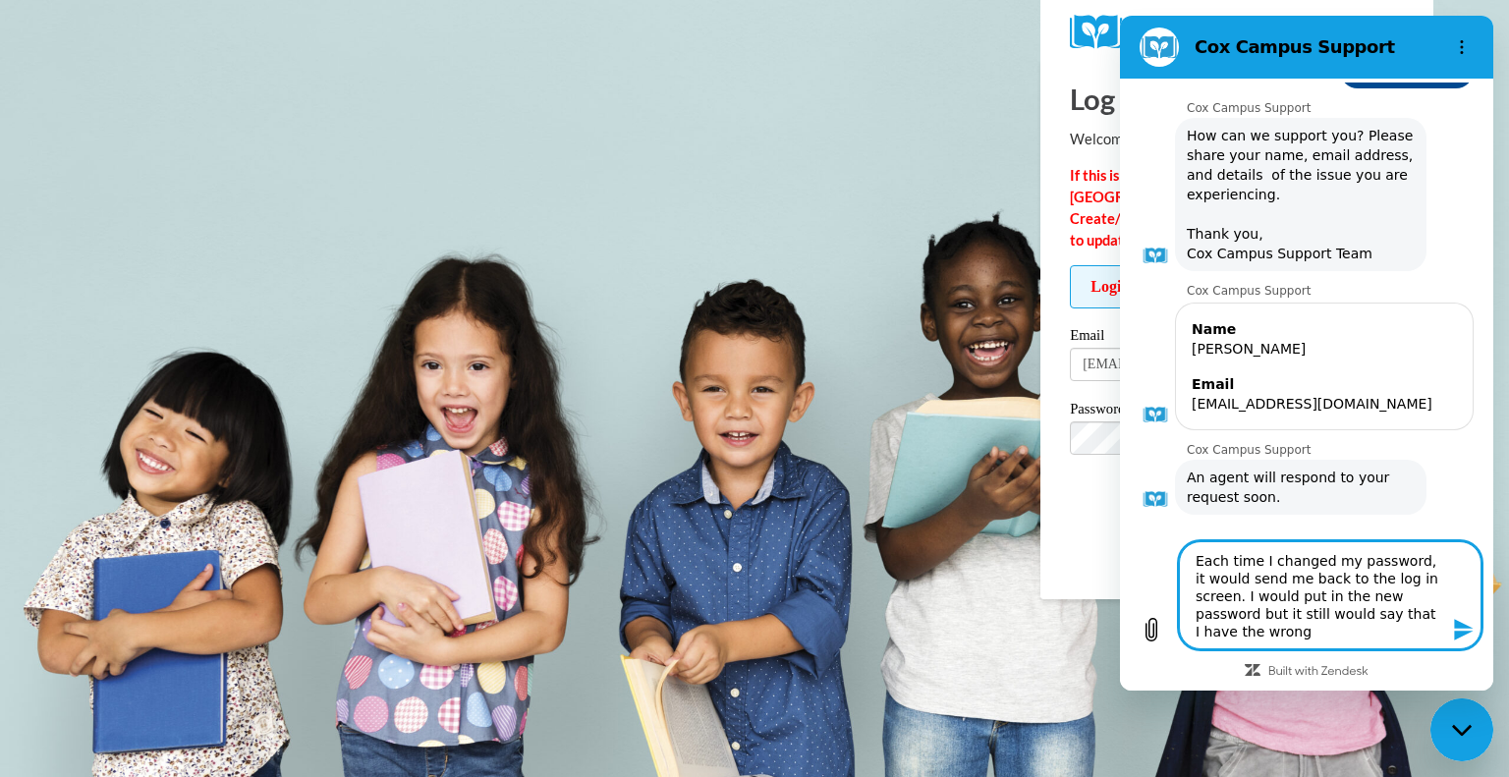
scroll to position [1275, 0]
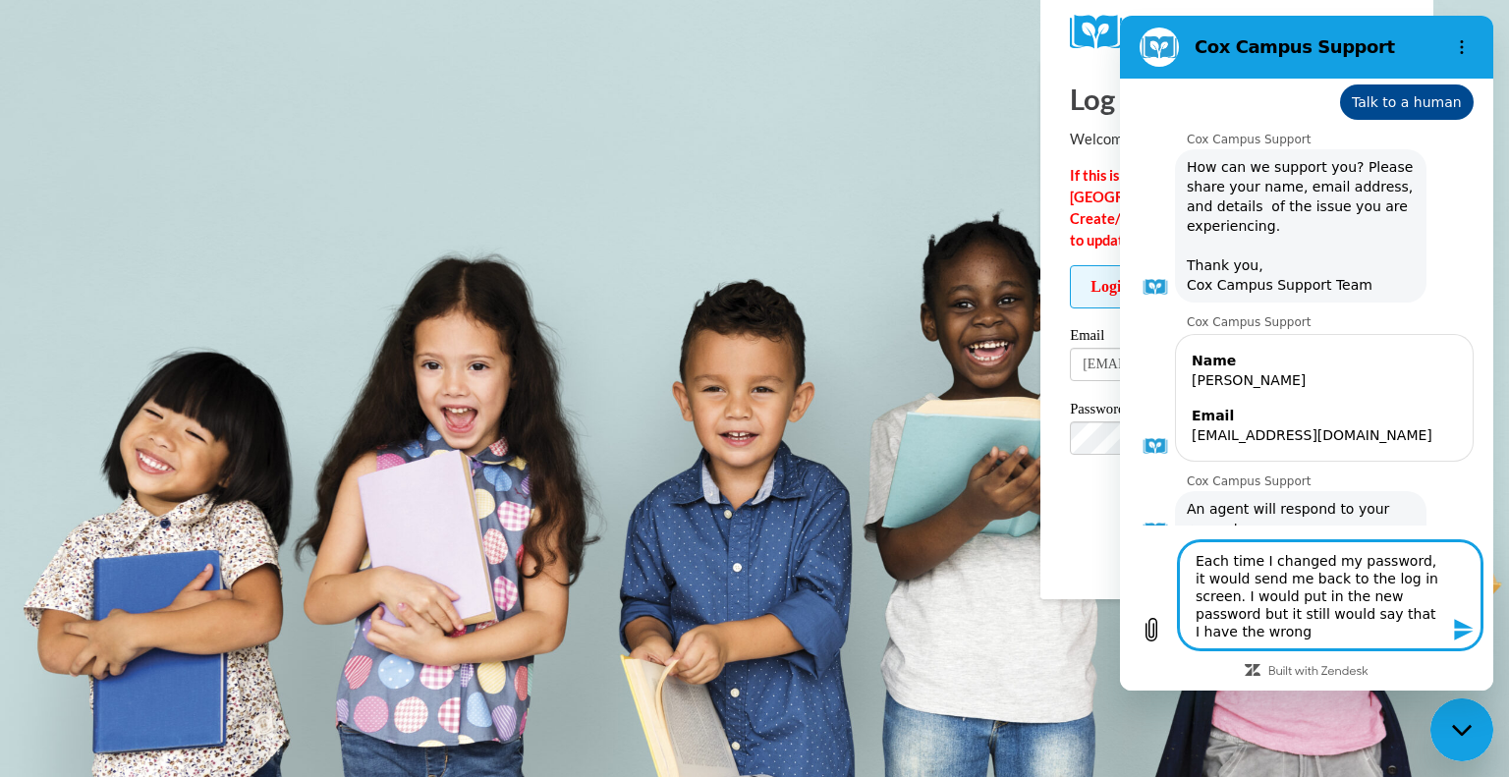
drag, startPoint x: 1323, startPoint y: 613, endPoint x: 1333, endPoint y: 628, distance: 18.3
click at [1333, 628] on textarea "Each time I changed my password, it would send me back to the log in screen. I …" at bounding box center [1330, 595] width 303 height 108
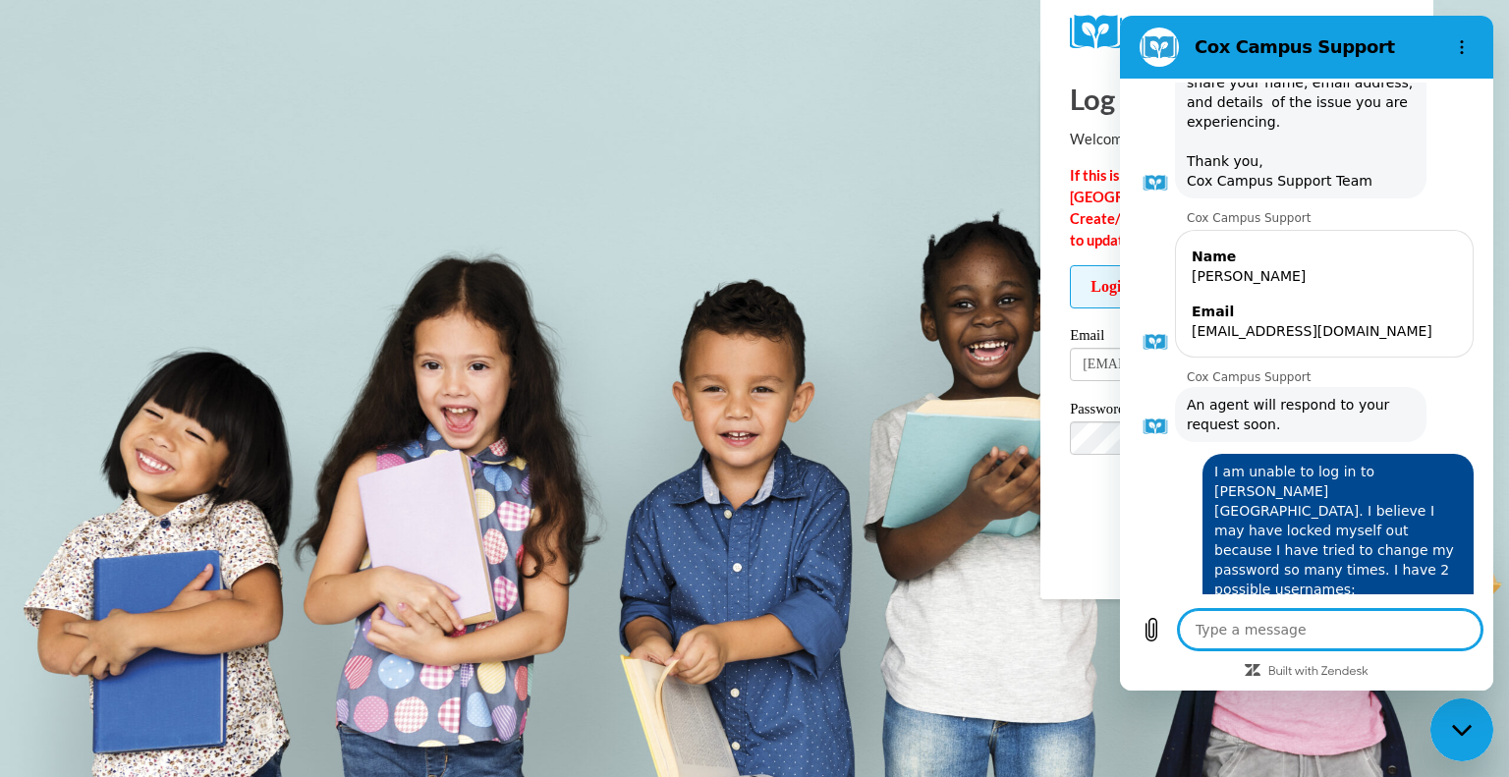
scroll to position [1390, 0]
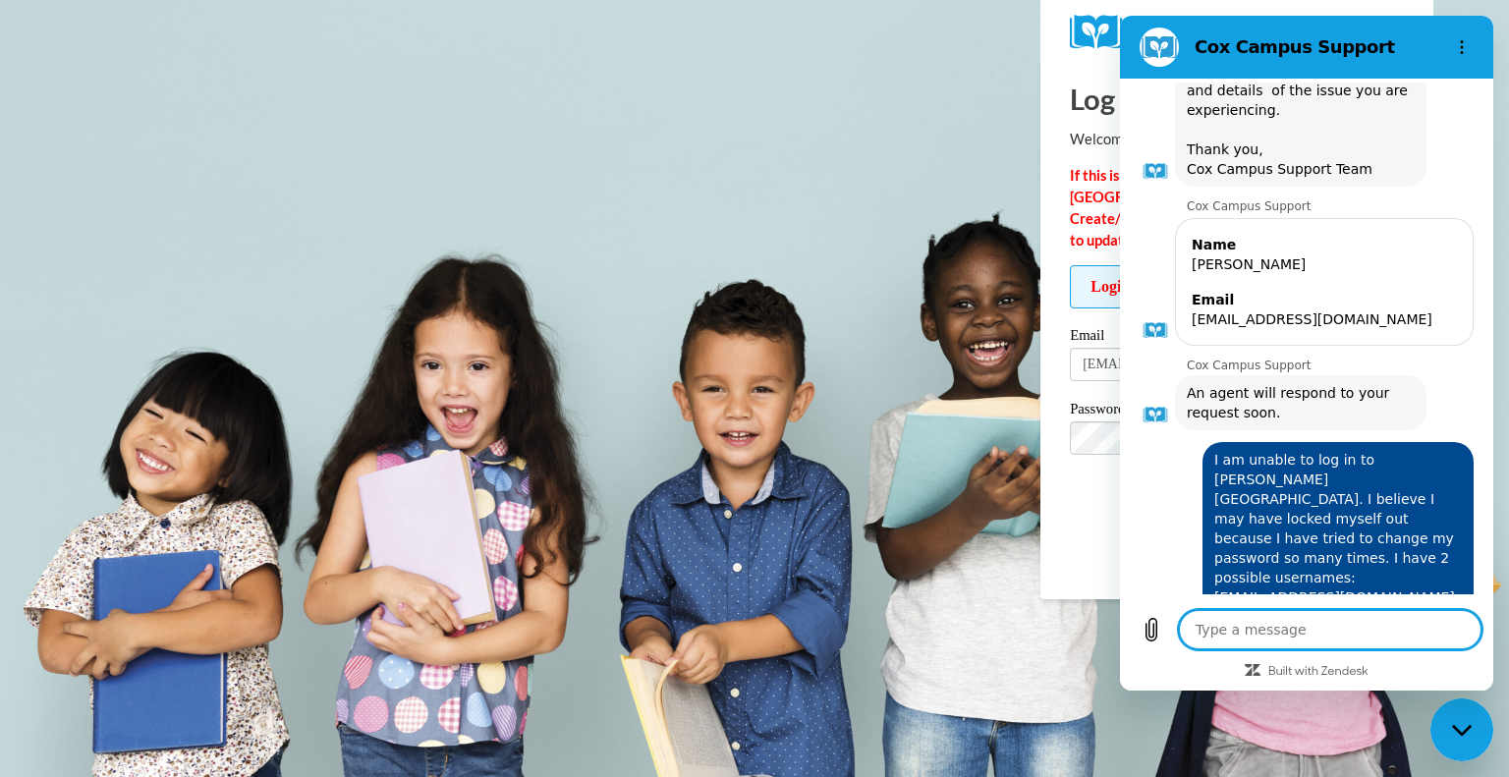
click at [1450, 772] on div at bounding box center [1456, 778] width 12 height 12
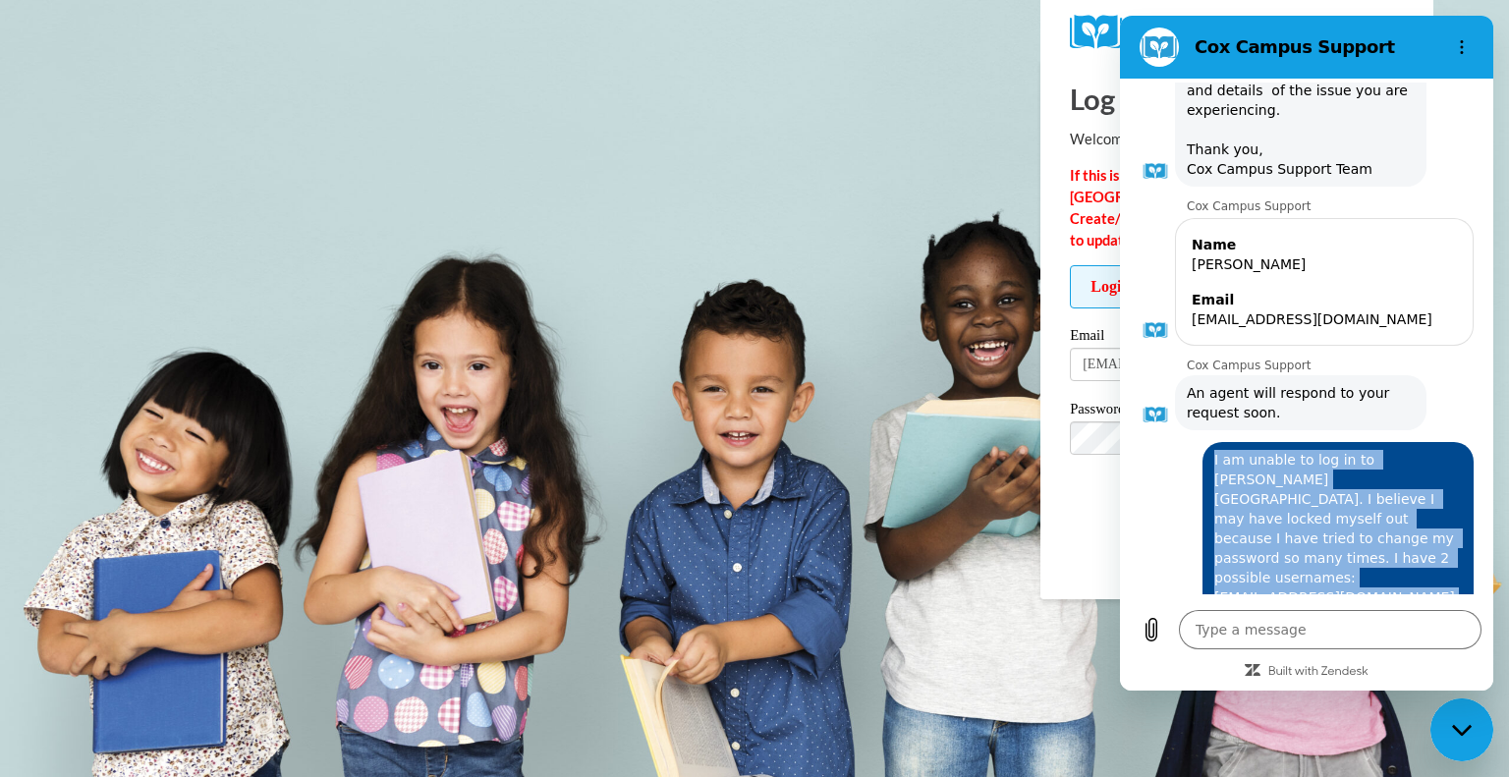
drag, startPoint x: 1211, startPoint y: 320, endPoint x: 1368, endPoint y: 547, distance: 276.1
click at [1368, 547] on div "10:29 AM [PERSON_NAME] Campus Support [PERSON_NAME] Campus Support says: Hello!…" at bounding box center [1307, 339] width 366 height 512
copy div "I am unable to log in to [PERSON_NAME][GEOGRAPHIC_DATA]. I believe I may have l…"
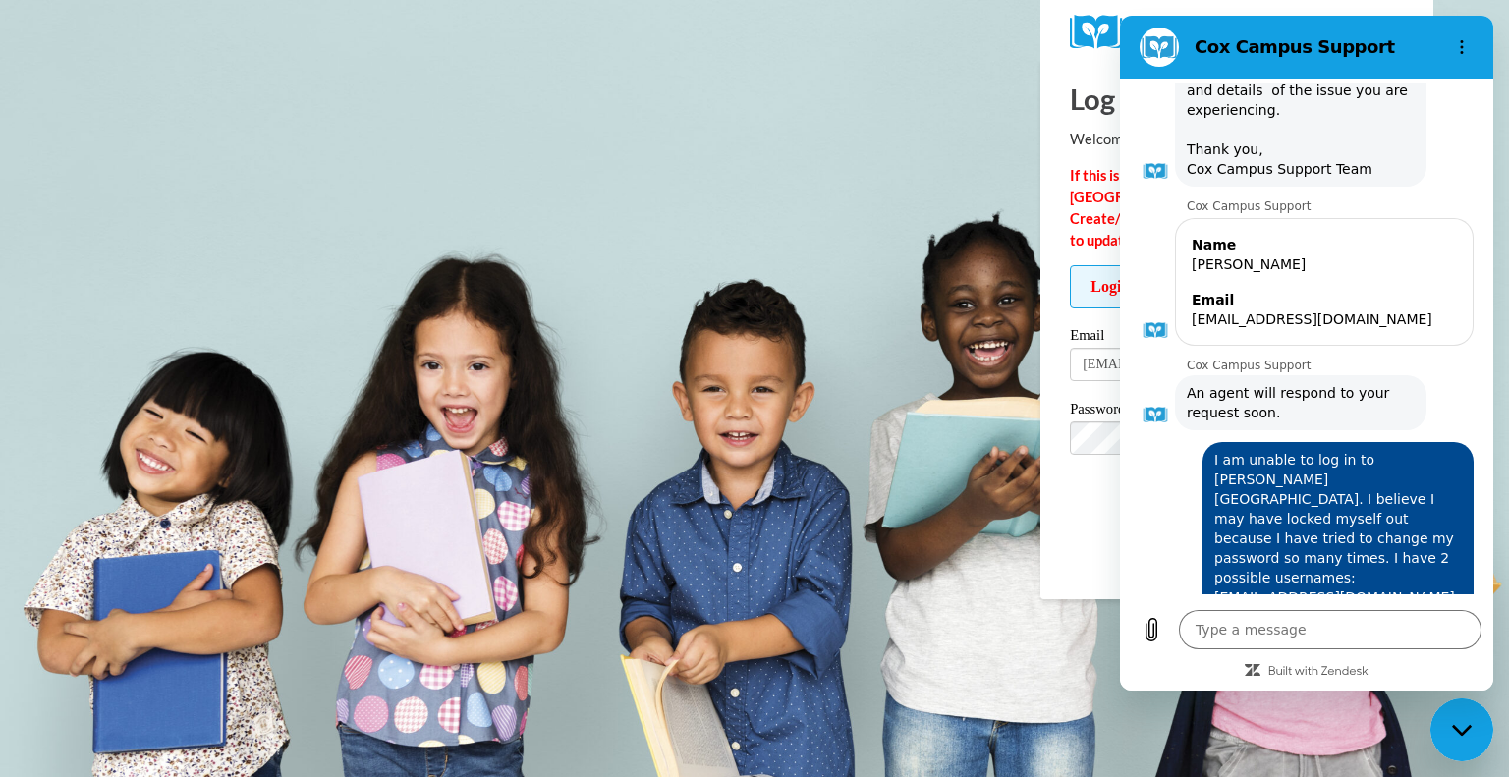
click at [1370, 39] on h2 "Cox Campus Support" at bounding box center [1315, 47] width 240 height 24
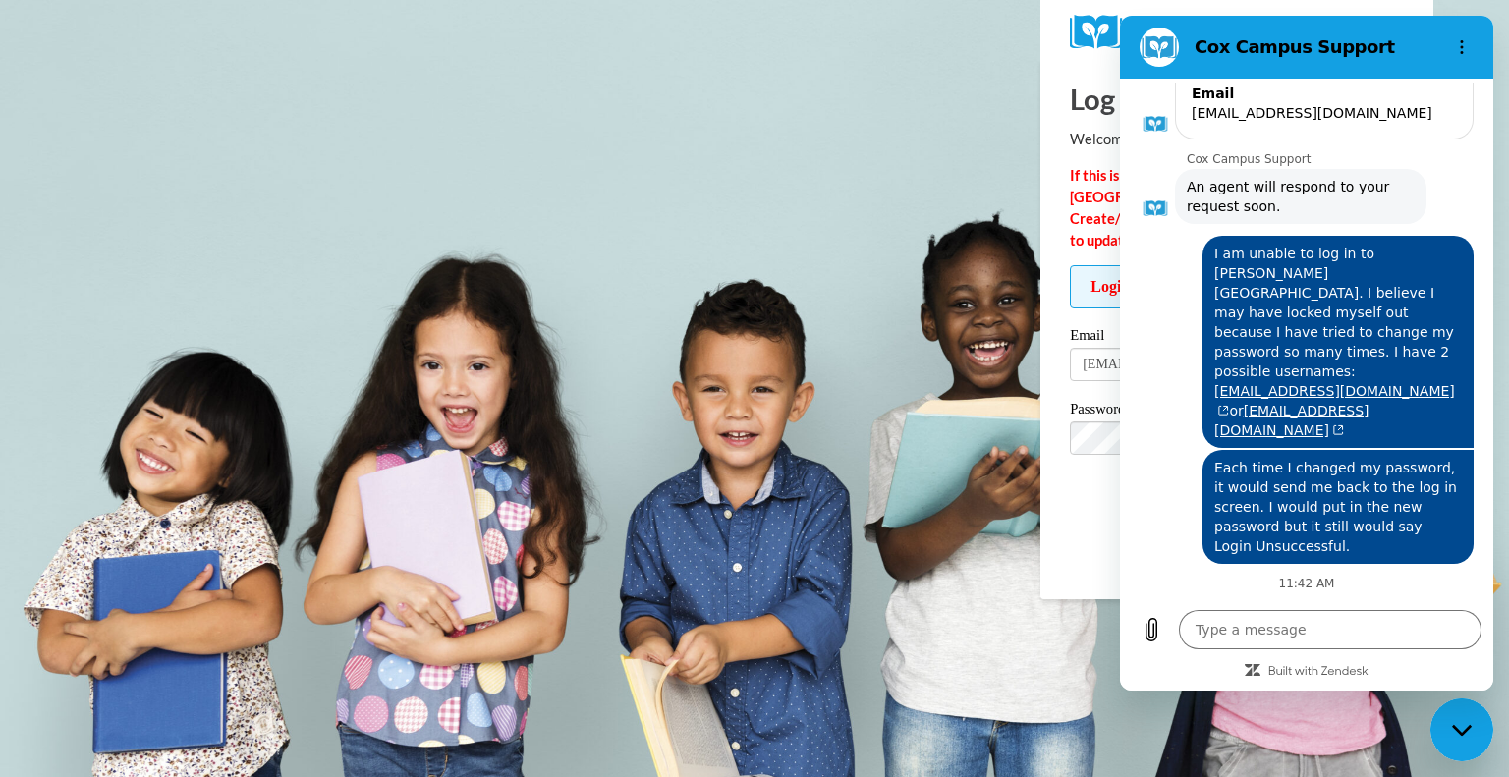
scroll to position [1601, 0]
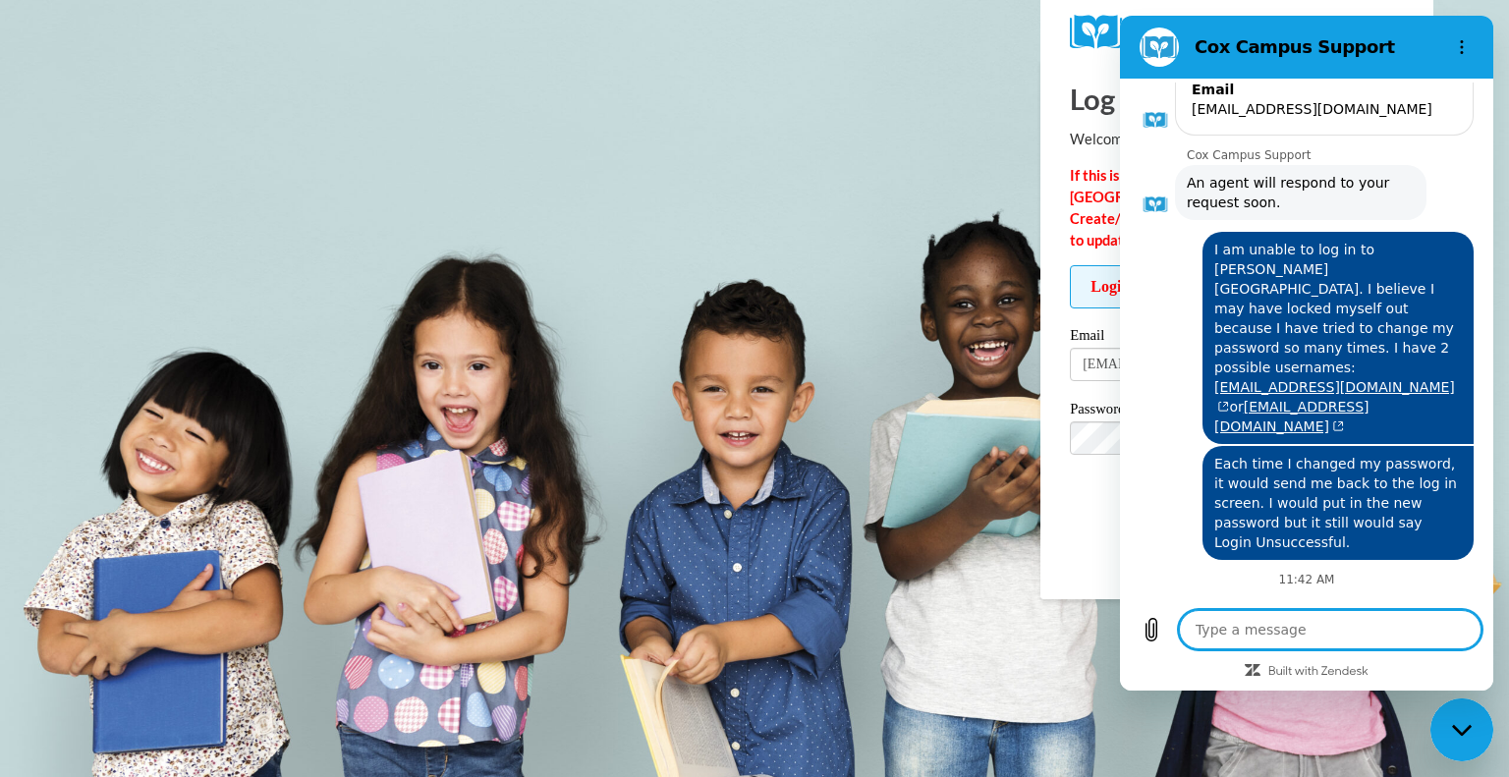
click at [1295, 623] on textarea at bounding box center [1330, 629] width 303 height 39
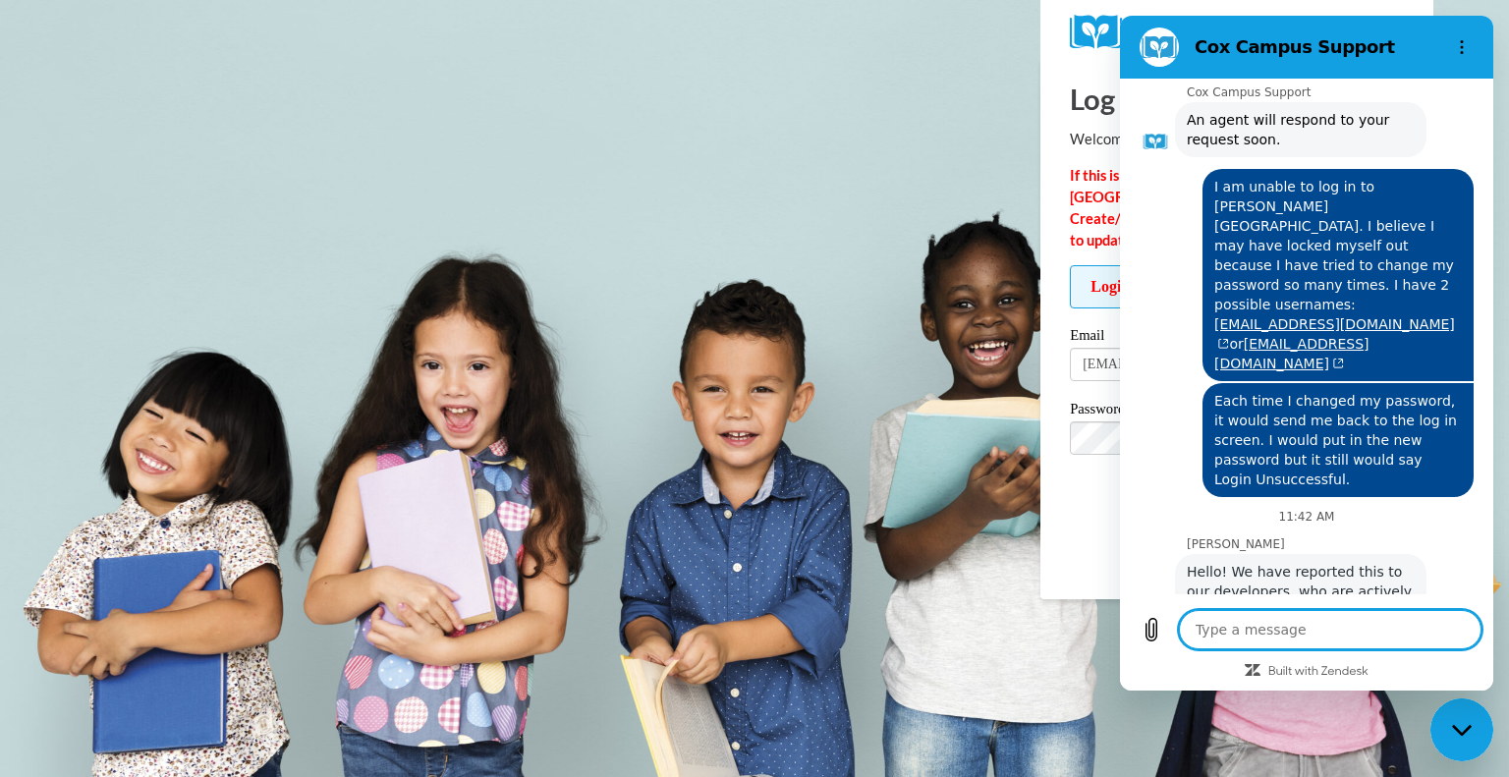
scroll to position [1668, 0]
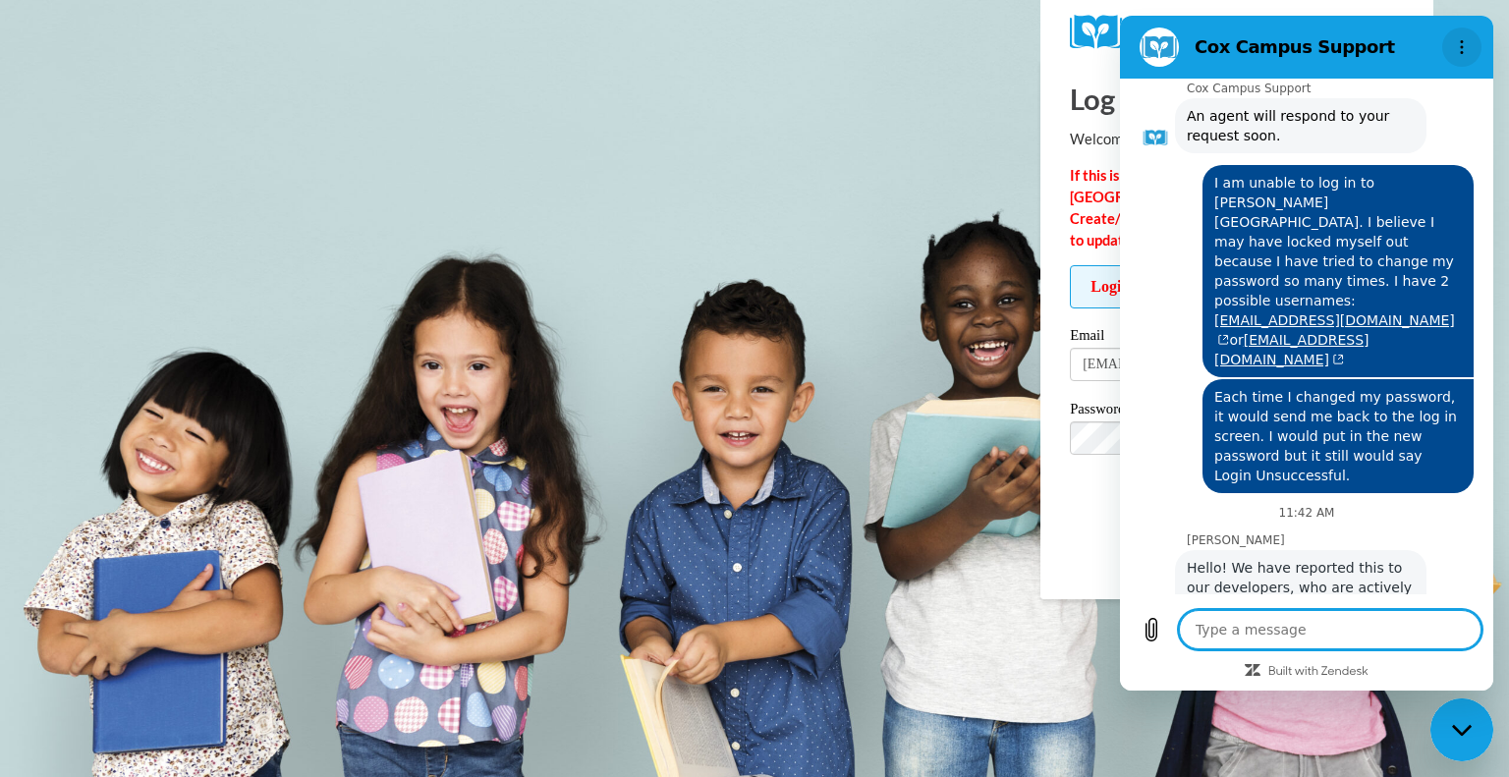
click at [1459, 37] on button "Options menu" at bounding box center [1462, 47] width 39 height 39
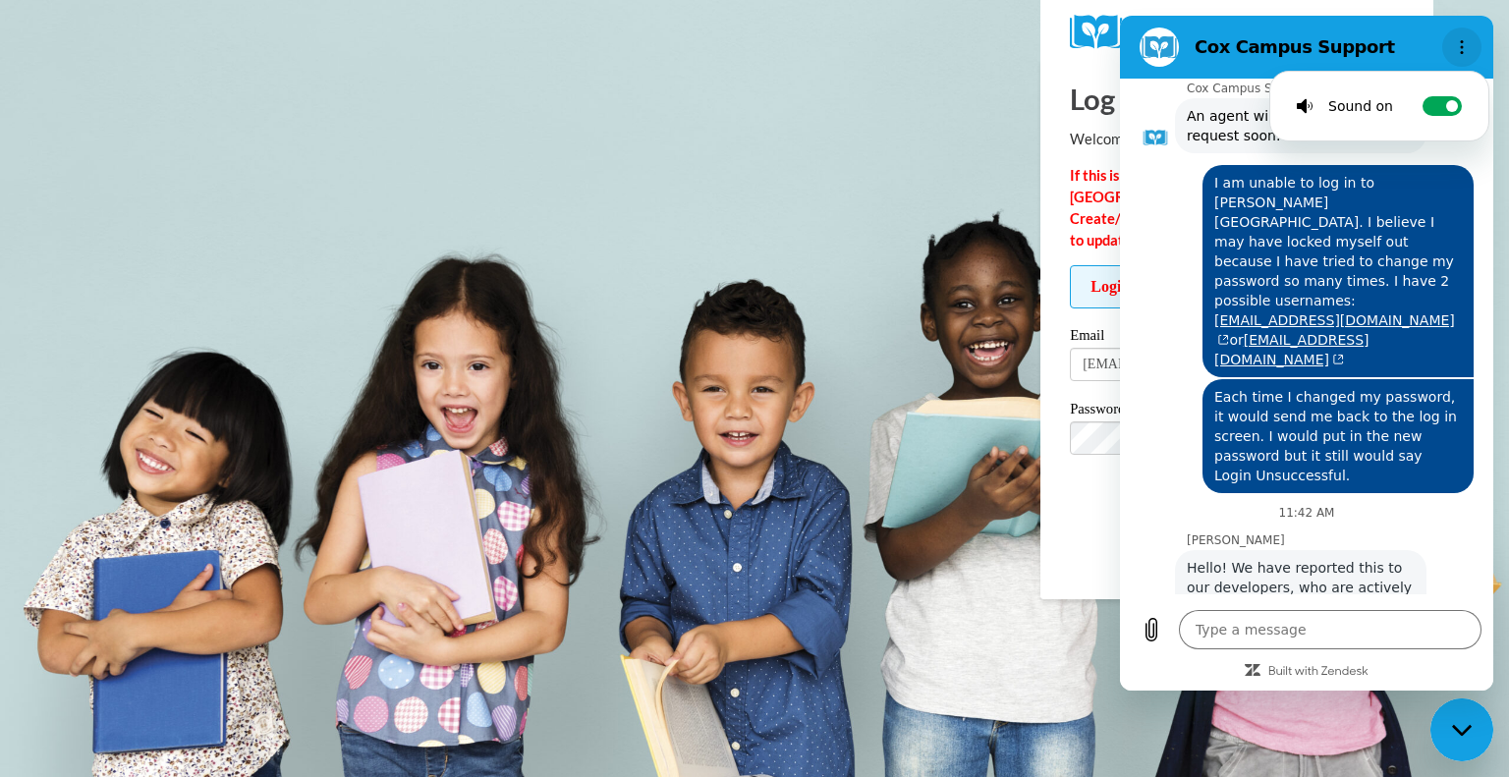
click at [1459, 37] on button "Options menu" at bounding box center [1462, 47] width 39 height 39
